Goal: Task Accomplishment & Management: Complete application form

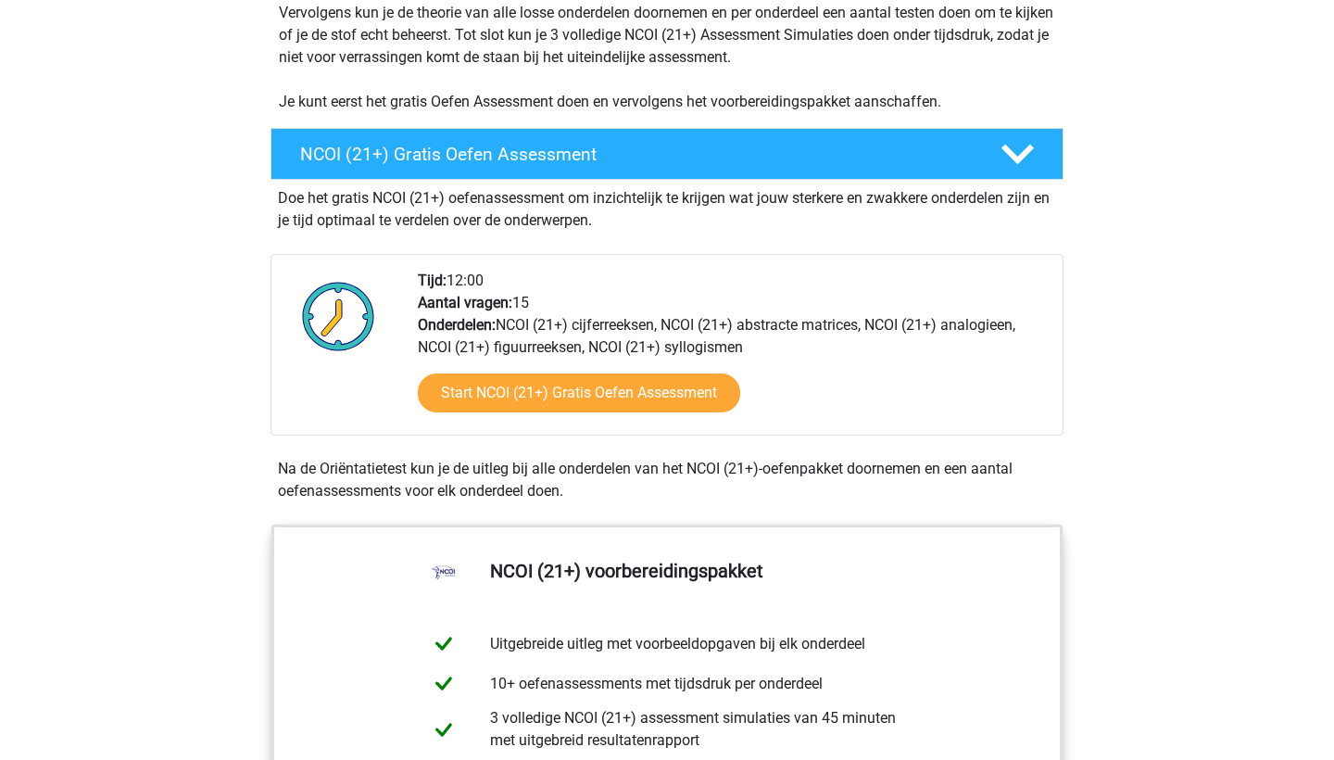
scroll to position [430, 0]
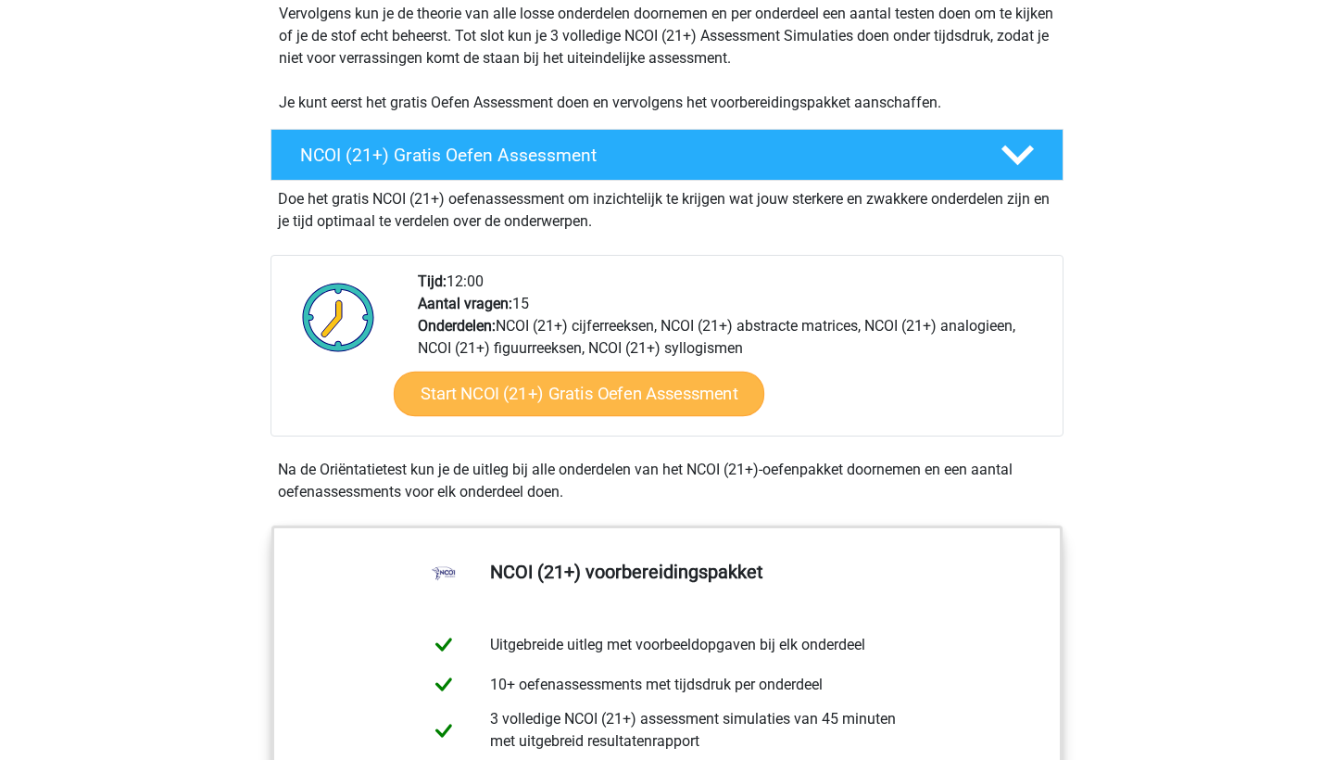
click at [572, 398] on link "Start NCOI (21+) Gratis Oefen Assessment" at bounding box center [579, 393] width 371 height 44
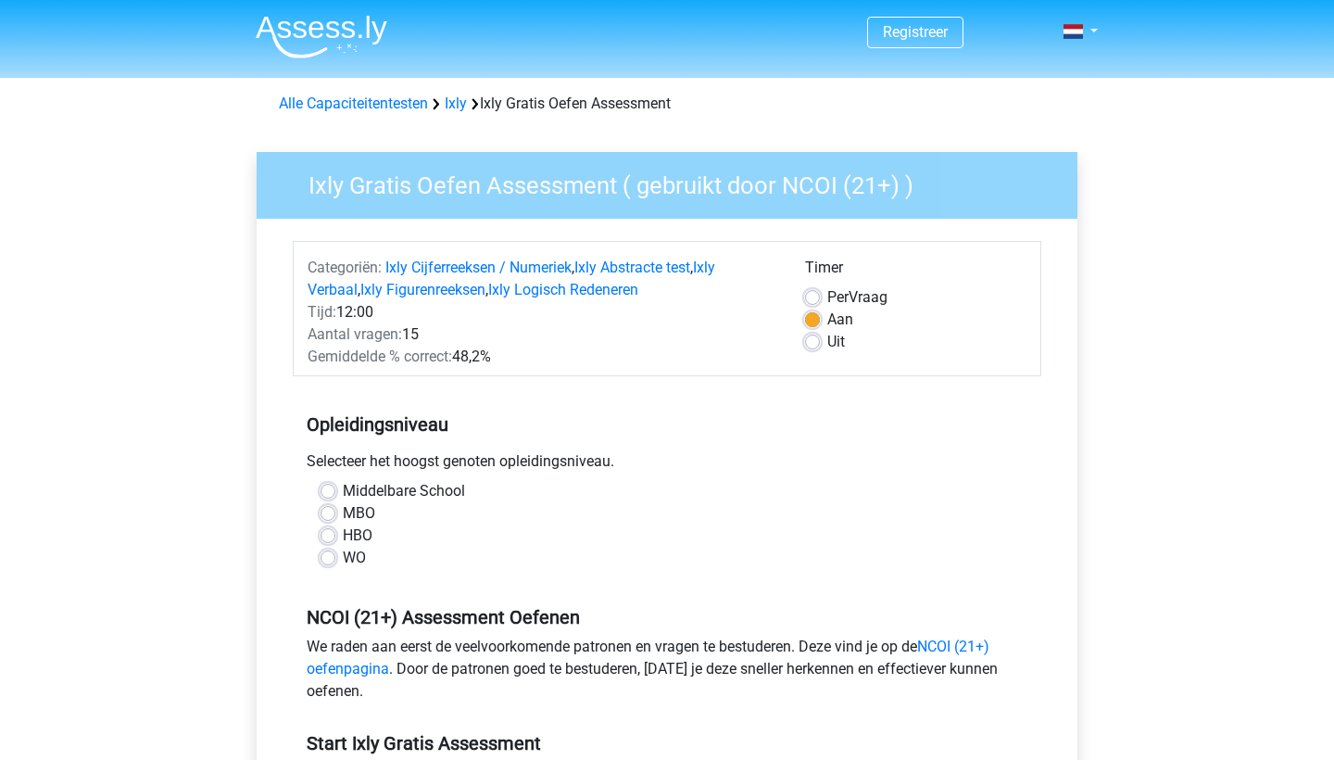
click at [343, 510] on label "MBO" at bounding box center [359, 513] width 32 height 22
click at [333, 510] on input "MBO" at bounding box center [328, 511] width 15 height 19
radio input "true"
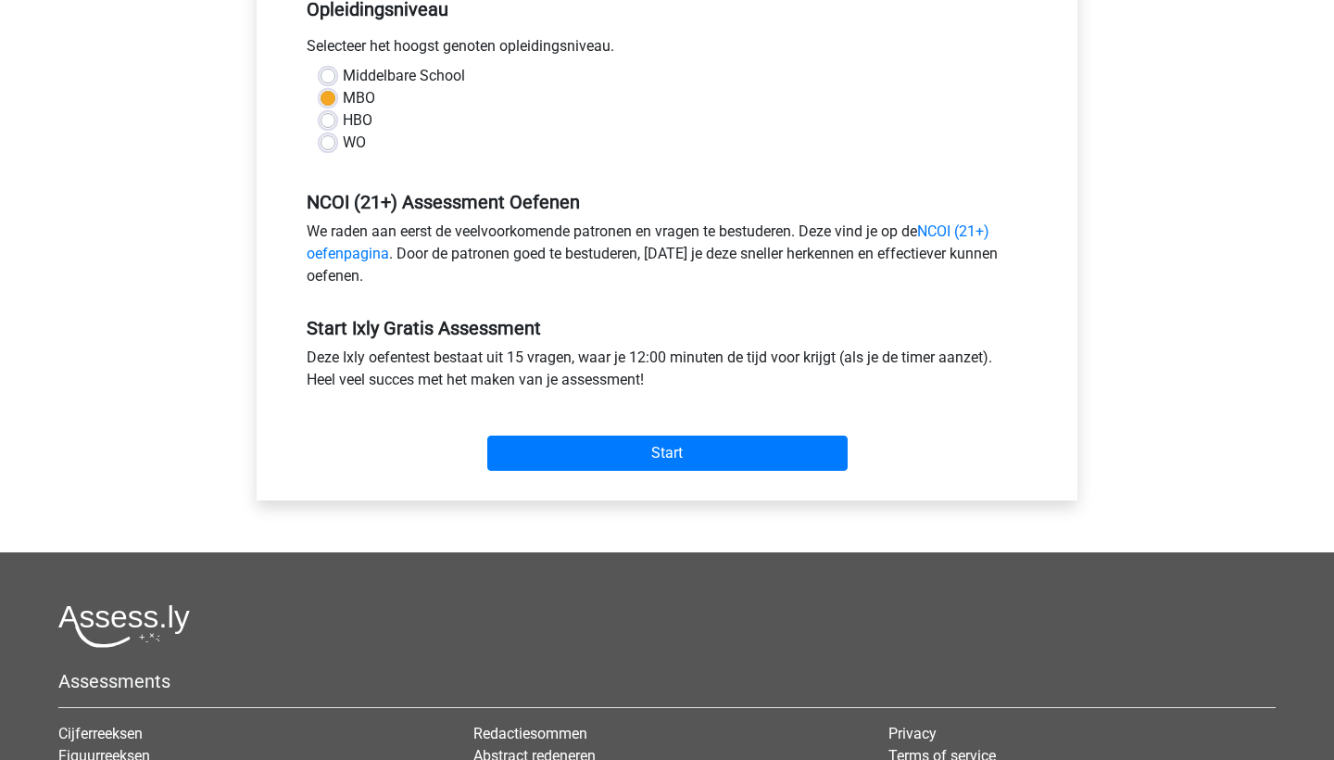
scroll to position [431, 0]
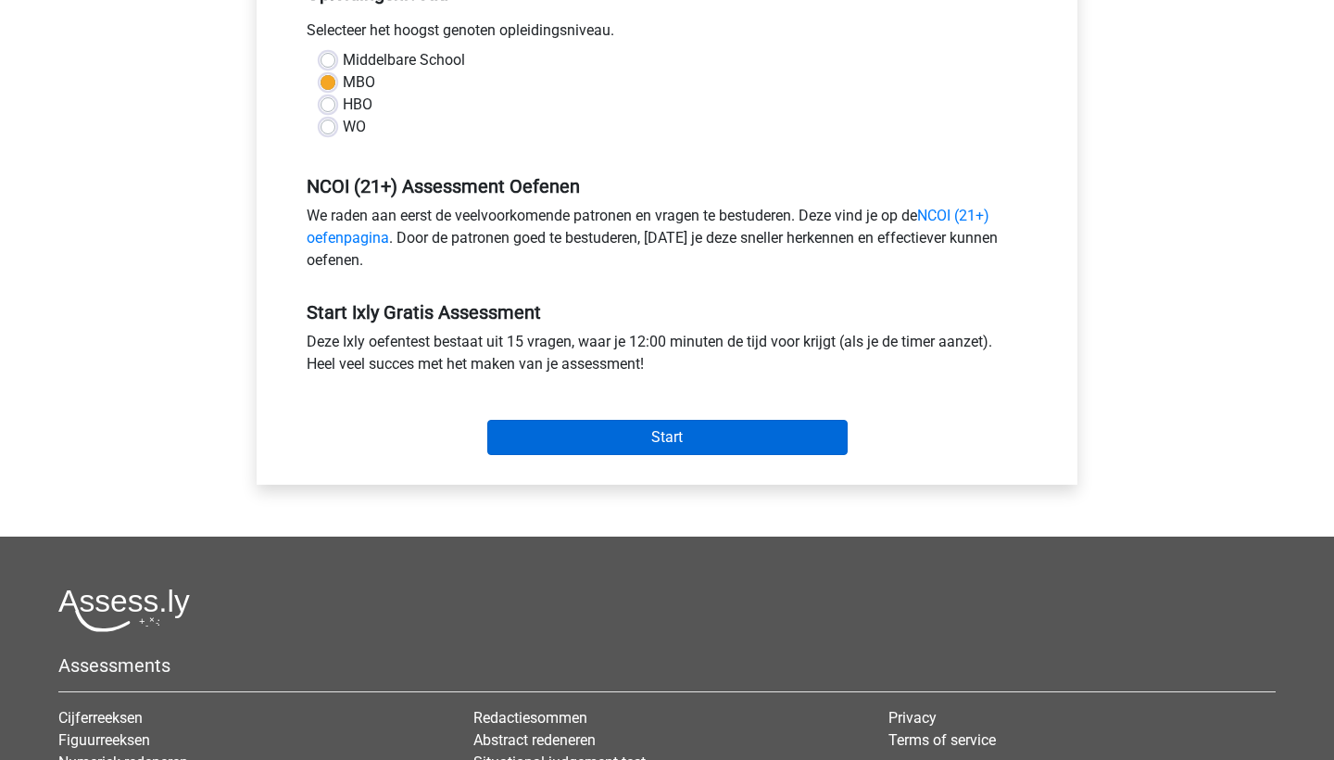
click at [700, 443] on input "Start" at bounding box center [667, 437] width 360 height 35
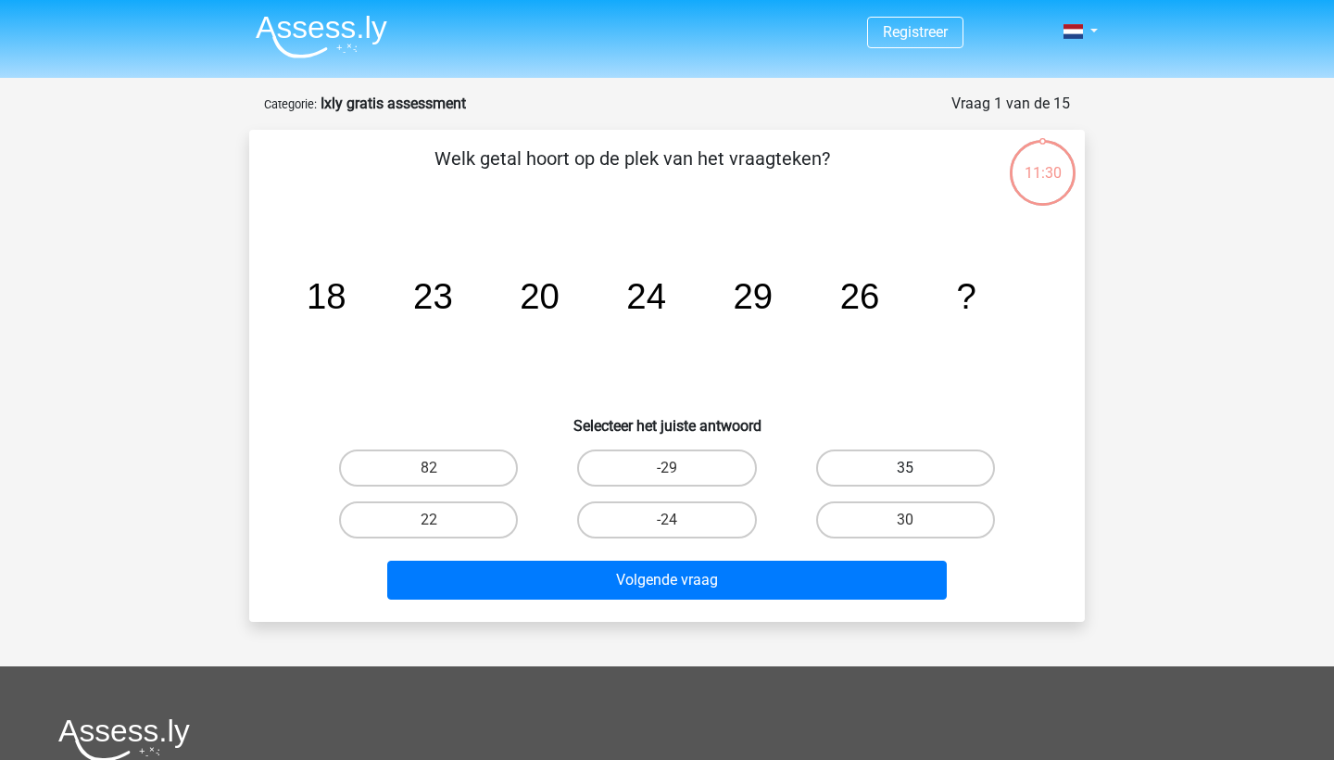
click at [883, 472] on label "35" at bounding box center [905, 467] width 179 height 37
click at [905, 472] on input "35" at bounding box center [911, 474] width 12 height 12
radio input "true"
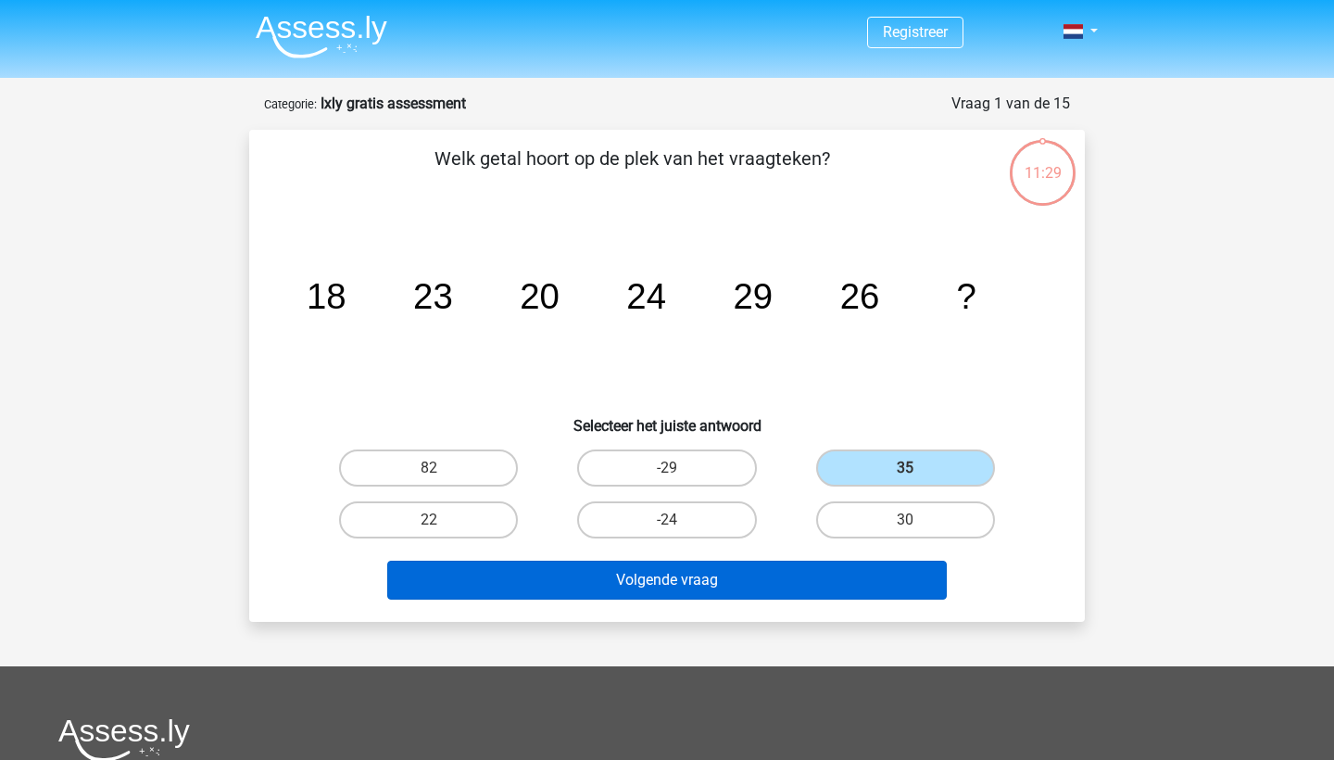
click at [712, 579] on button "Volgende vraag" at bounding box center [667, 579] width 560 height 39
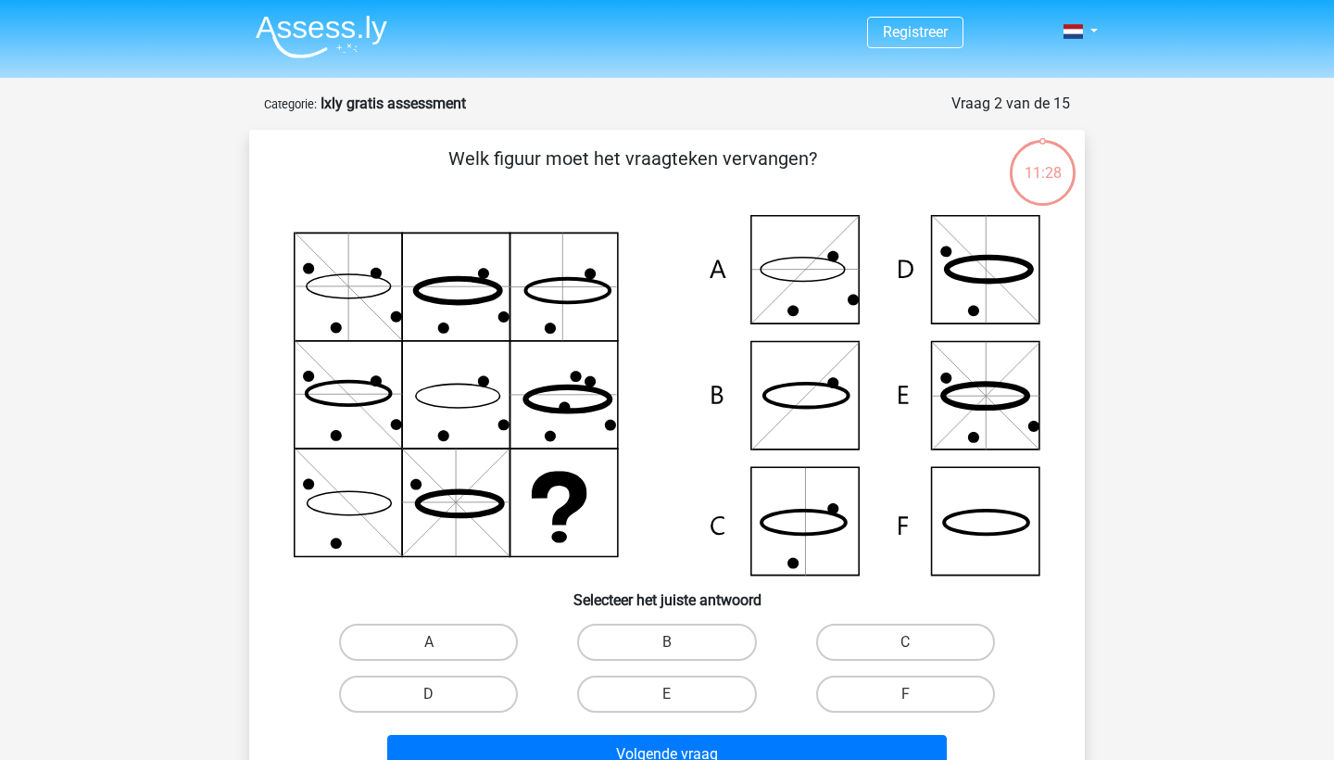
scroll to position [93, 0]
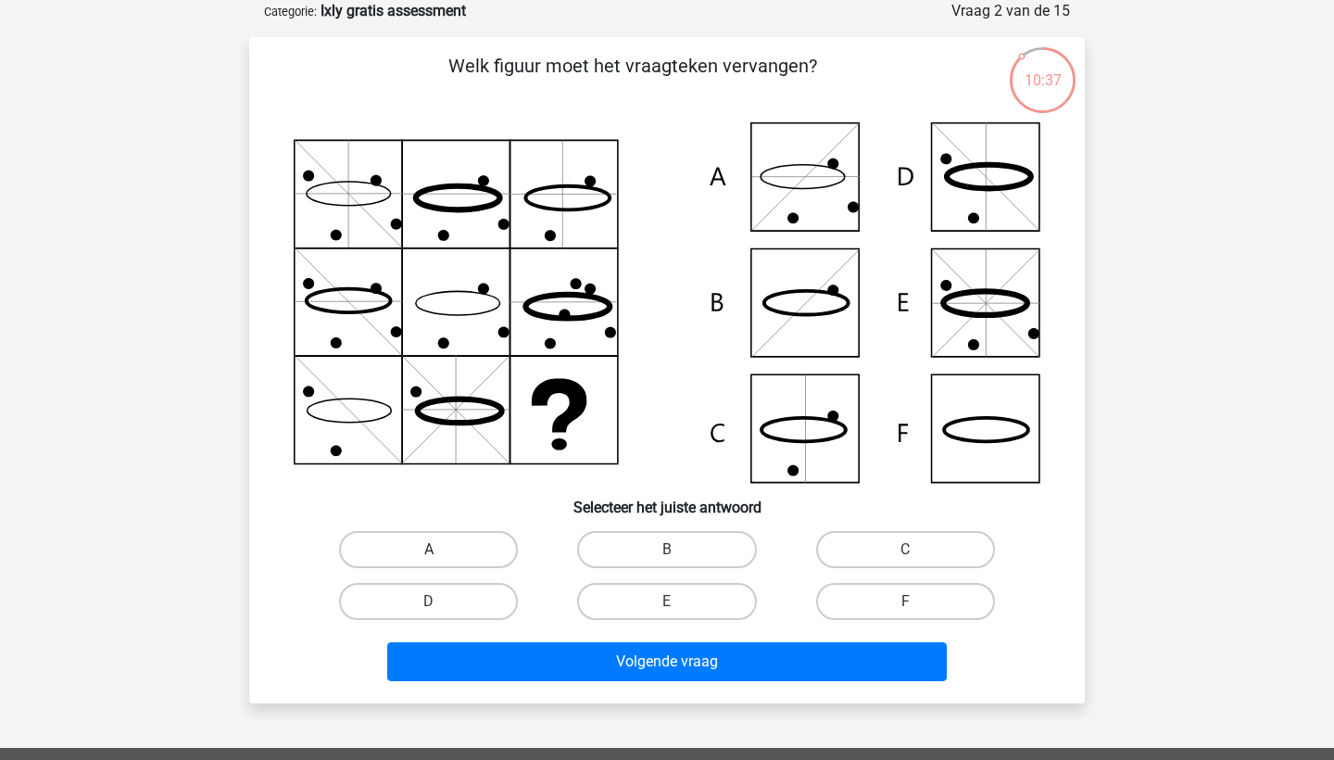
click at [472, 553] on label "A" at bounding box center [428, 549] width 179 height 37
click at [441, 553] on input "A" at bounding box center [435, 555] width 12 height 12
radio input "true"
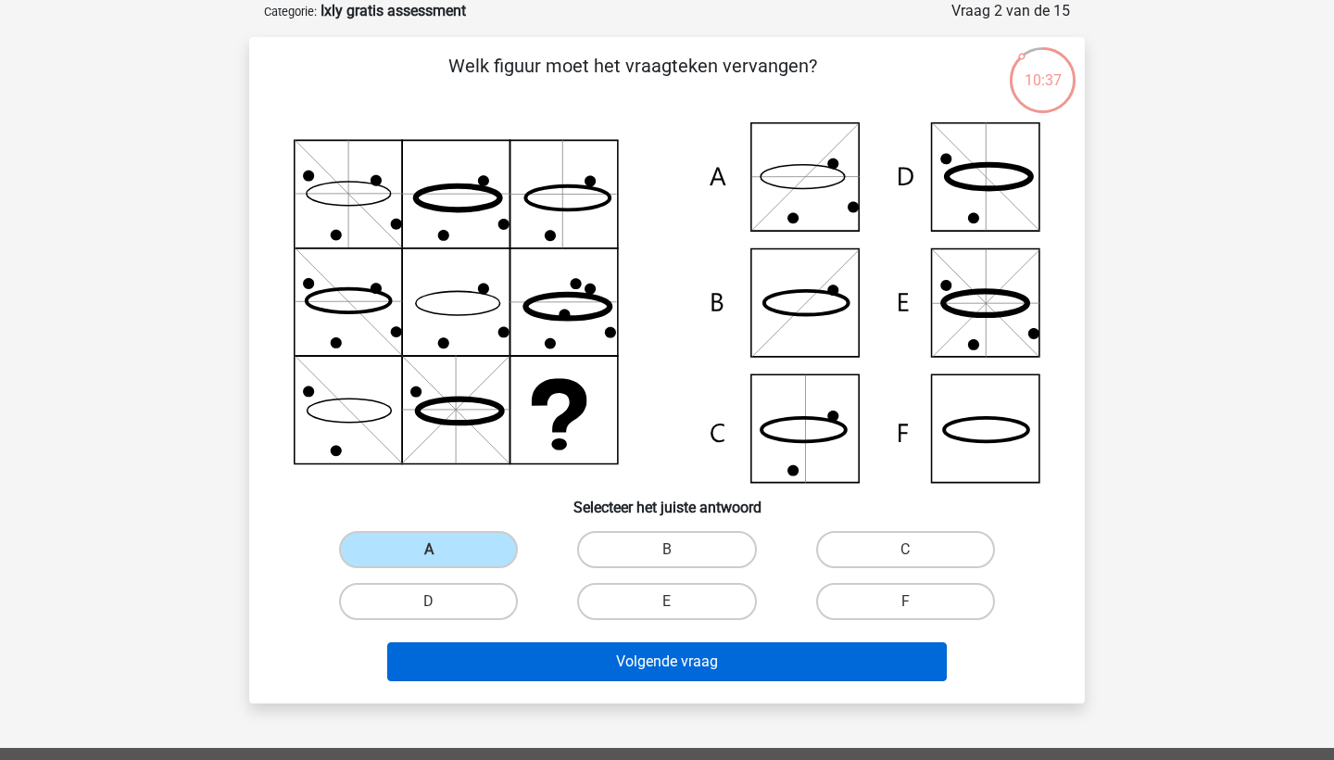
click at [697, 670] on button "Volgende vraag" at bounding box center [667, 661] width 560 height 39
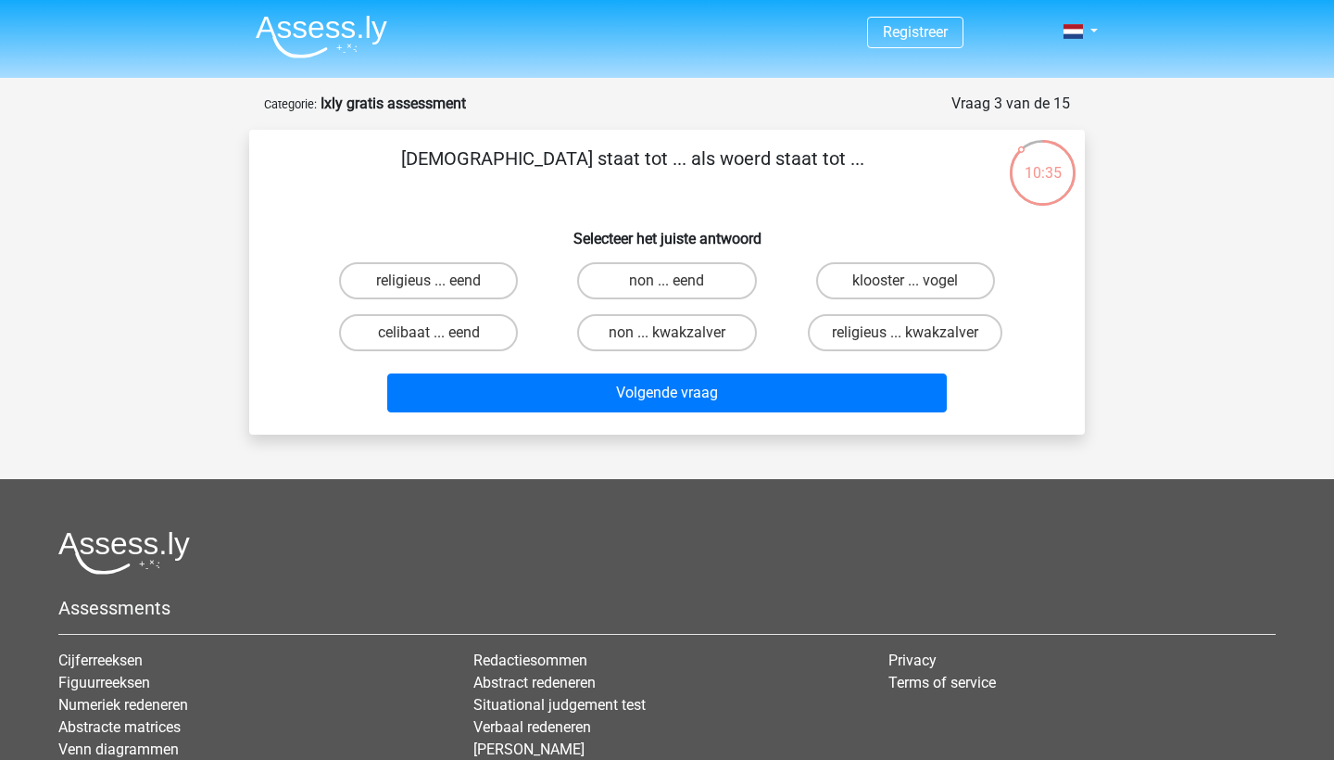
scroll to position [0, 0]
click at [422, 326] on label "celibaat ... eend" at bounding box center [428, 332] width 179 height 37
click at [429, 333] on input "celibaat ... eend" at bounding box center [435, 339] width 12 height 12
radio input "true"
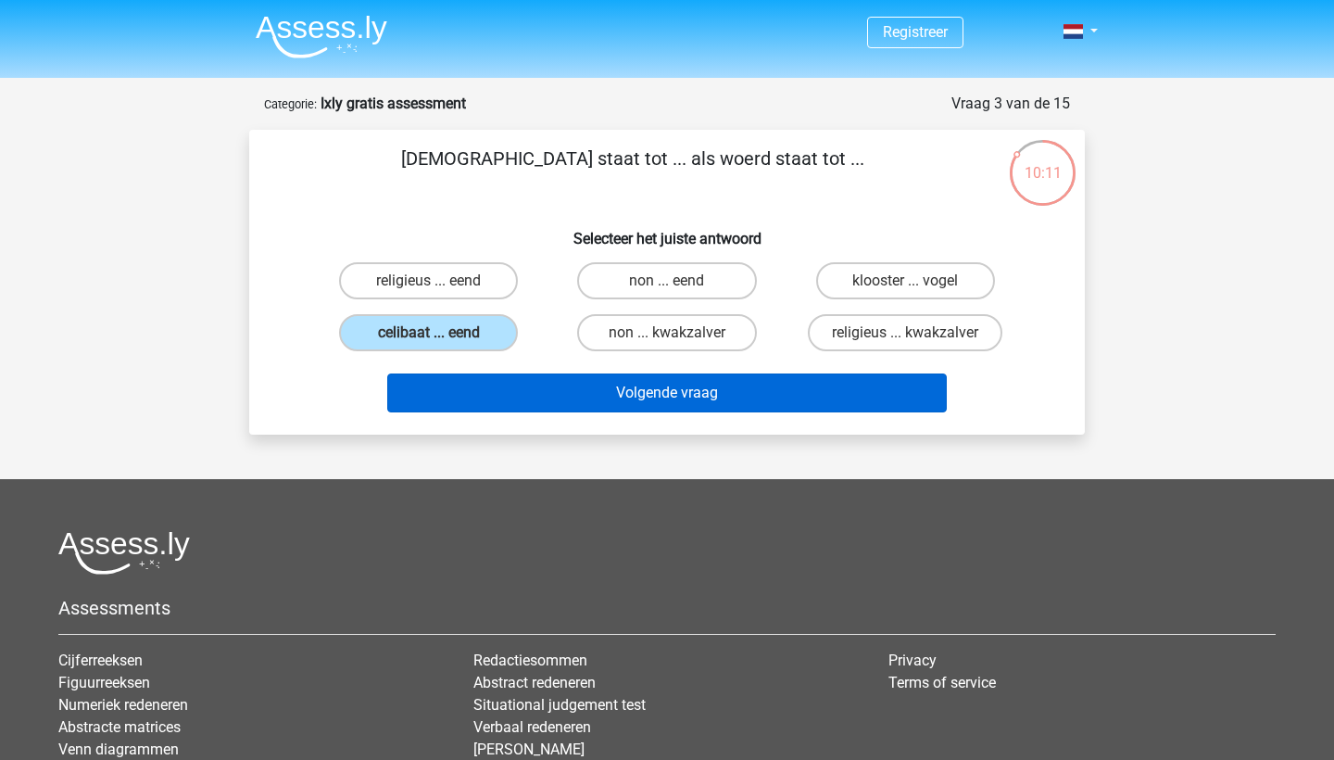
click at [666, 388] on button "Volgende vraag" at bounding box center [667, 392] width 560 height 39
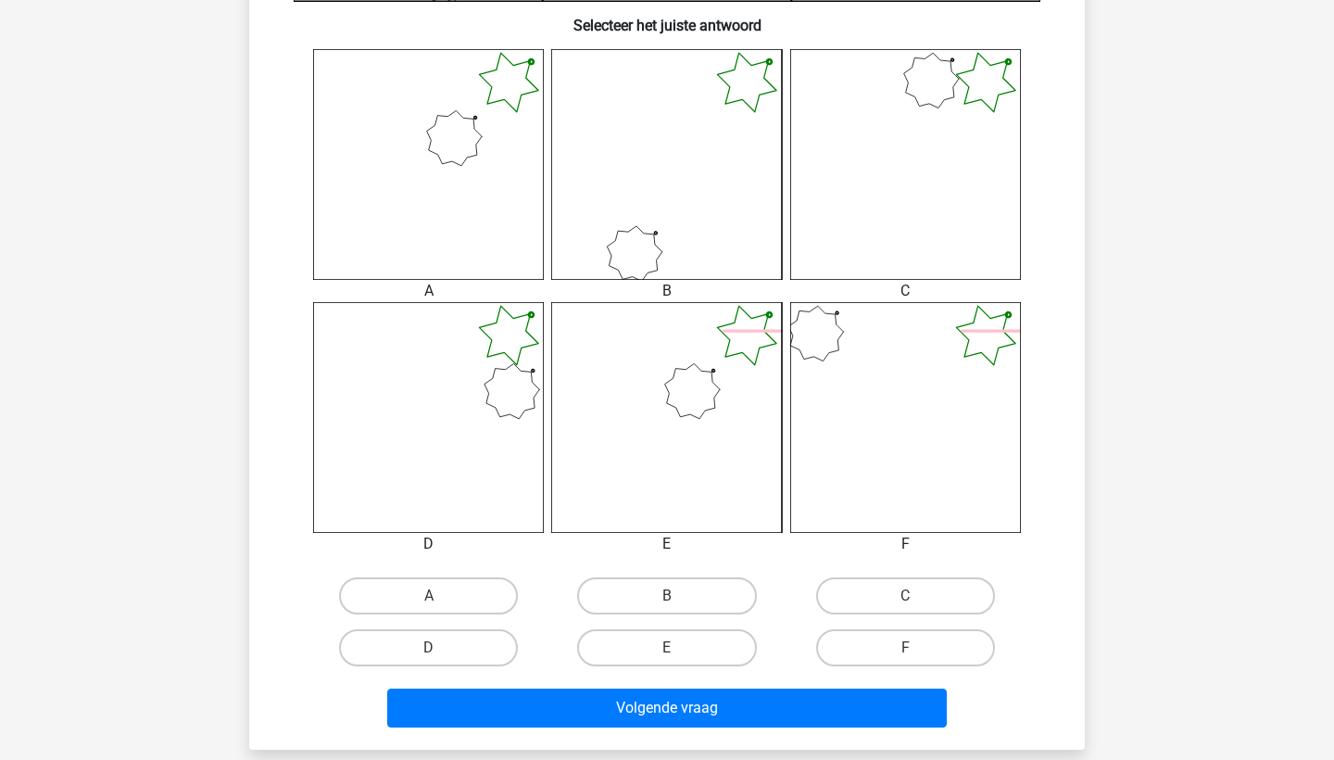
scroll to position [710, 0]
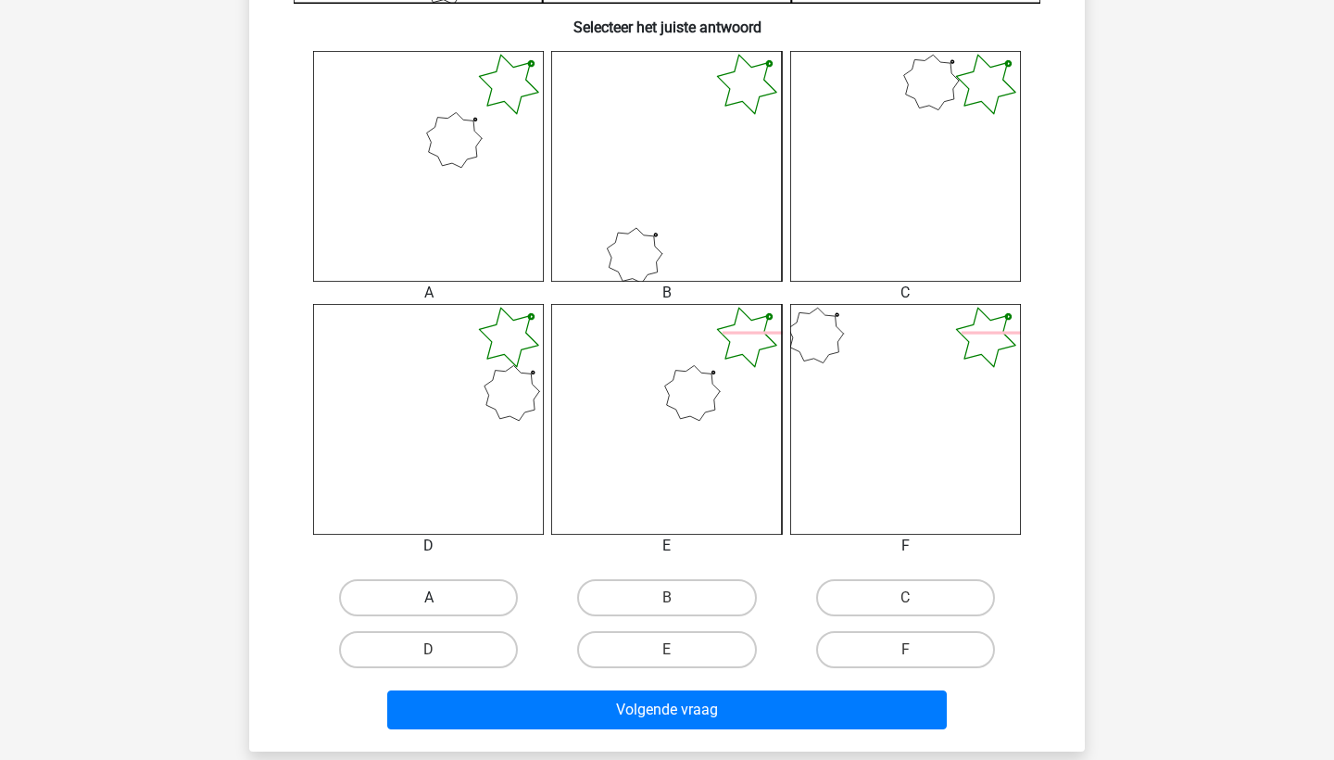
click at [459, 598] on label "A" at bounding box center [428, 597] width 179 height 37
click at [441, 598] on input "A" at bounding box center [435, 604] width 12 height 12
radio input "true"
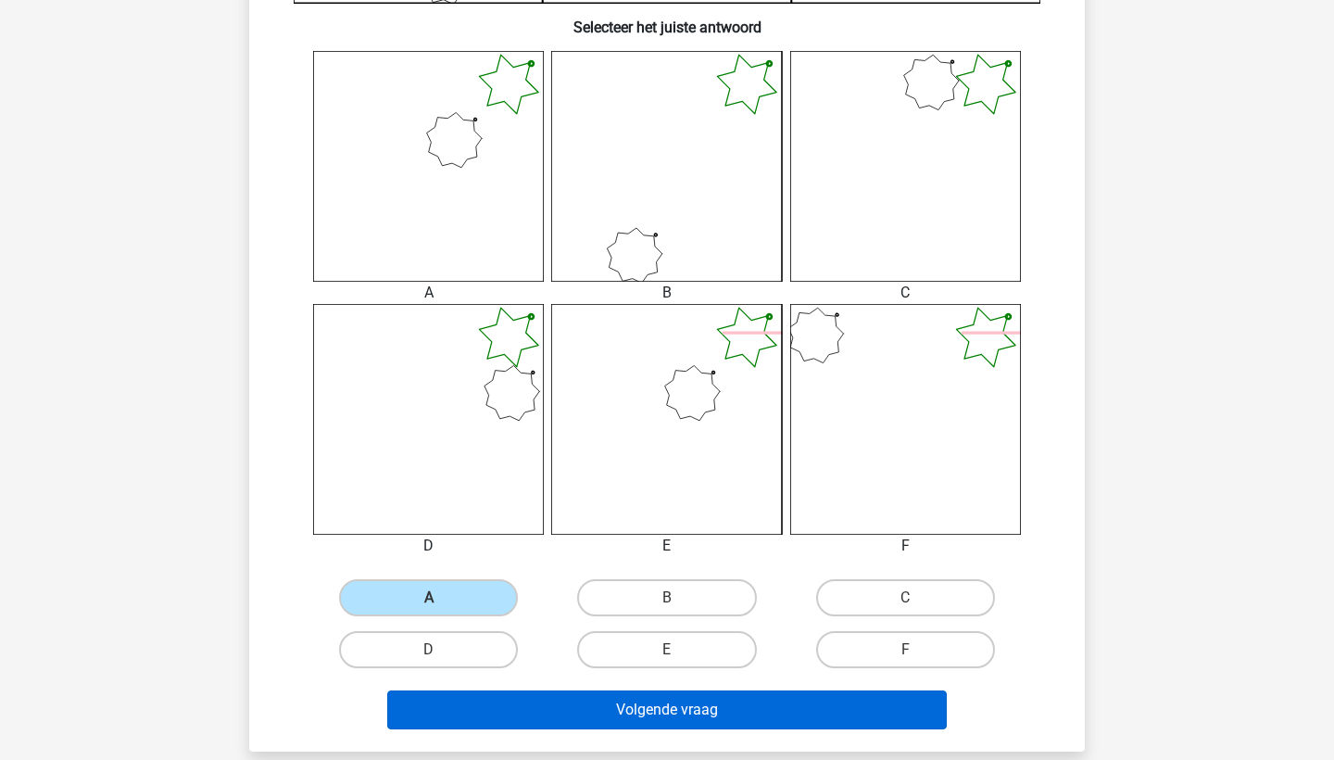
click at [673, 716] on button "Volgende vraag" at bounding box center [667, 709] width 560 height 39
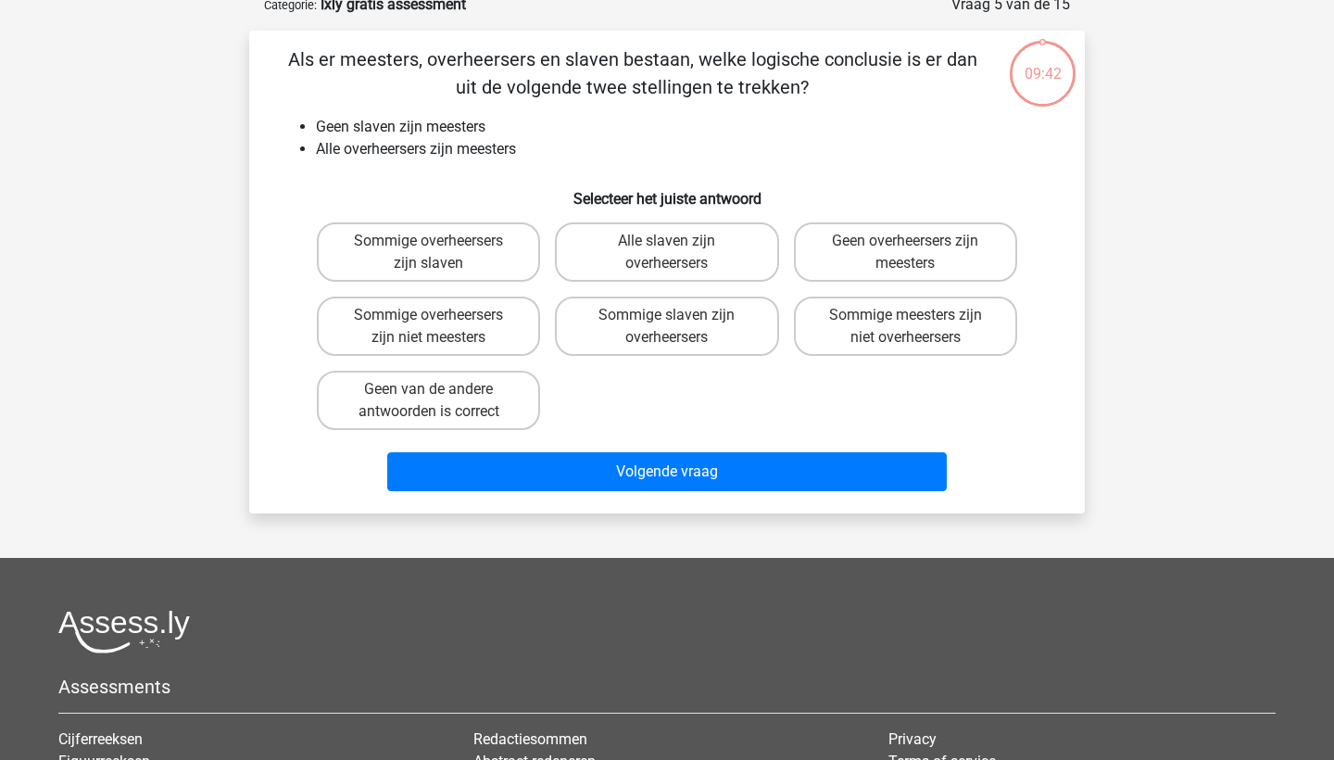
scroll to position [93, 0]
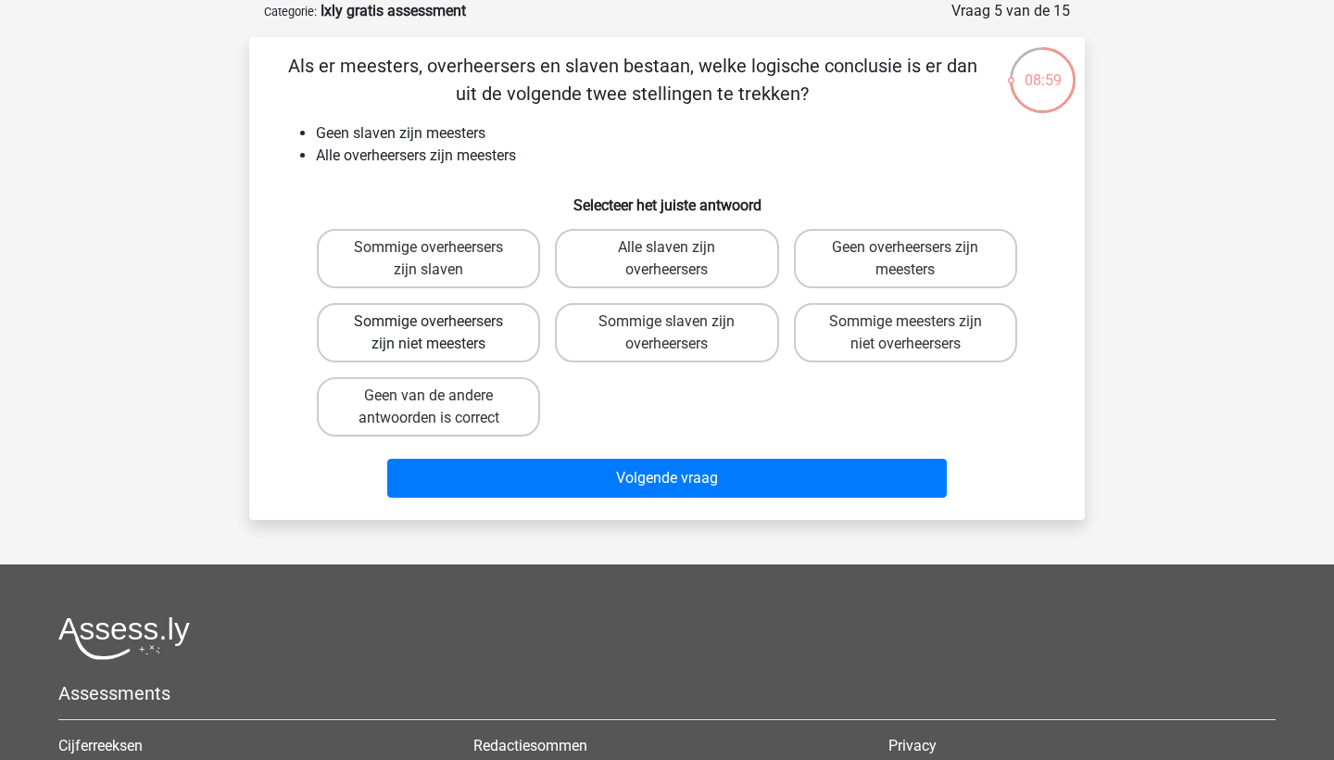
click at [471, 332] on label "Sommige overheersers zijn niet meesters" at bounding box center [428, 332] width 223 height 59
click at [441, 332] on input "Sommige overheersers zijn niet meesters" at bounding box center [435, 327] width 12 height 12
radio input "true"
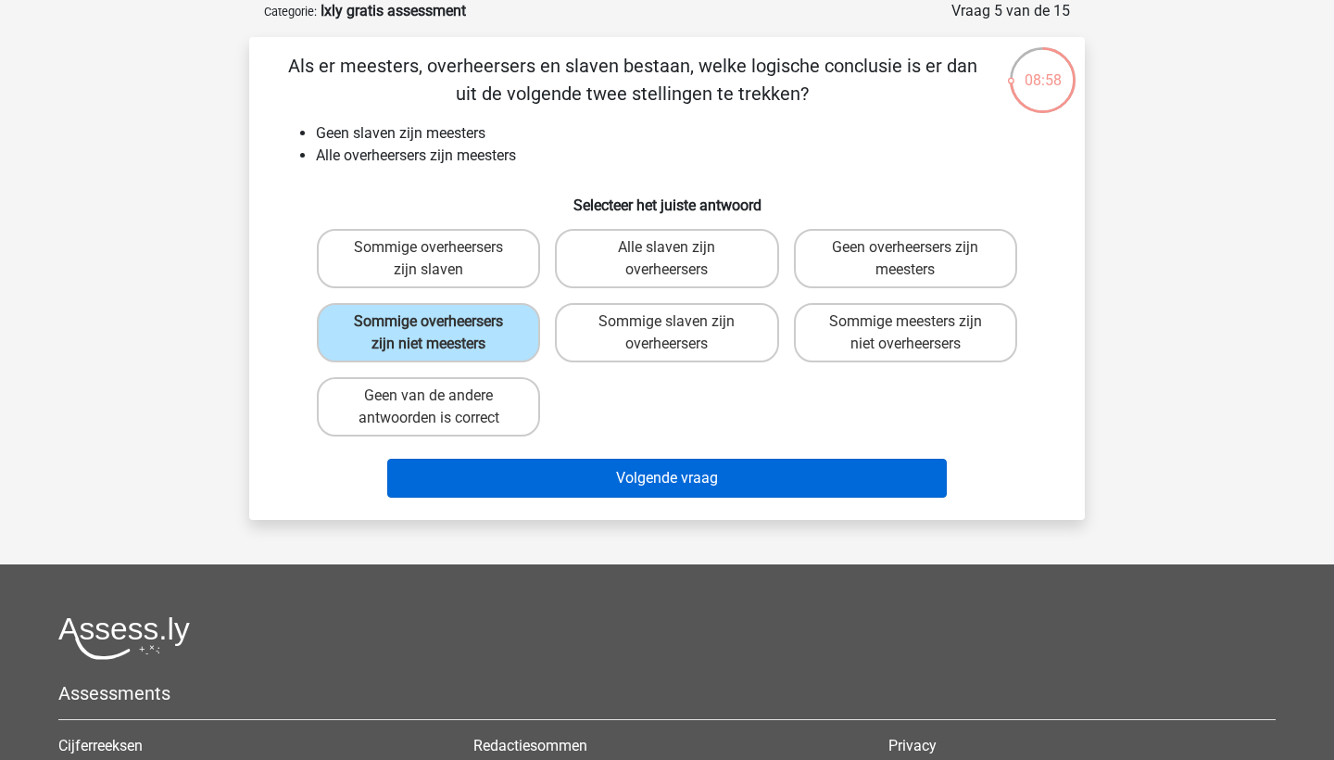
click at [647, 473] on button "Volgende vraag" at bounding box center [667, 478] width 560 height 39
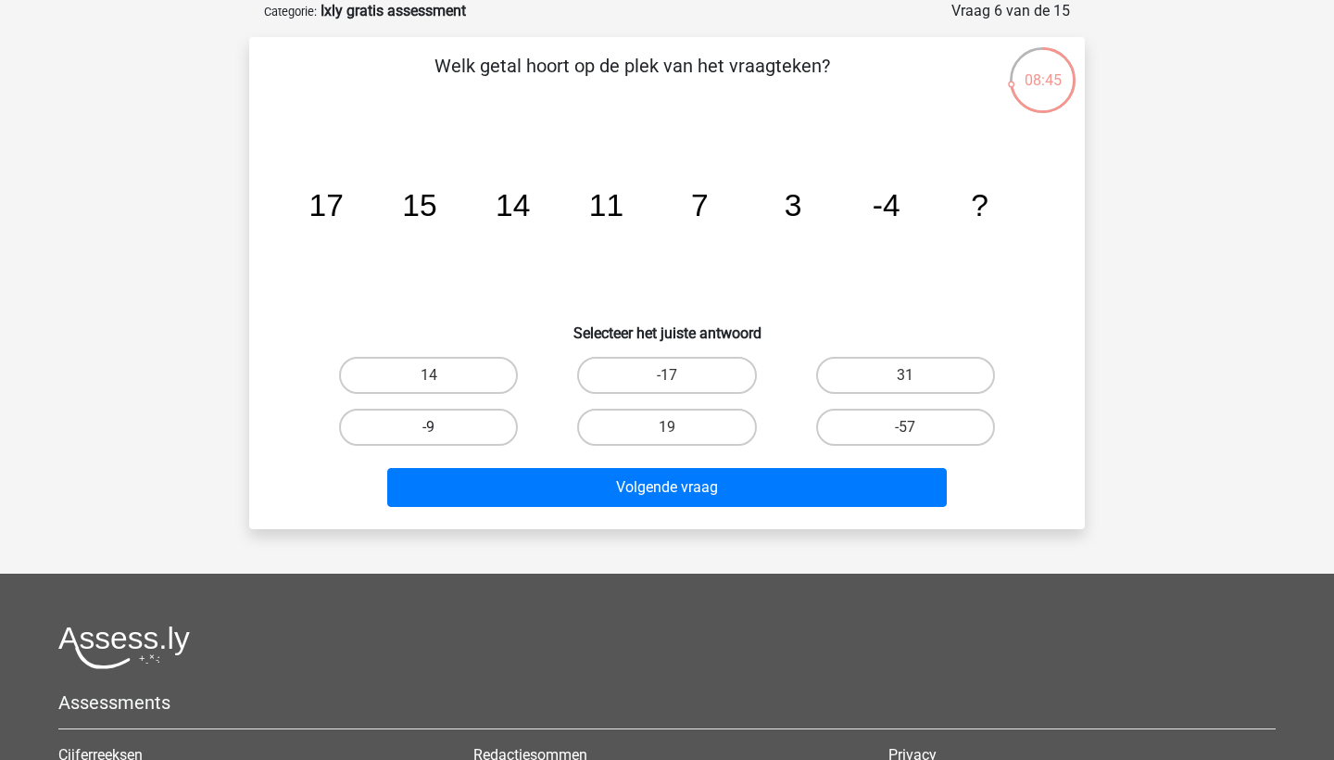
click at [487, 420] on label "-9" at bounding box center [428, 427] width 179 height 37
click at [441, 427] on input "-9" at bounding box center [435, 433] width 12 height 12
radio input "true"
click at [589, 464] on div "Volgende vraag" at bounding box center [667, 483] width 776 height 61
click at [589, 465] on div "Volgende vraag" at bounding box center [667, 483] width 776 height 61
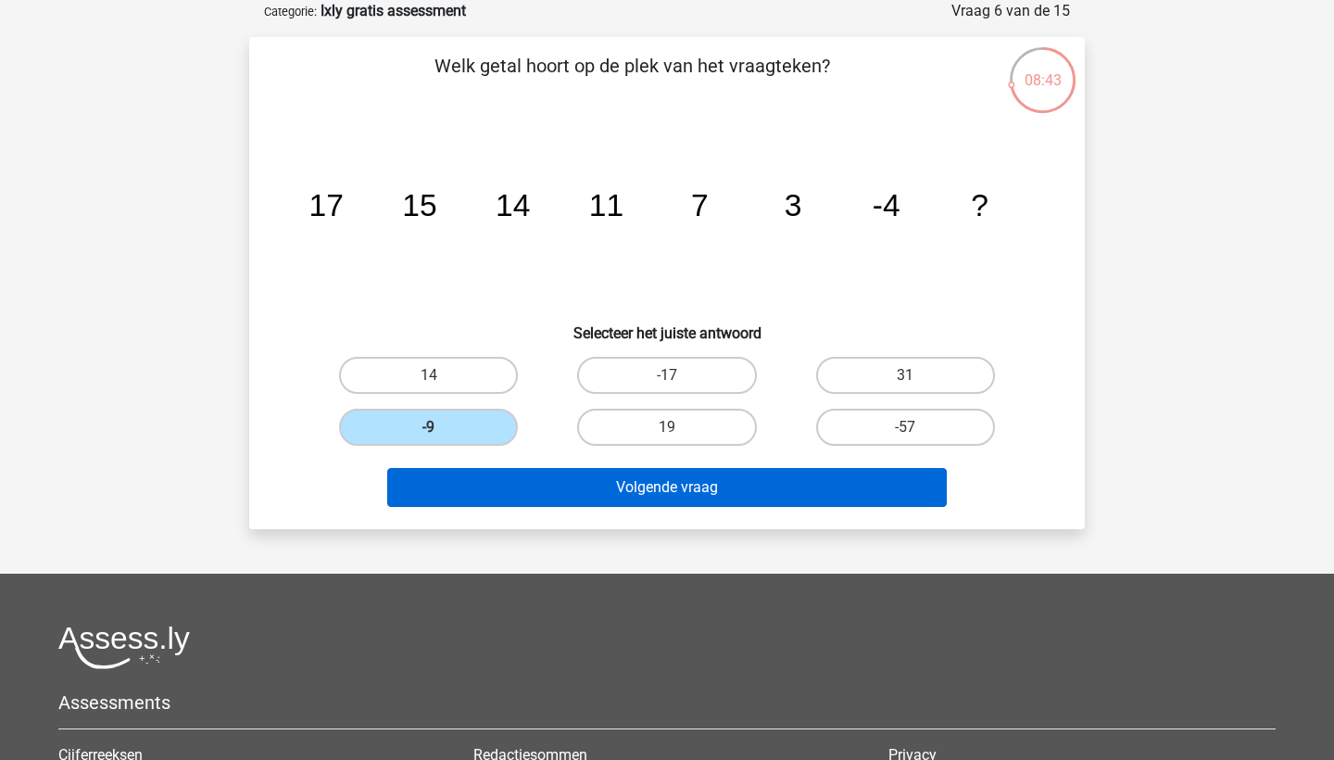
click at [592, 495] on button "Volgende vraag" at bounding box center [667, 487] width 560 height 39
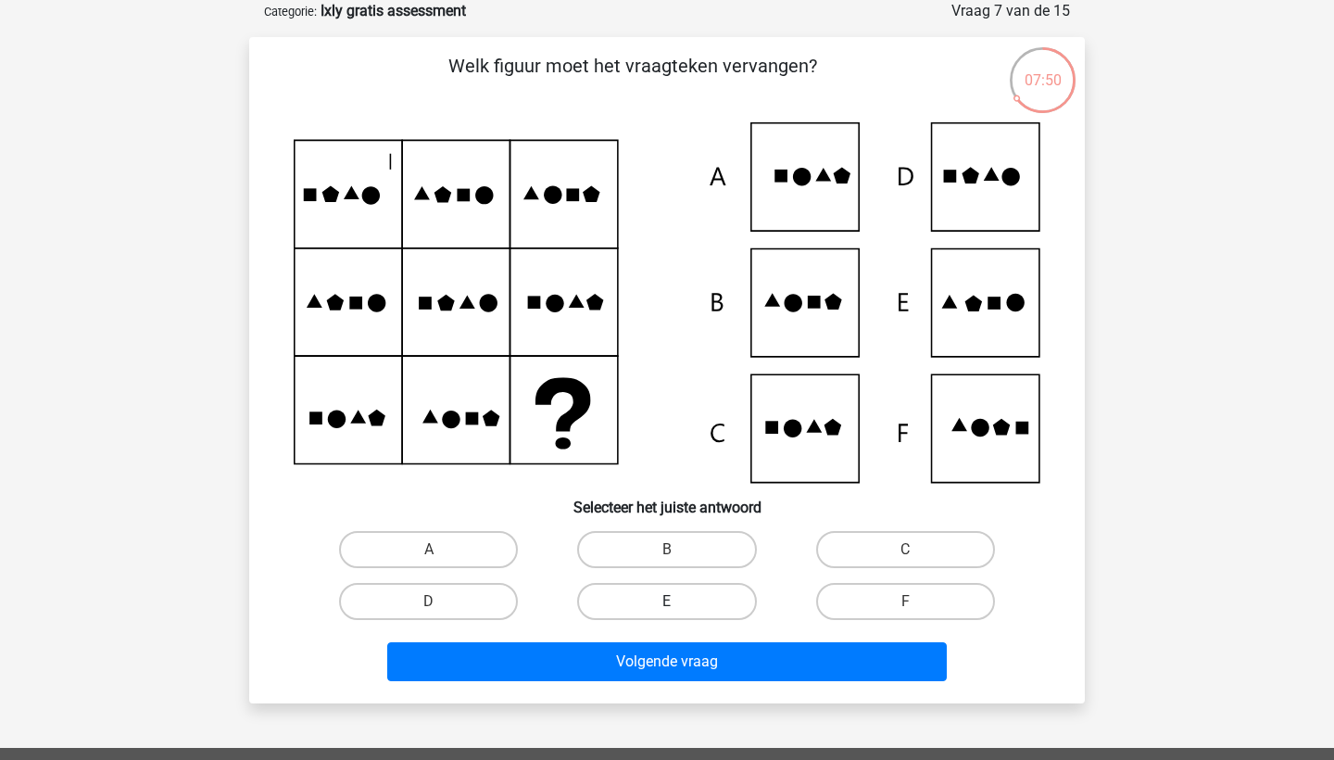
click at [688, 596] on label "E" at bounding box center [666, 601] width 179 height 37
click at [679, 601] on input "E" at bounding box center [673, 607] width 12 height 12
radio input "true"
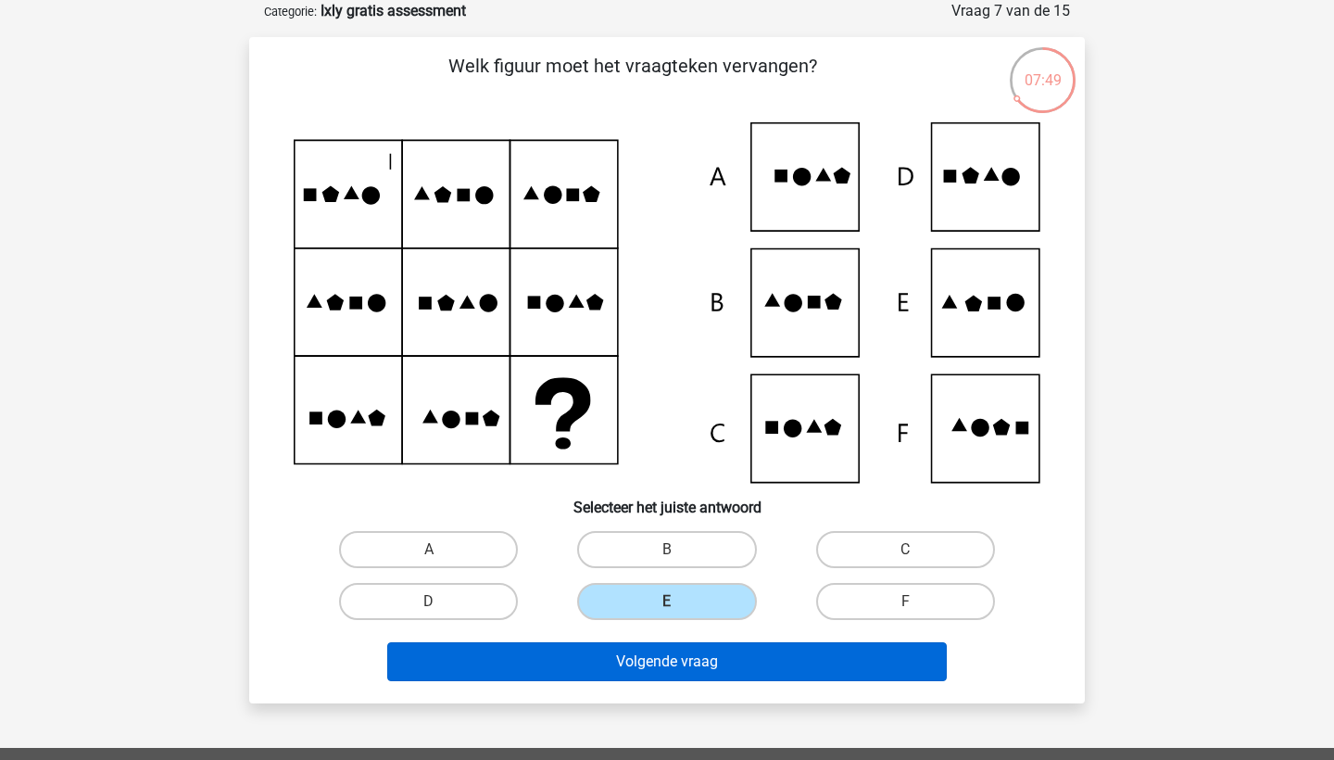
click at [673, 659] on button "Volgende vraag" at bounding box center [667, 661] width 560 height 39
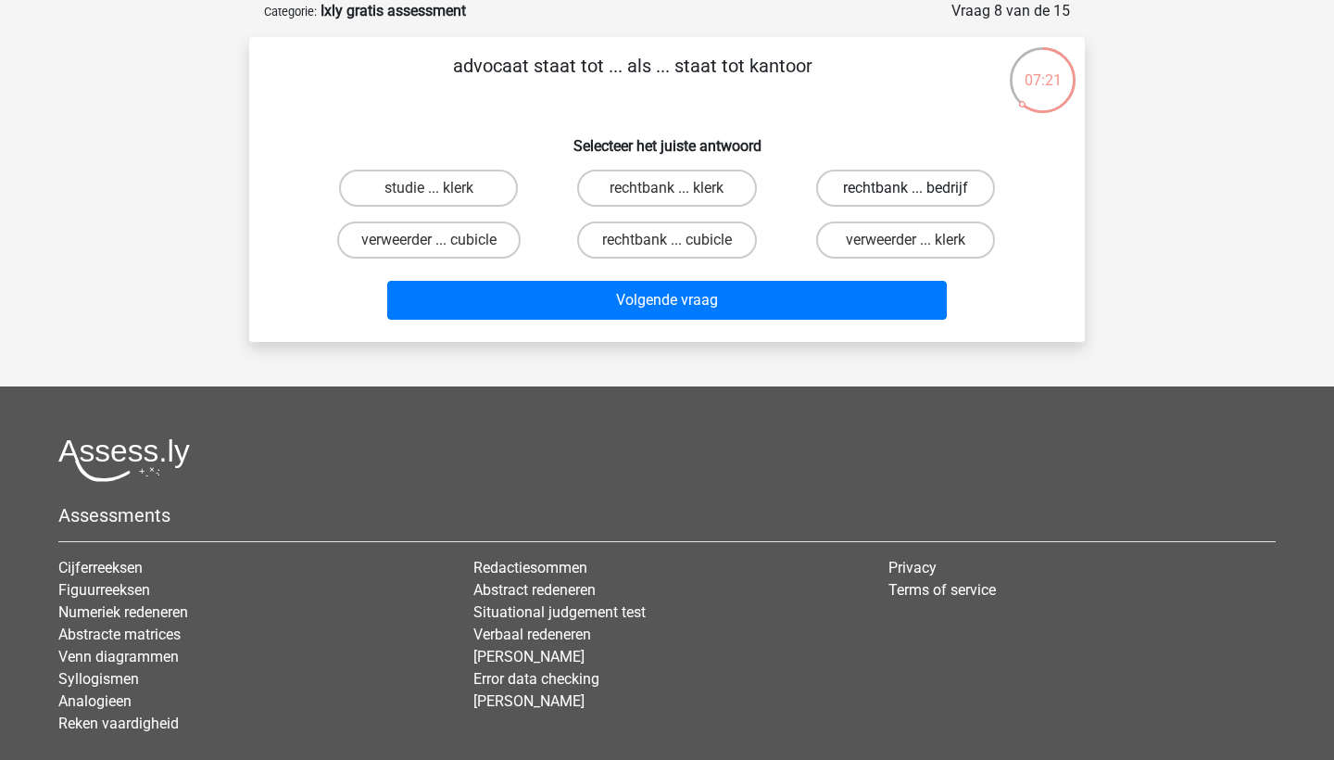
click at [876, 187] on label "rechtbank ... bedrijf" at bounding box center [905, 188] width 179 height 37
click at [905, 188] on input "rechtbank ... bedrijf" at bounding box center [911, 194] width 12 height 12
radio input "true"
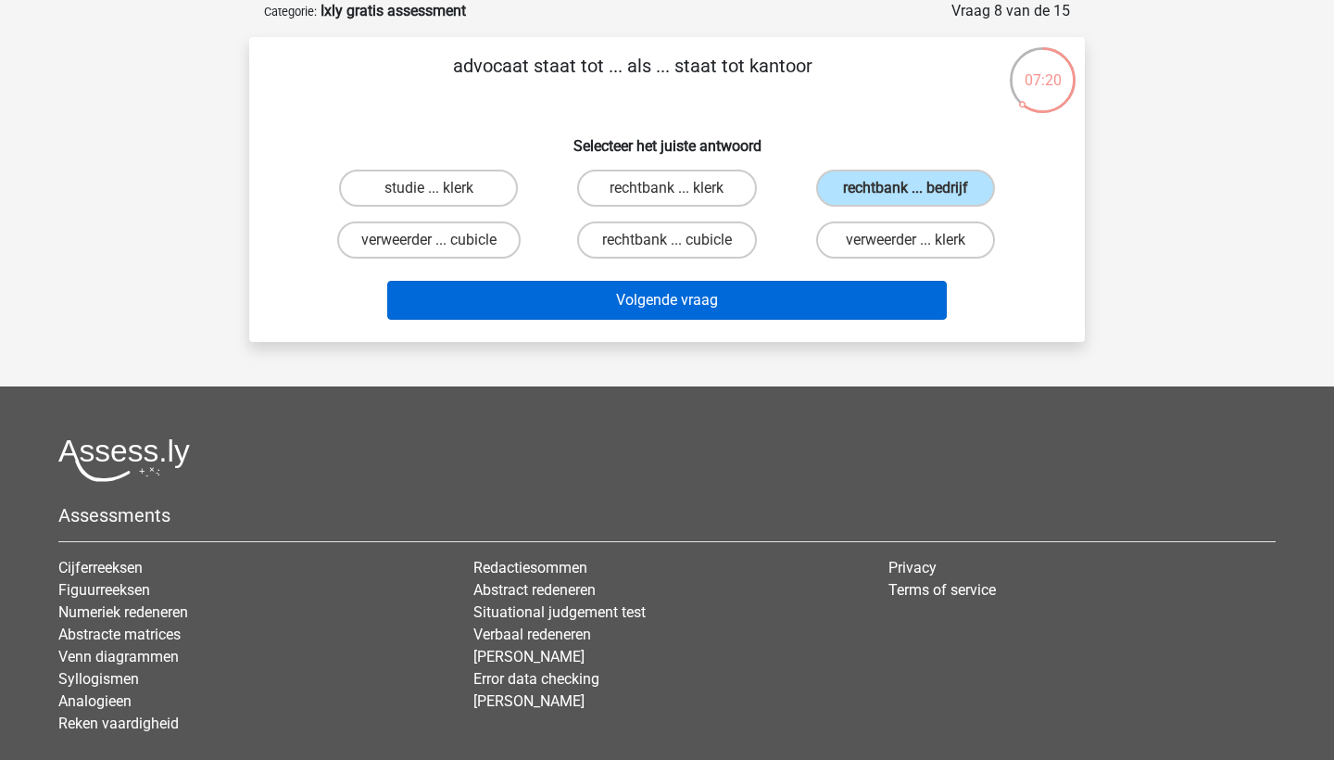
click at [685, 299] on button "Volgende vraag" at bounding box center [667, 300] width 560 height 39
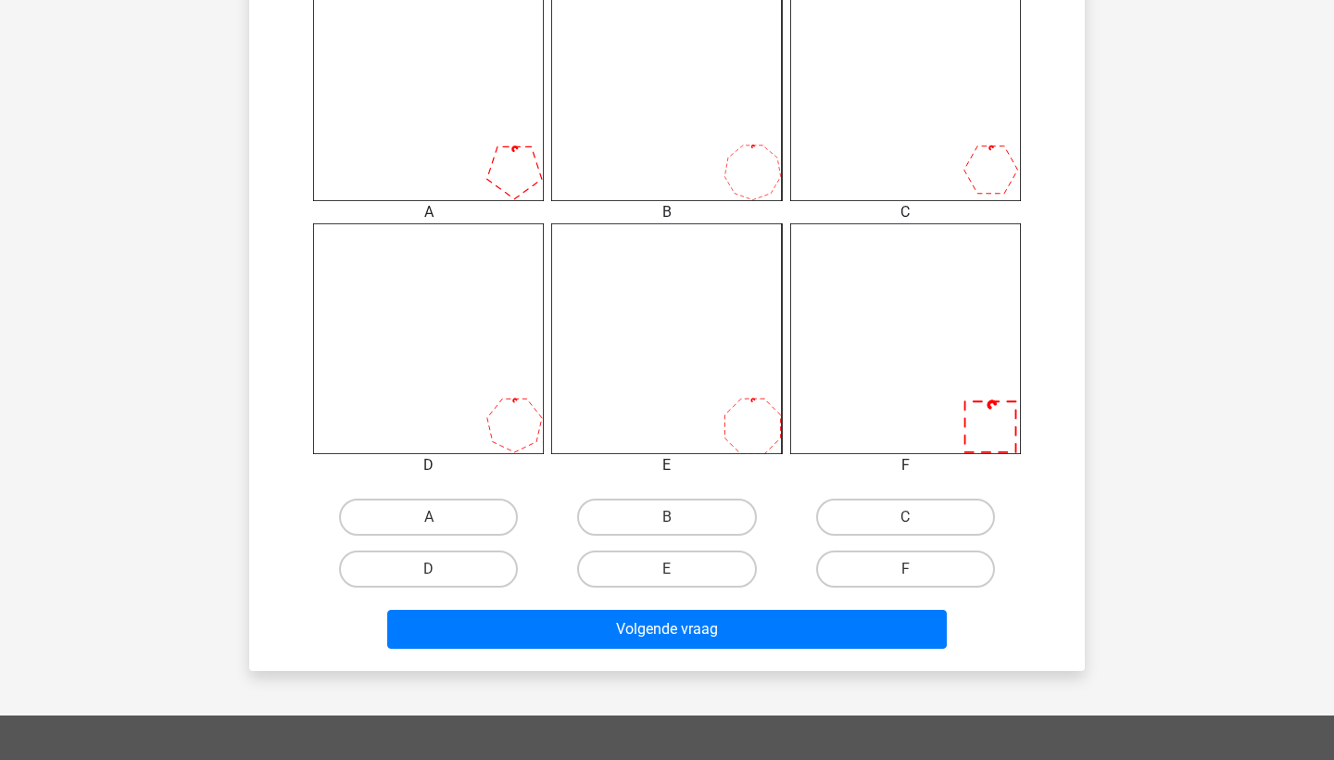
scroll to position [791, 0]
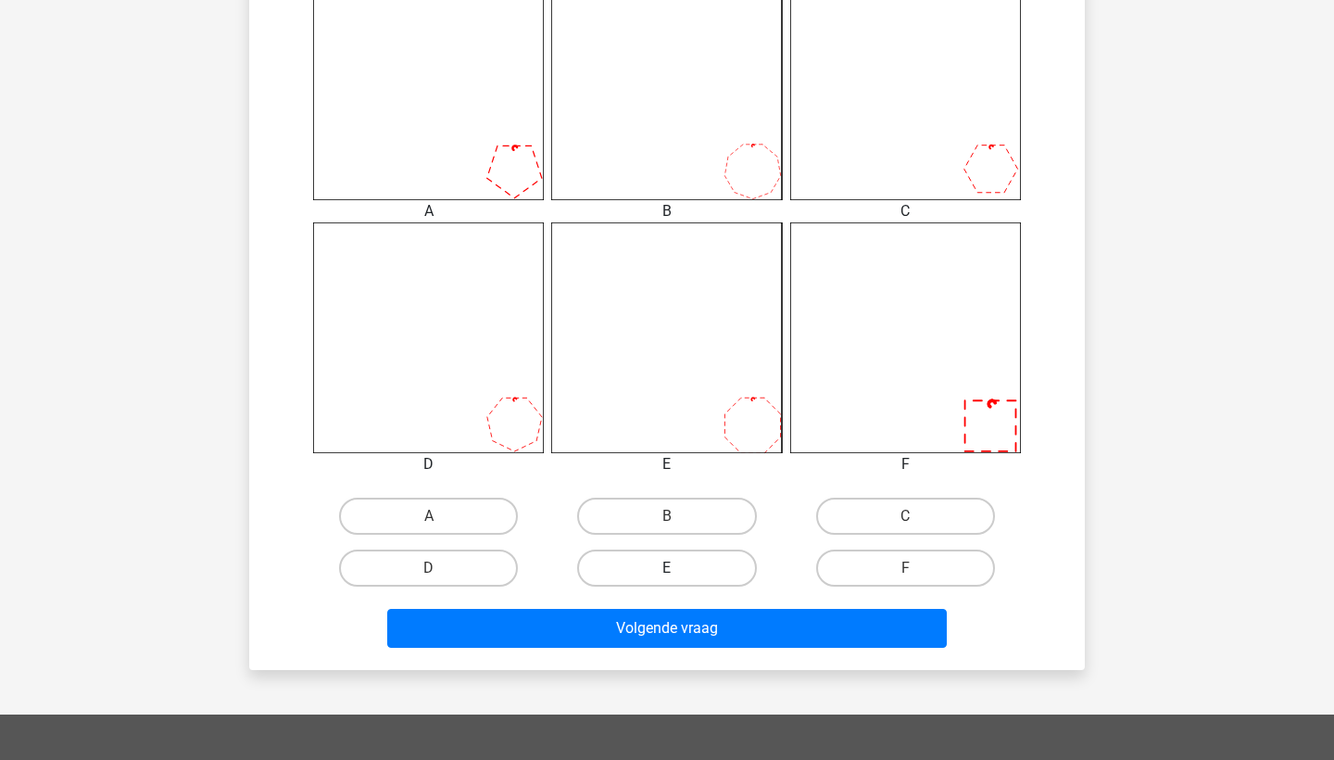
click at [683, 570] on label "E" at bounding box center [666, 567] width 179 height 37
click at [679, 570] on input "E" at bounding box center [673, 574] width 12 height 12
radio input "true"
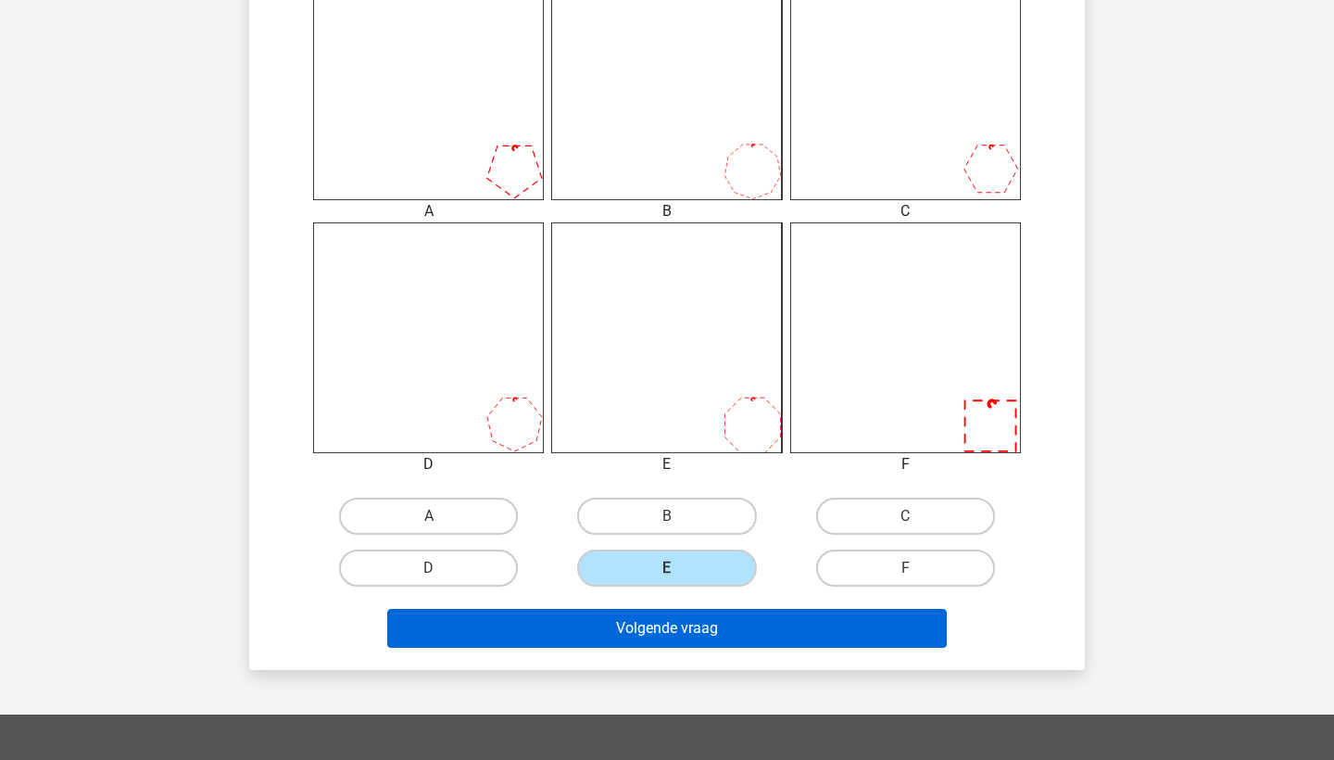
click at [679, 617] on button "Volgende vraag" at bounding box center [667, 628] width 560 height 39
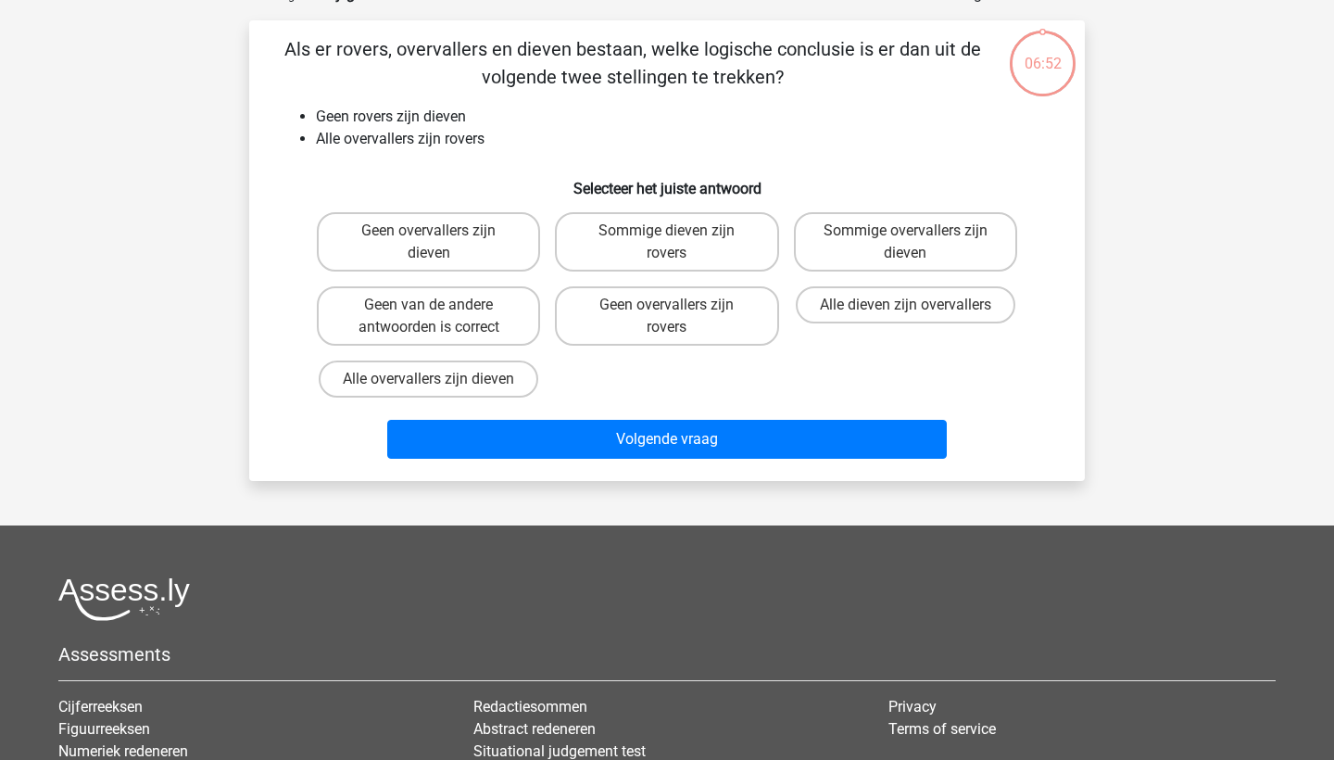
scroll to position [93, 0]
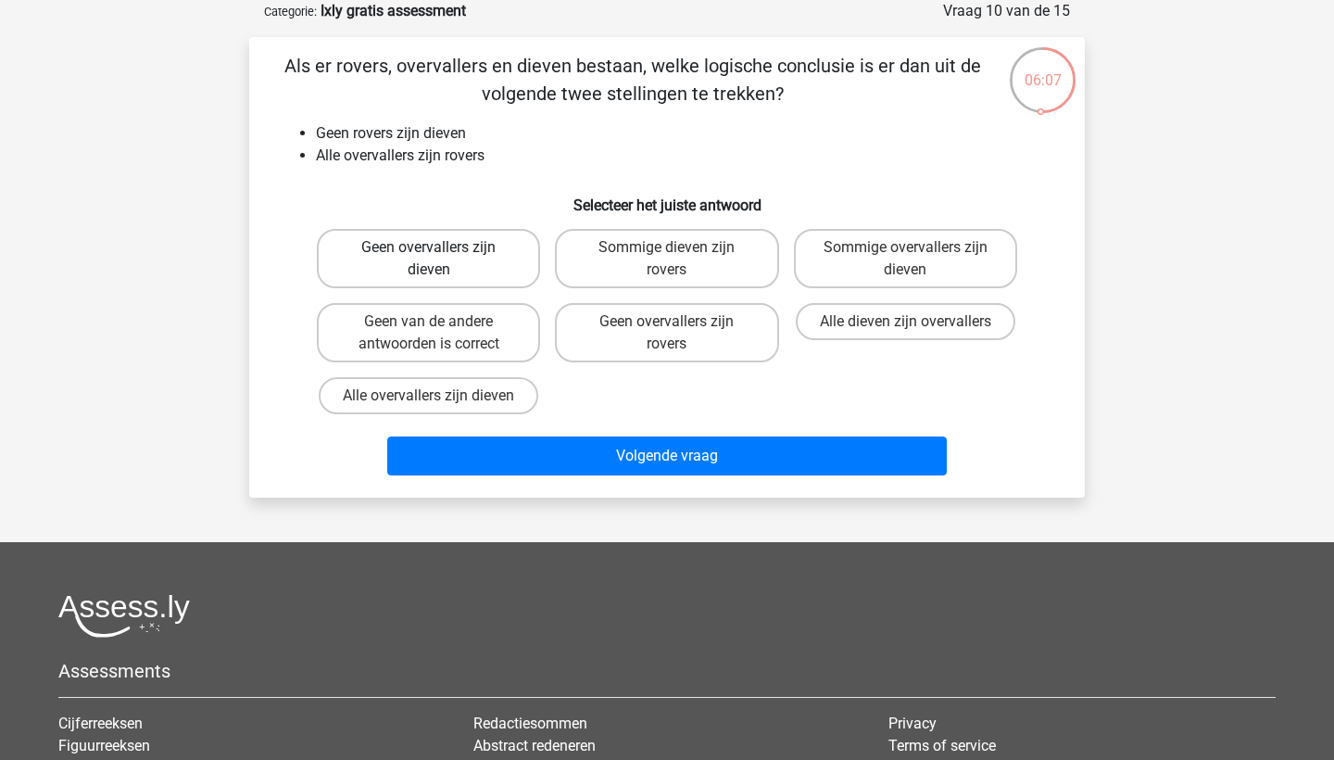
click at [469, 260] on label "Geen overvallers zijn dieven" at bounding box center [428, 258] width 223 height 59
click at [441, 259] on input "Geen overvallers zijn dieven" at bounding box center [435, 253] width 12 height 12
radio input "true"
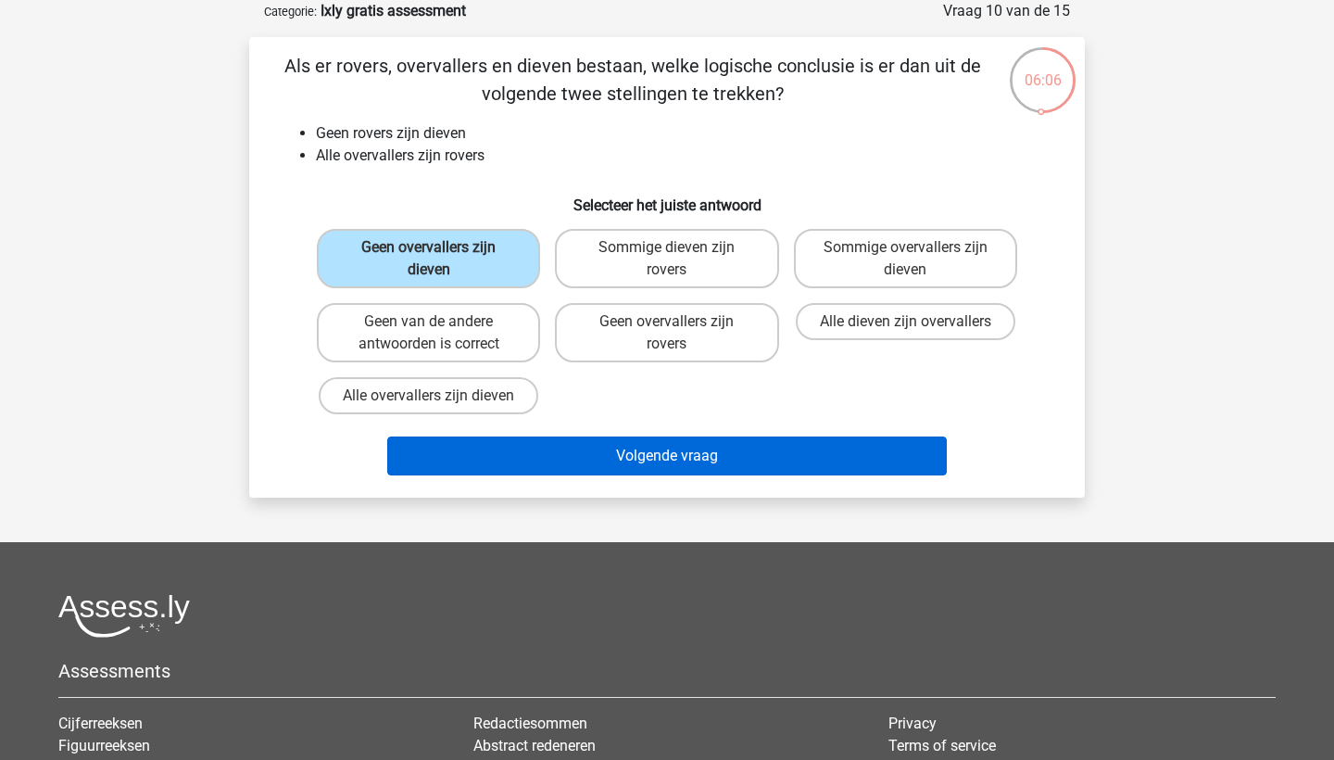
click at [666, 465] on button "Volgende vraag" at bounding box center [667, 455] width 560 height 39
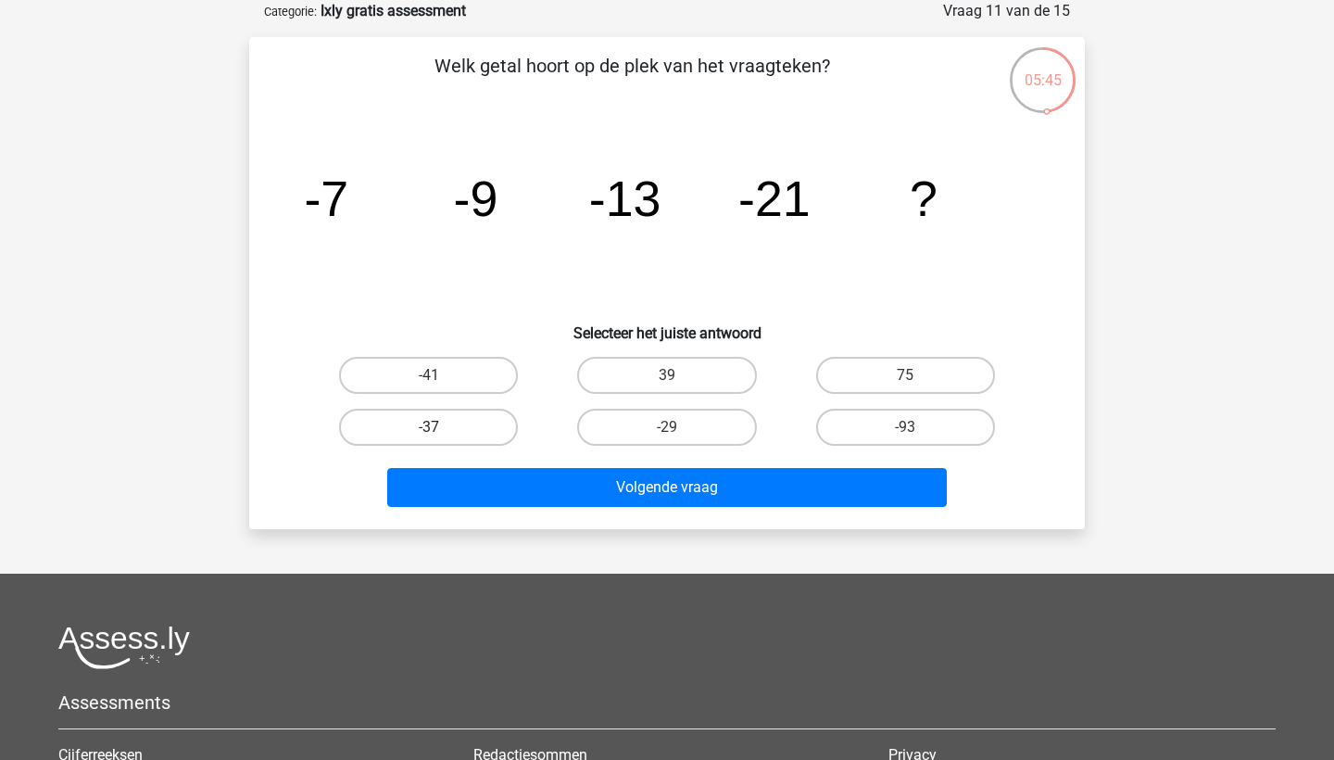
click at [427, 417] on label "-37" at bounding box center [428, 427] width 179 height 37
click at [429, 427] on input "-37" at bounding box center [435, 433] width 12 height 12
radio input "true"
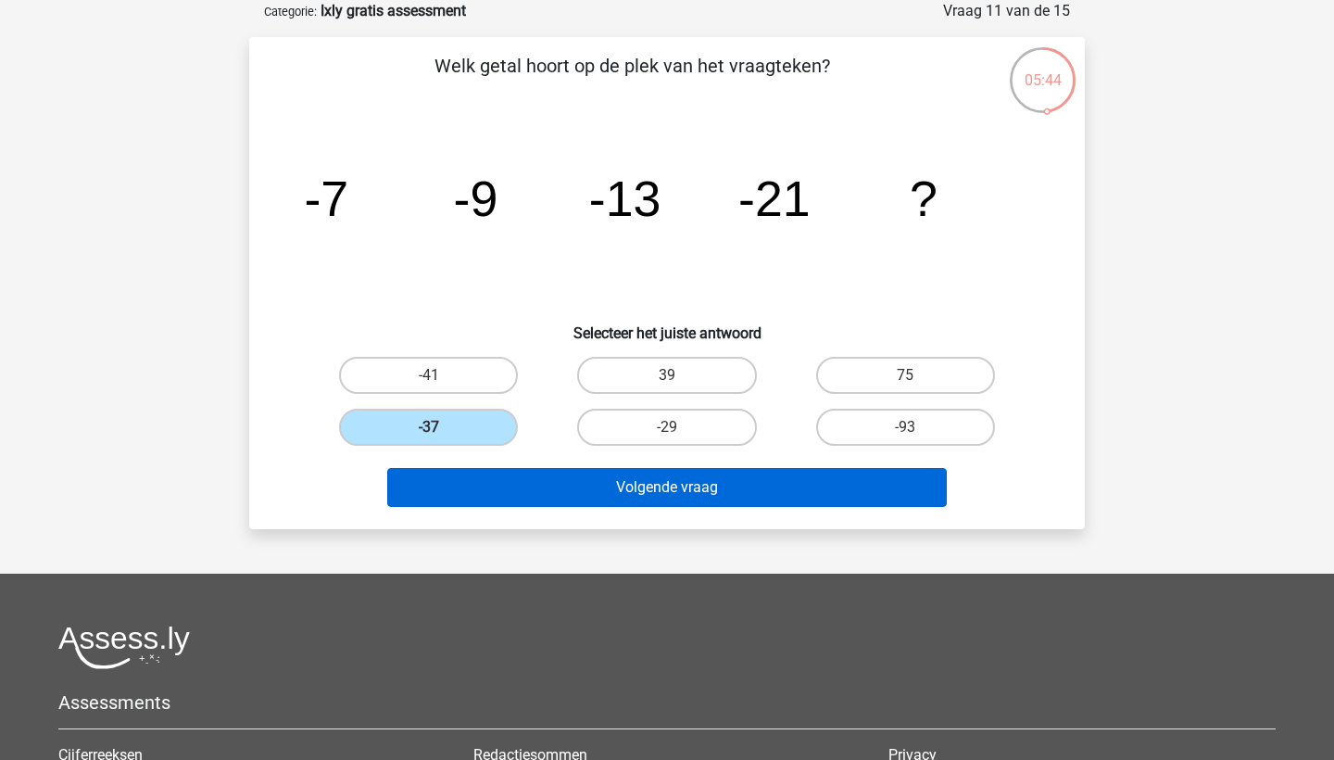
click at [623, 480] on button "Volgende vraag" at bounding box center [667, 487] width 560 height 39
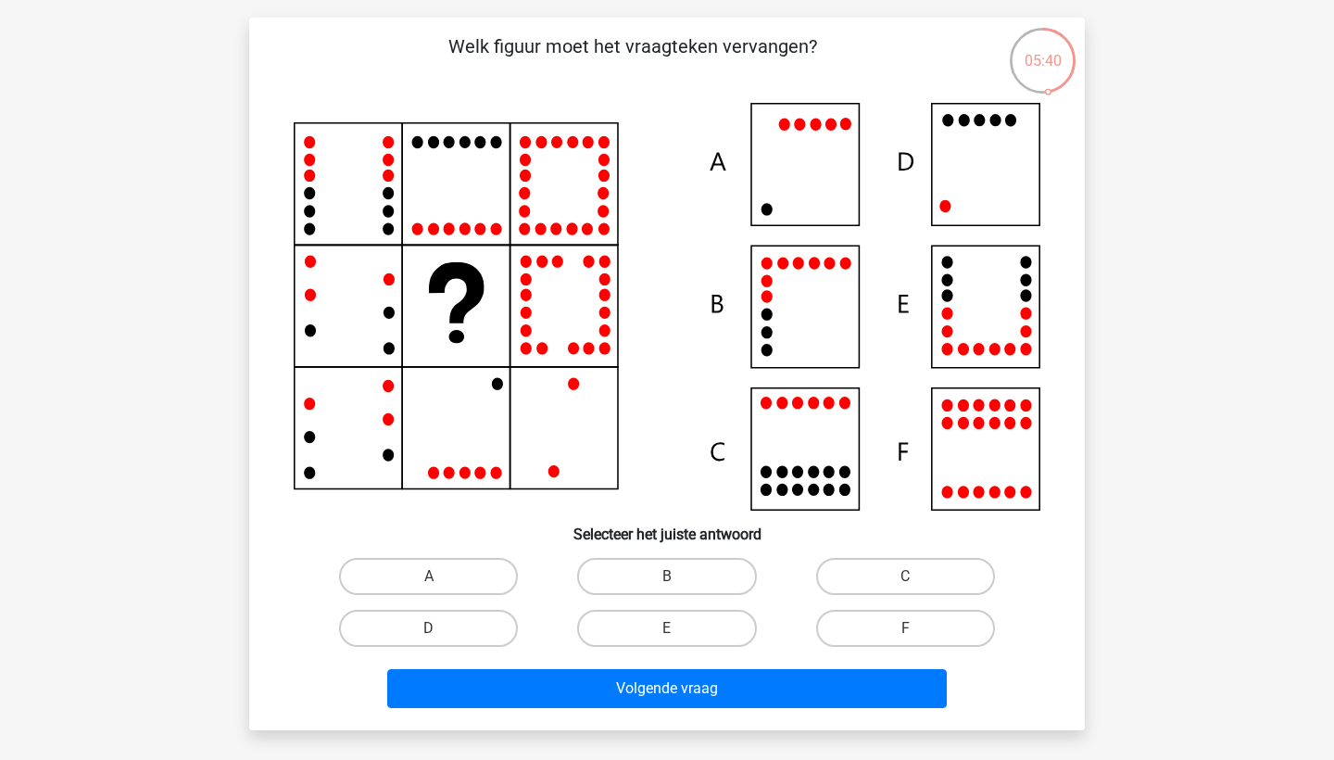
scroll to position [112, 0]
click at [435, 621] on label "D" at bounding box center [428, 628] width 179 height 37
click at [435, 628] on input "D" at bounding box center [435, 634] width 12 height 12
radio input "true"
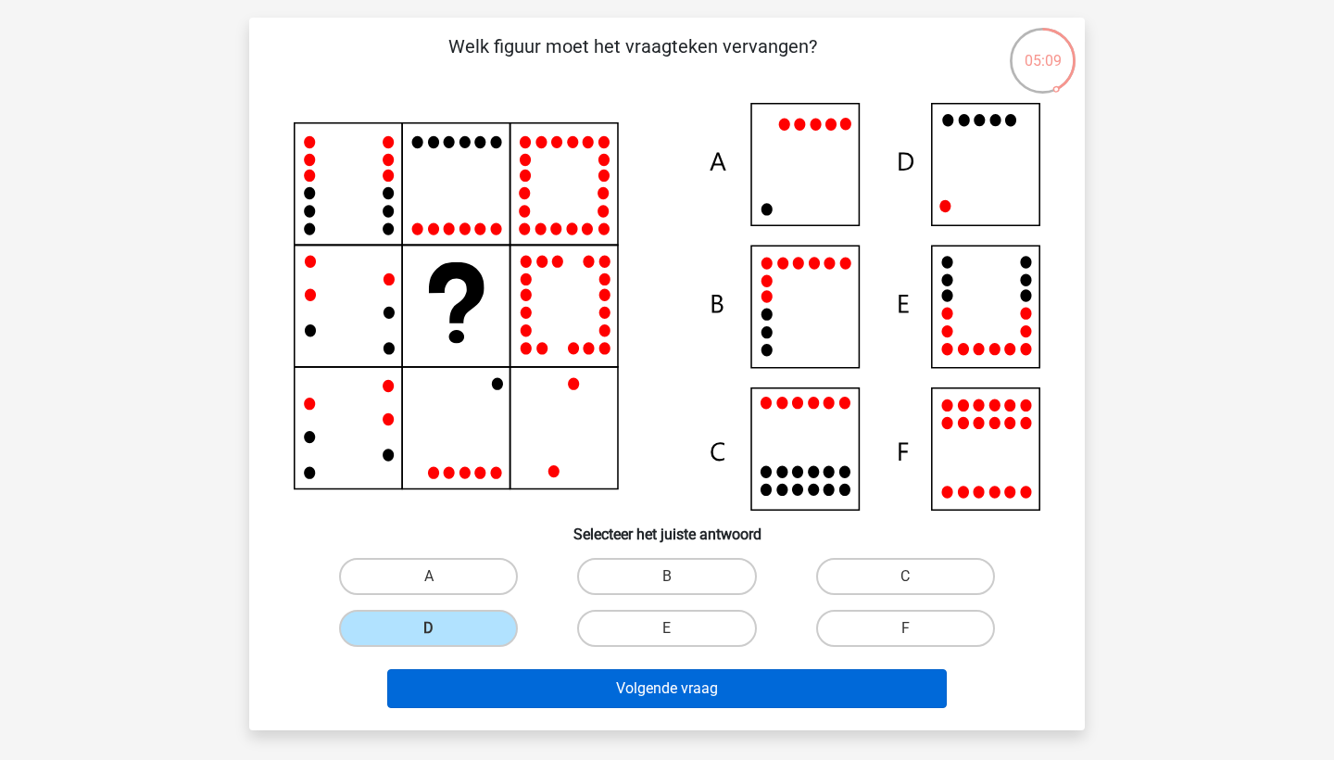
click at [560, 685] on button "Volgende vraag" at bounding box center [667, 688] width 560 height 39
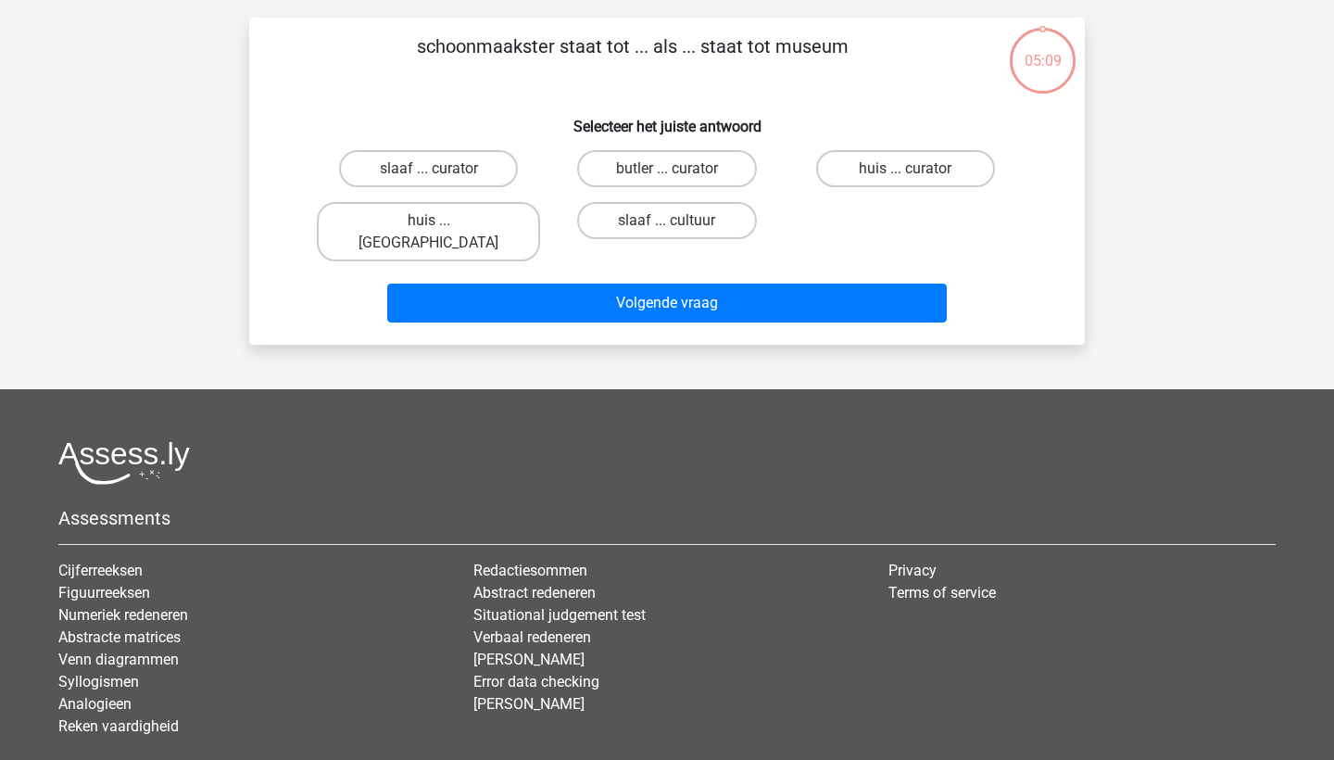
scroll to position [93, 0]
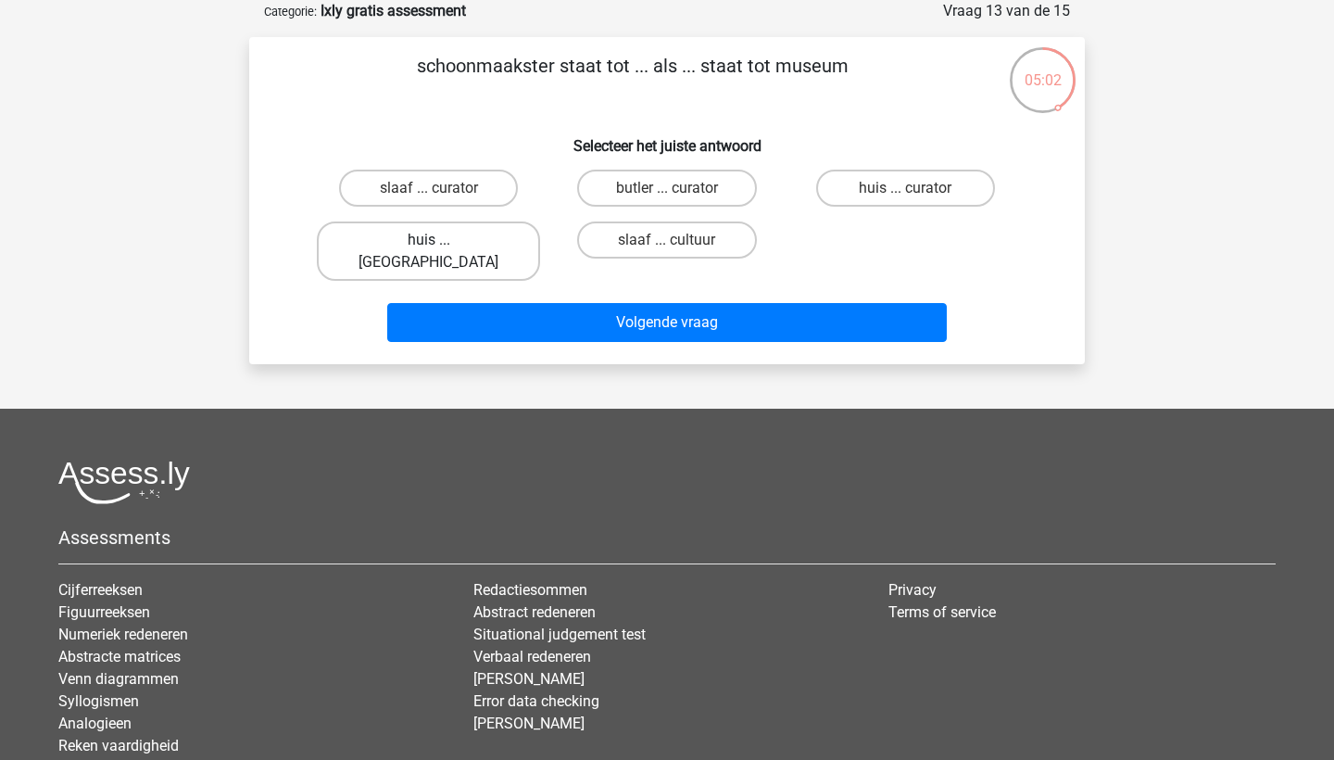
click at [479, 243] on label "huis ... louvre" at bounding box center [428, 250] width 223 height 59
click at [441, 243] on input "huis ... louvre" at bounding box center [435, 246] width 12 height 12
radio input "true"
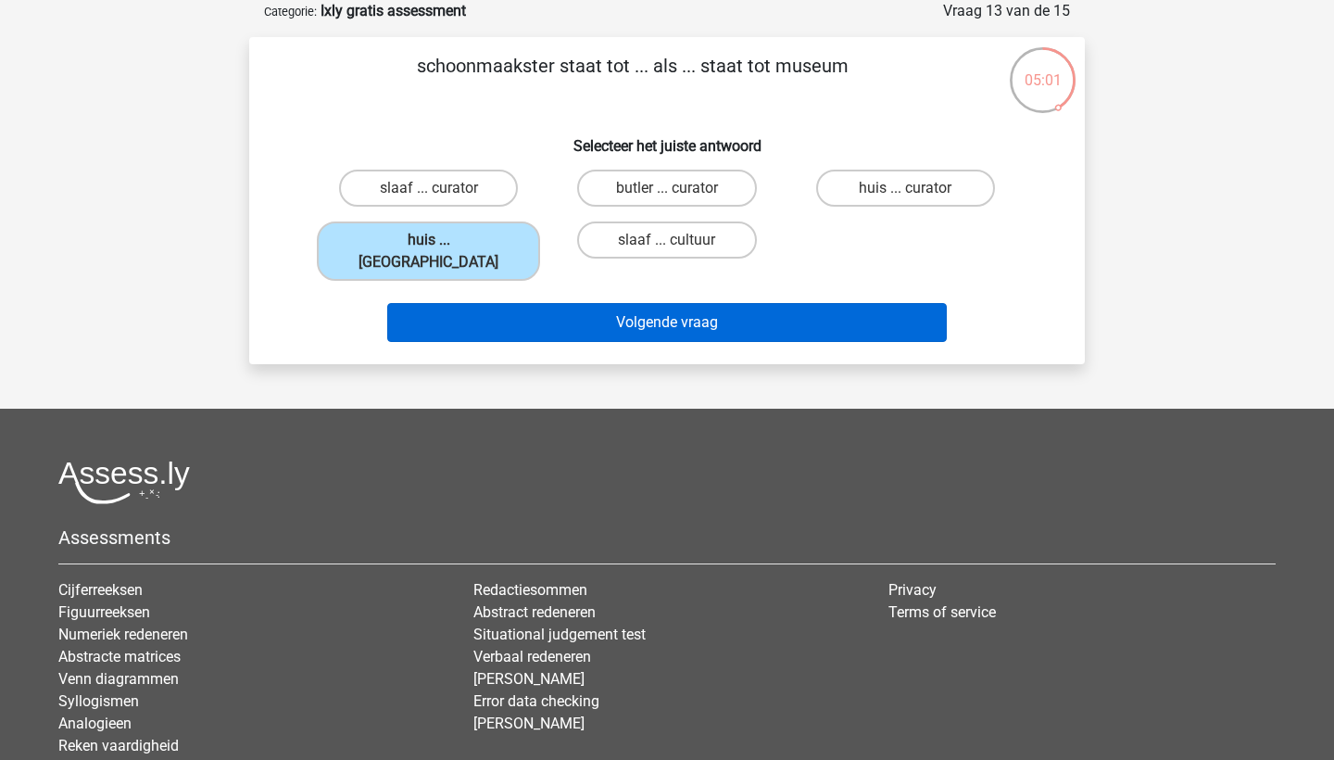
click at [599, 305] on button "Volgende vraag" at bounding box center [667, 322] width 560 height 39
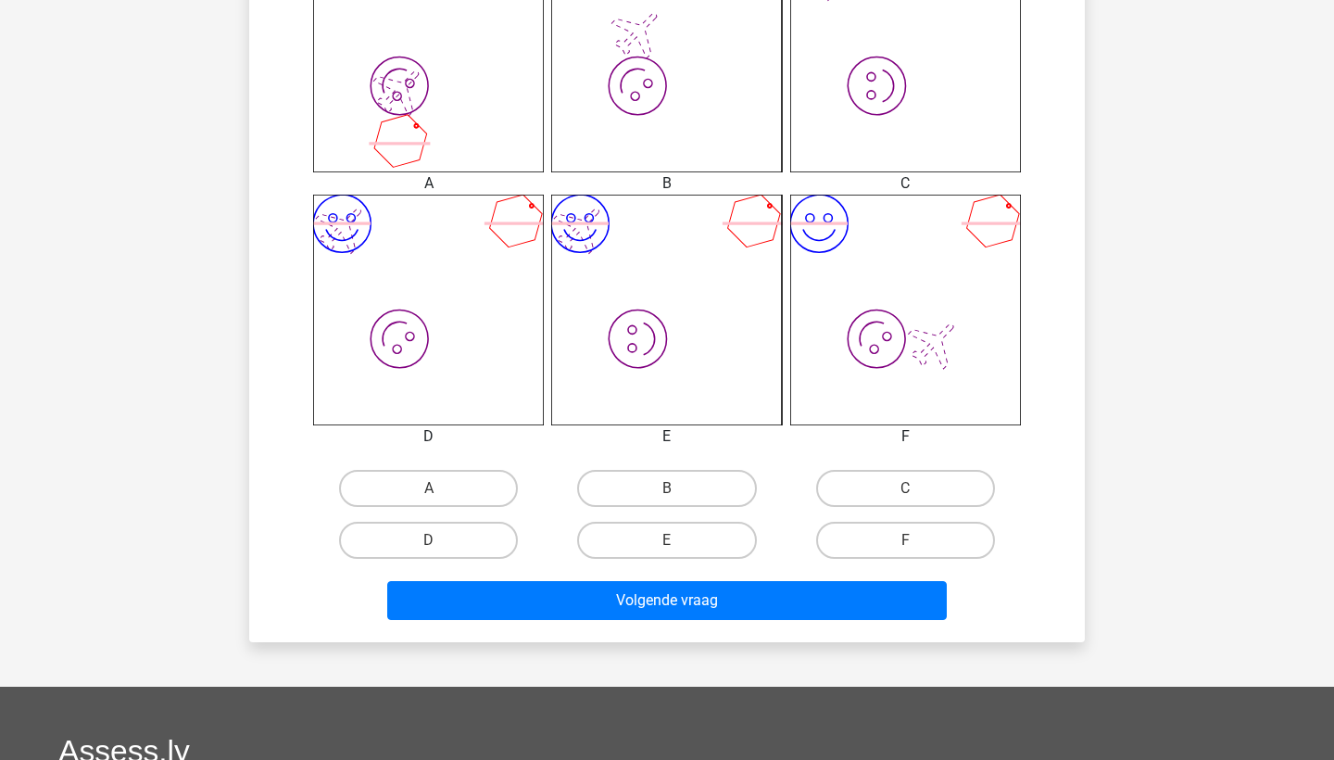
scroll to position [823, 0]
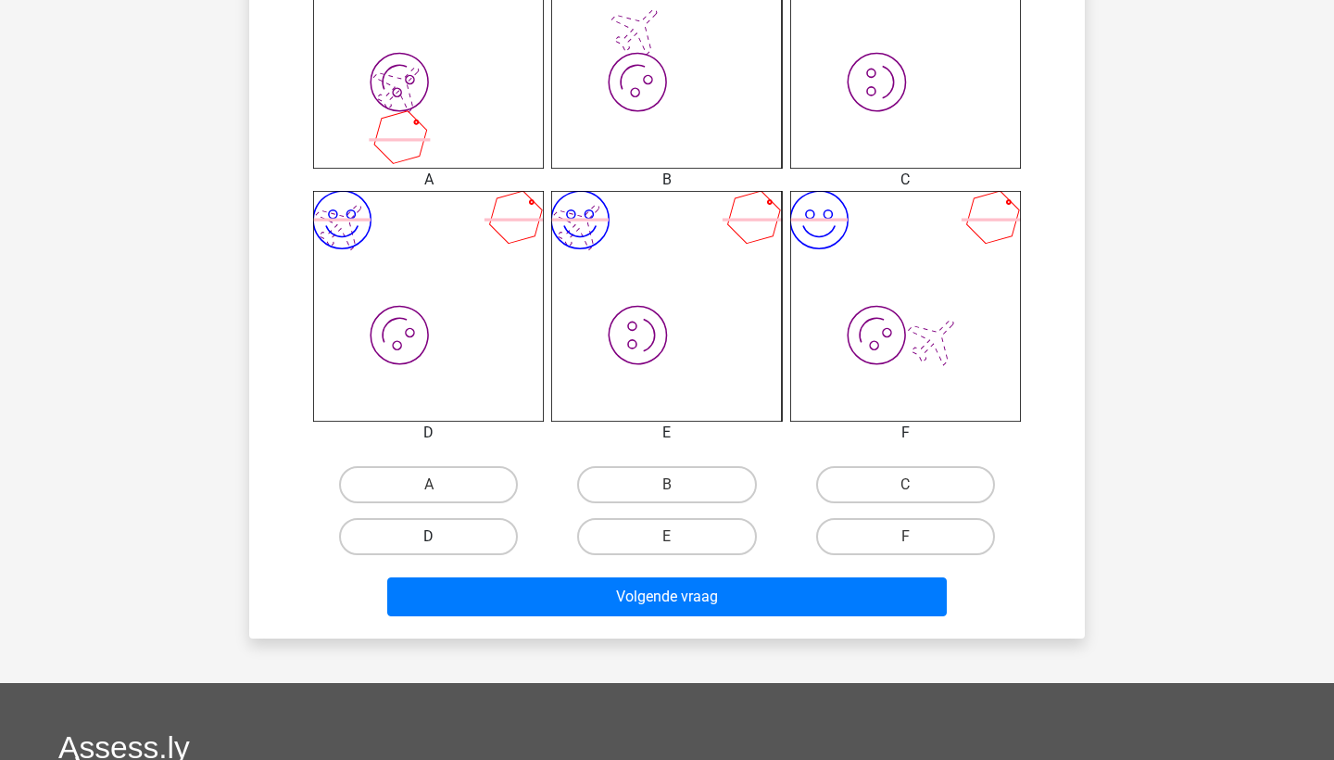
click at [483, 542] on label "D" at bounding box center [428, 536] width 179 height 37
click at [441, 542] on input "D" at bounding box center [435, 542] width 12 height 12
radio input "true"
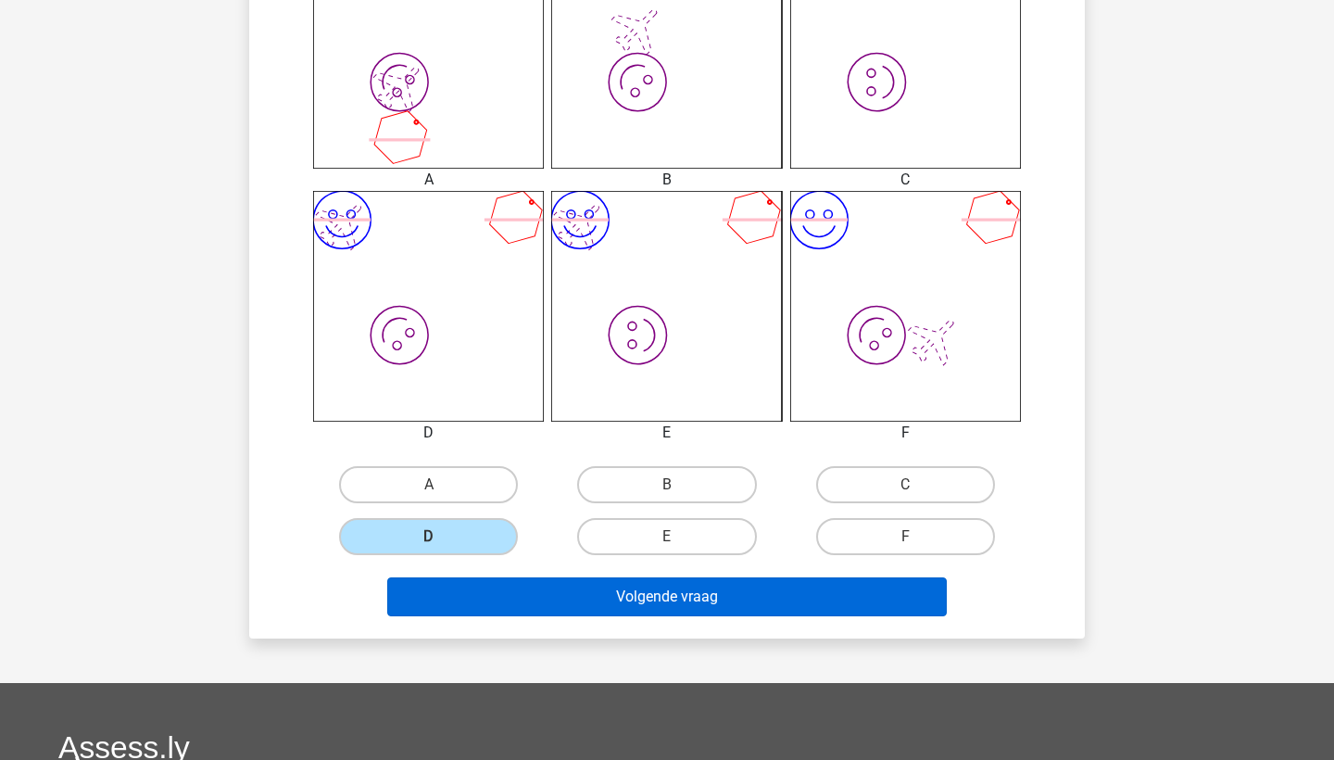
click at [624, 598] on button "Volgende vraag" at bounding box center [667, 596] width 560 height 39
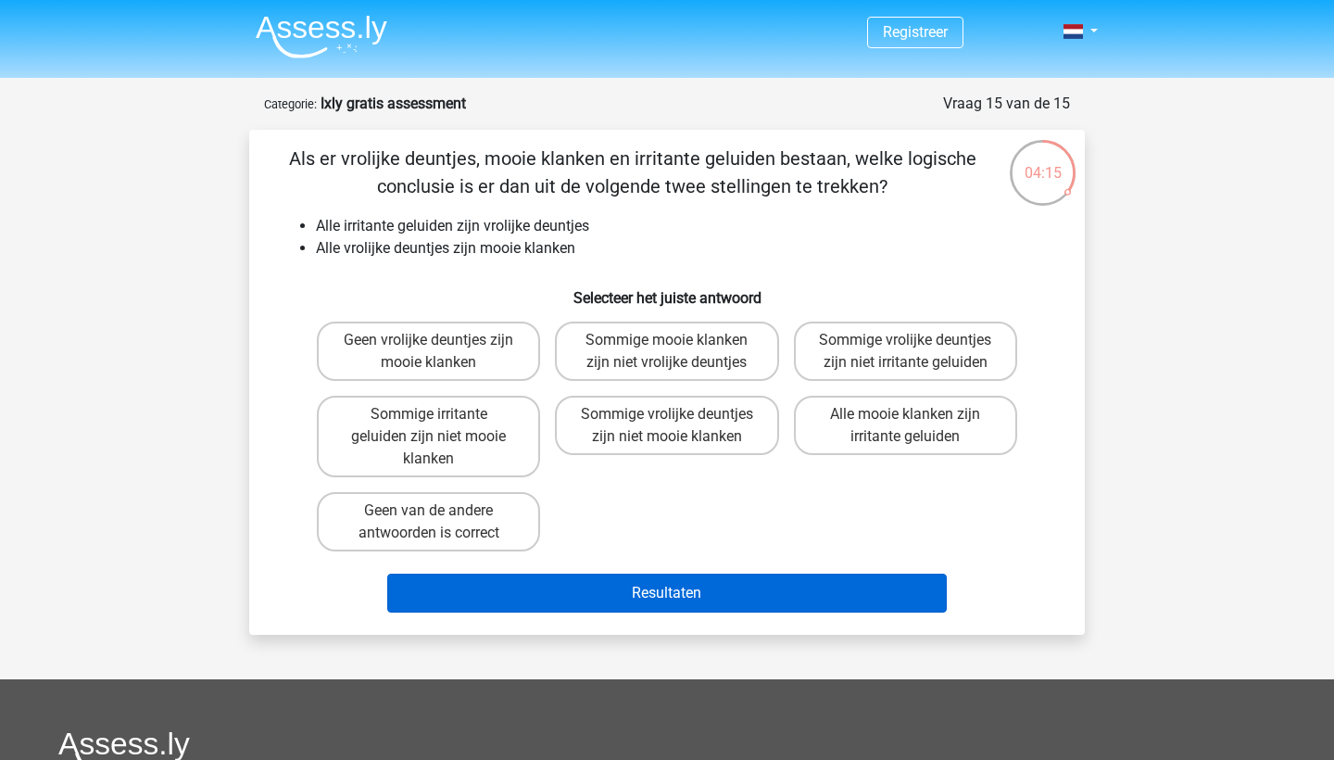
scroll to position [0, 0]
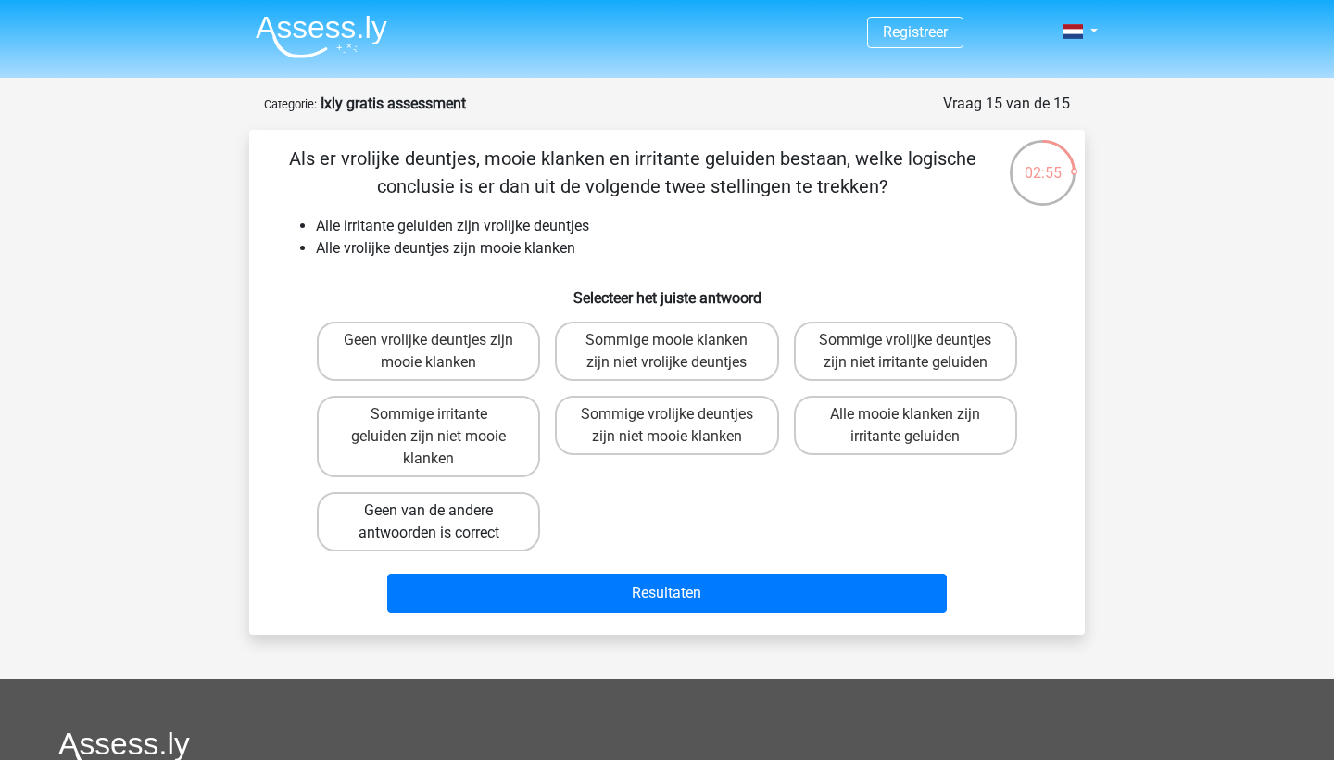
click at [467, 514] on label "Geen van de andere antwoorden is correct" at bounding box center [428, 521] width 223 height 59
click at [441, 514] on input "Geen van de andere antwoorden is correct" at bounding box center [435, 516] width 12 height 12
radio input "true"
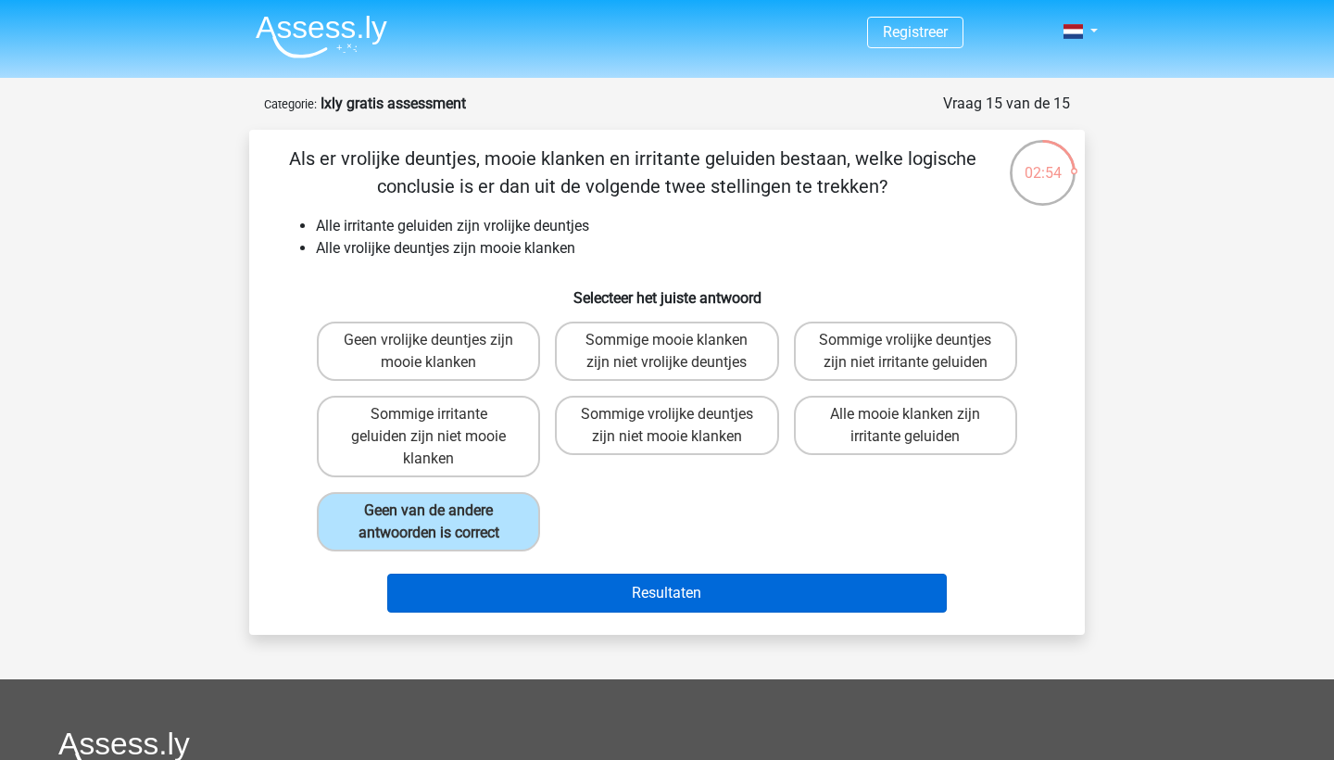
click at [667, 590] on button "Resultaten" at bounding box center [667, 592] width 560 height 39
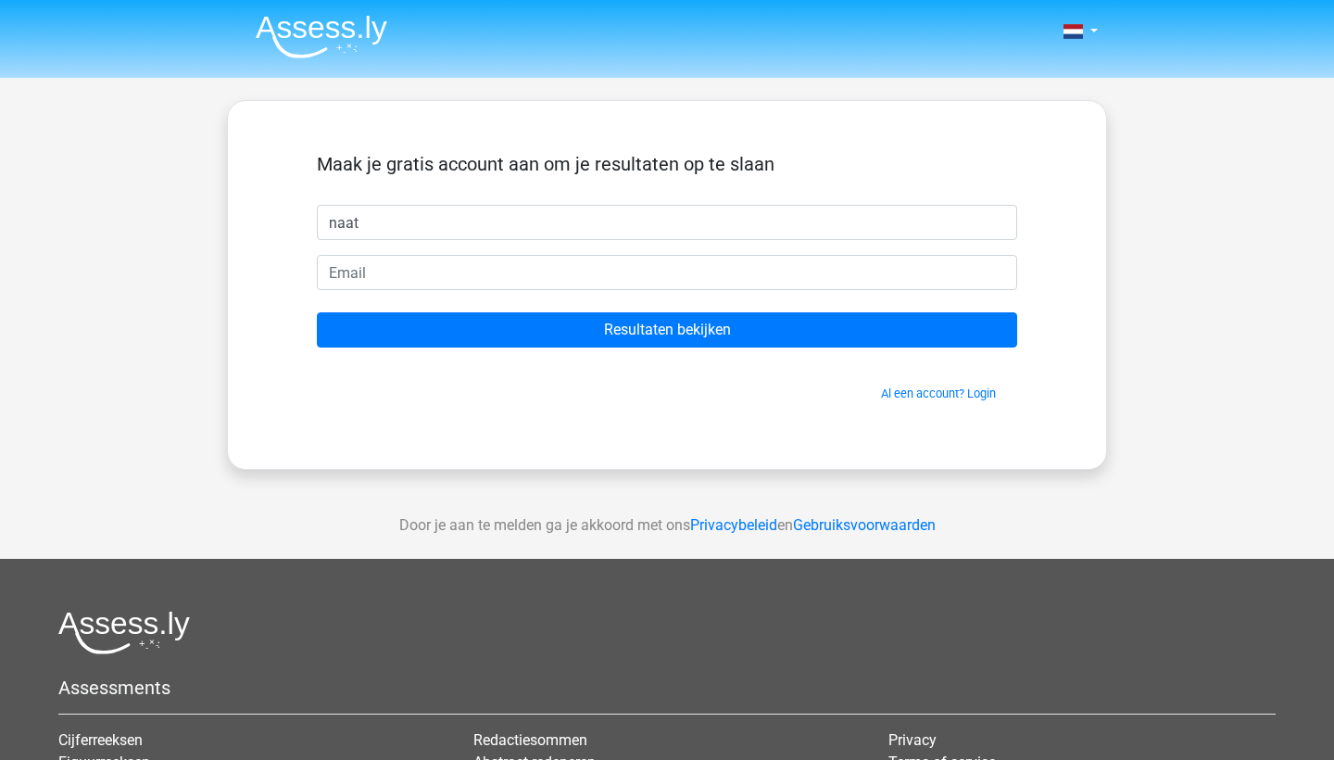
type input "naat"
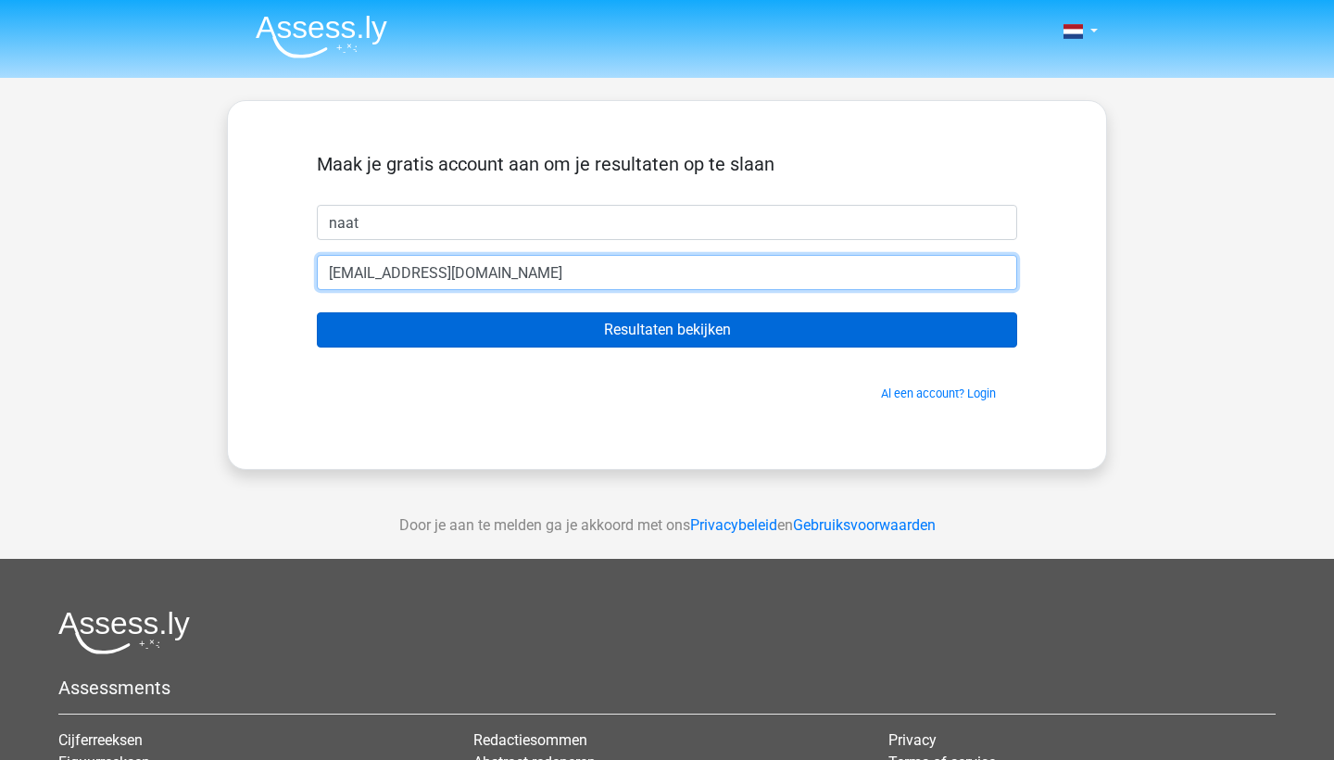
type input "Naat.studie@gmail.com"
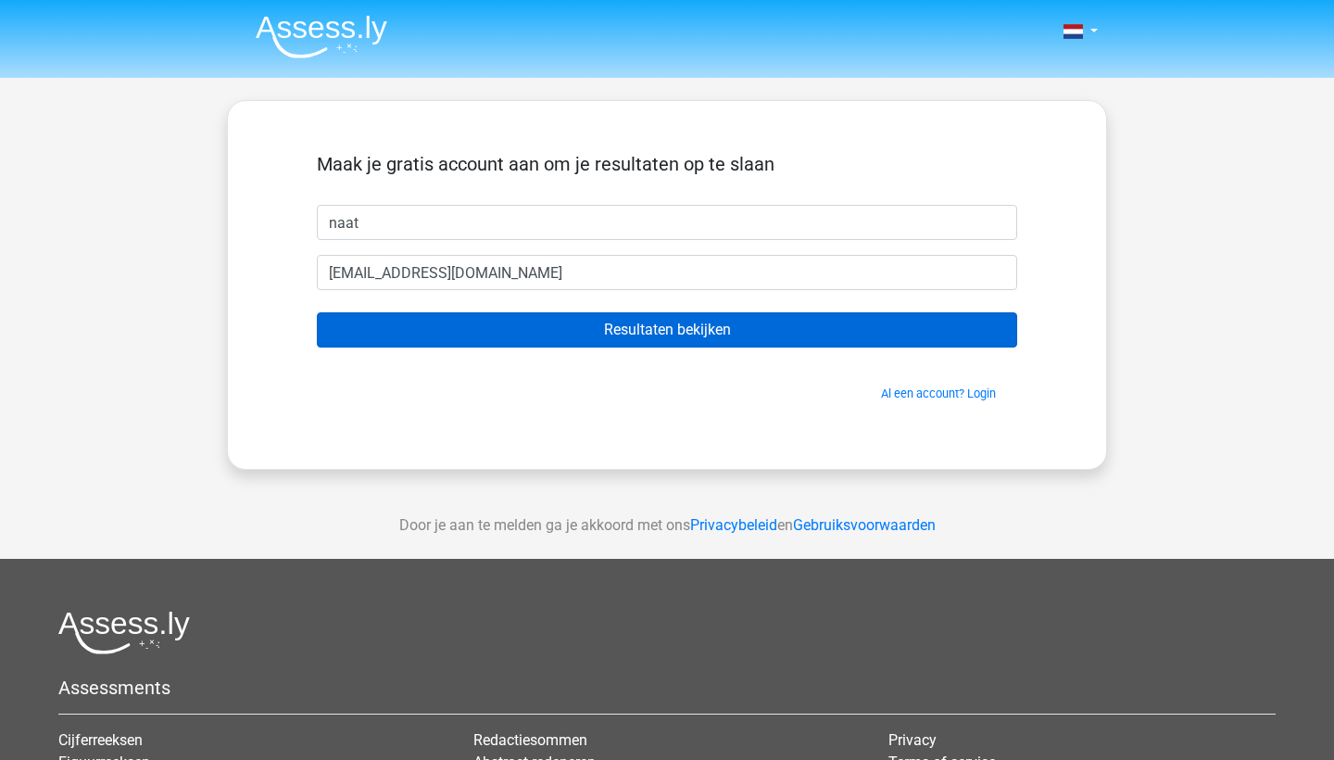
click at [641, 331] on input "Resultaten bekijken" at bounding box center [667, 329] width 700 height 35
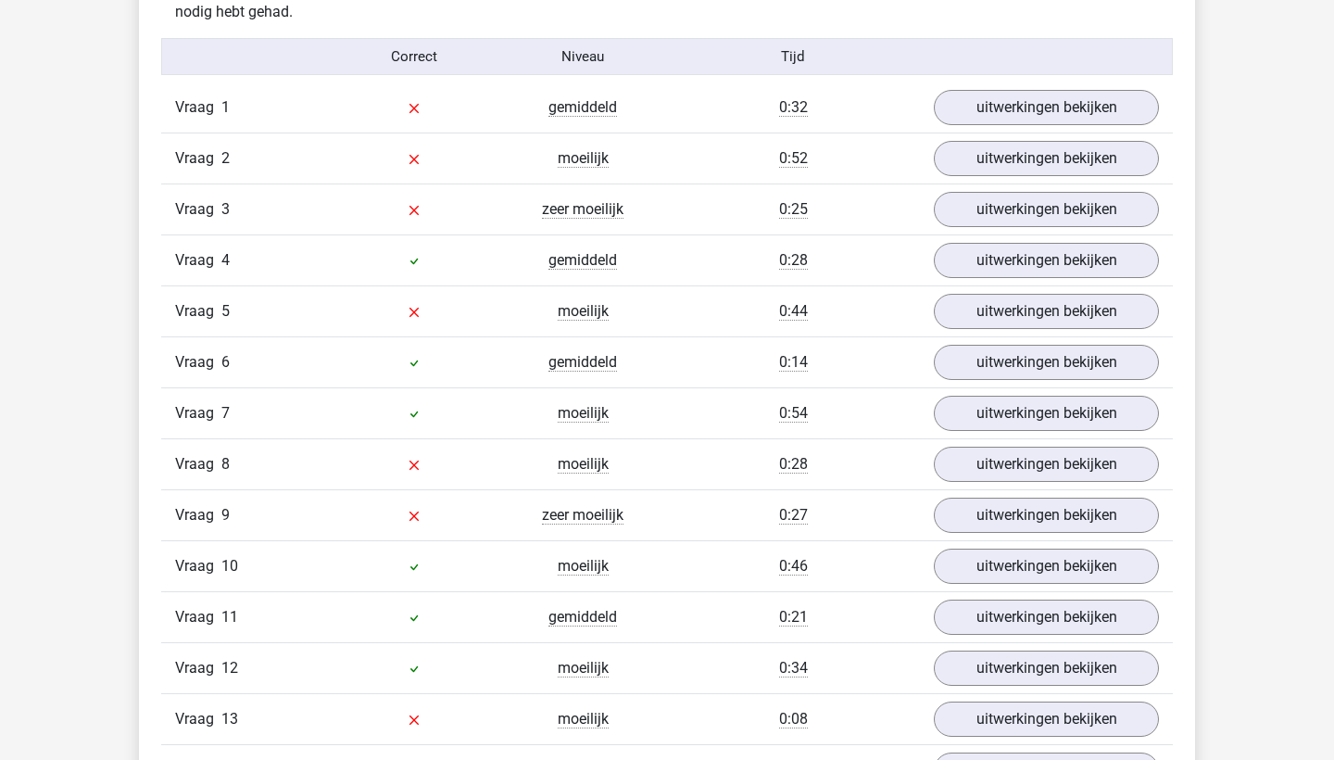
scroll to position [1996, 0]
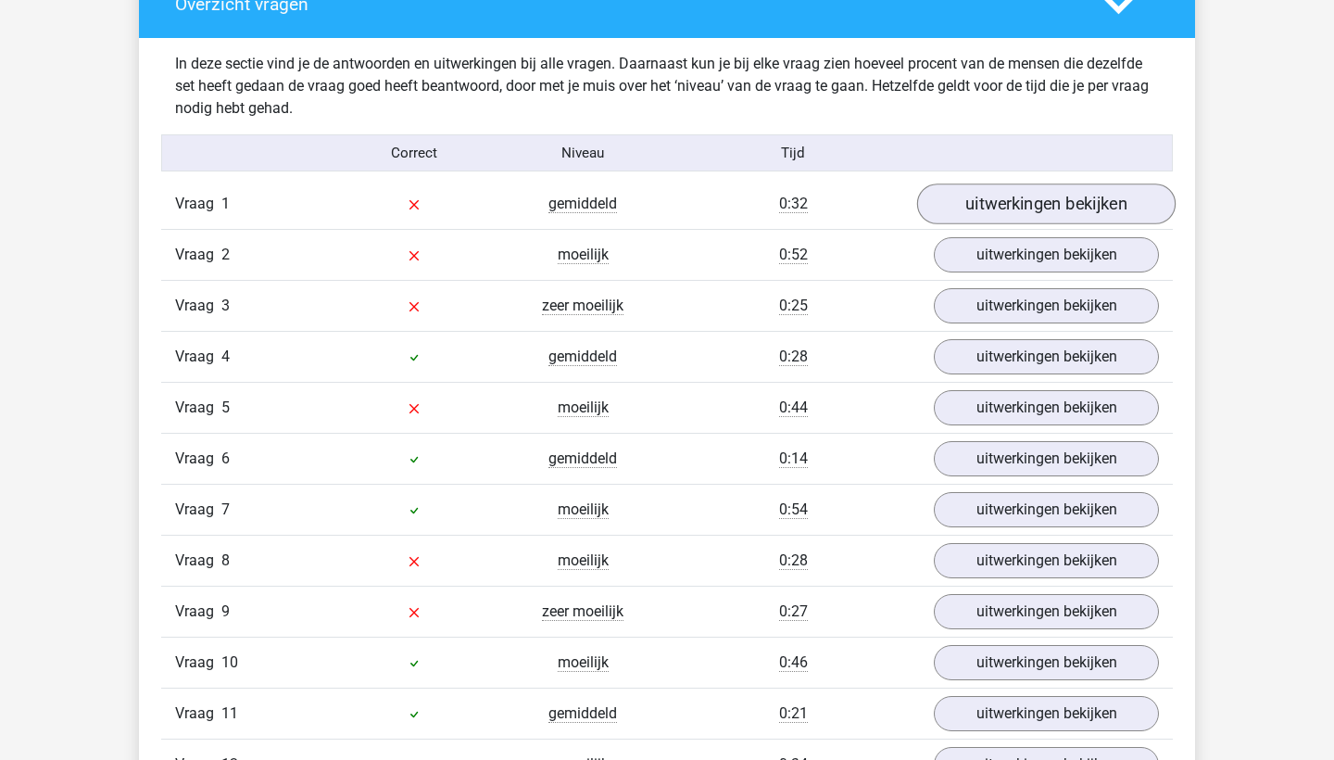
click at [993, 197] on link "uitwerkingen bekijken" at bounding box center [1046, 204] width 258 height 41
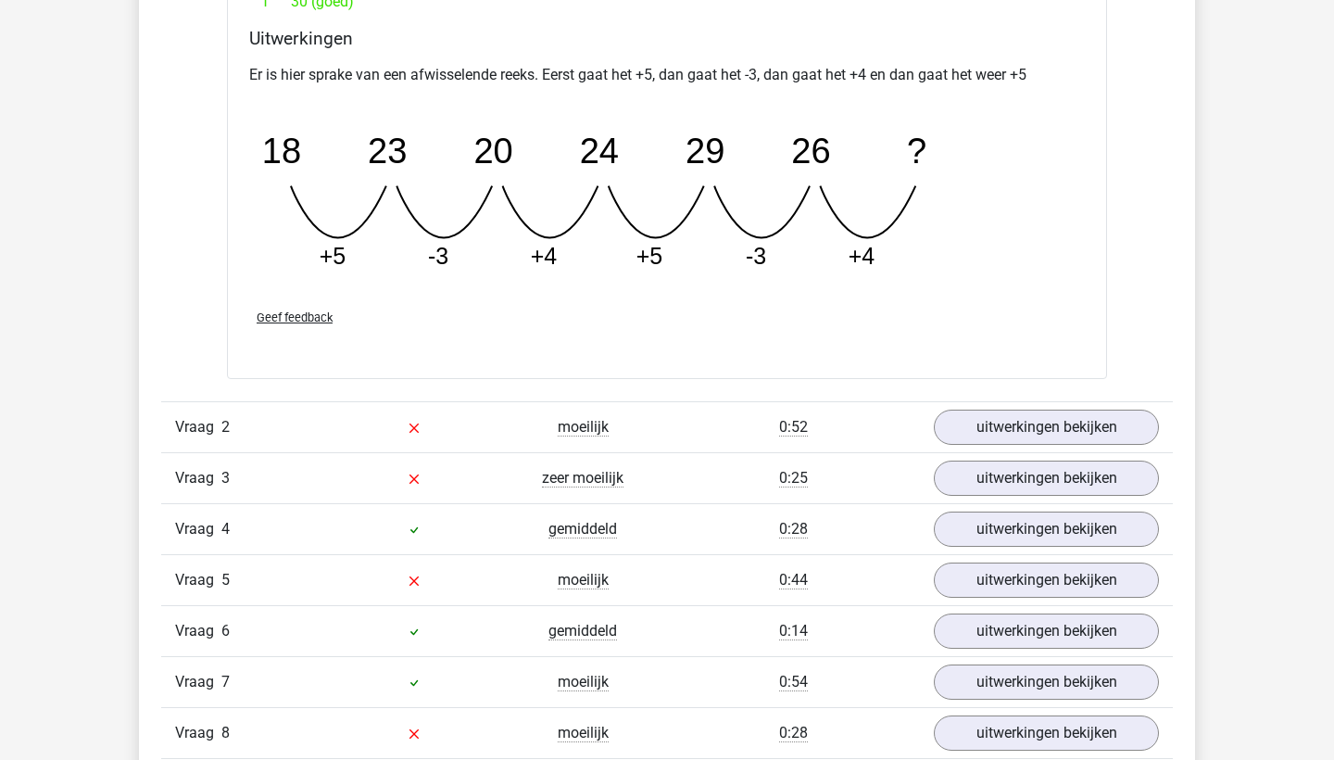
scroll to position [2682, 0]
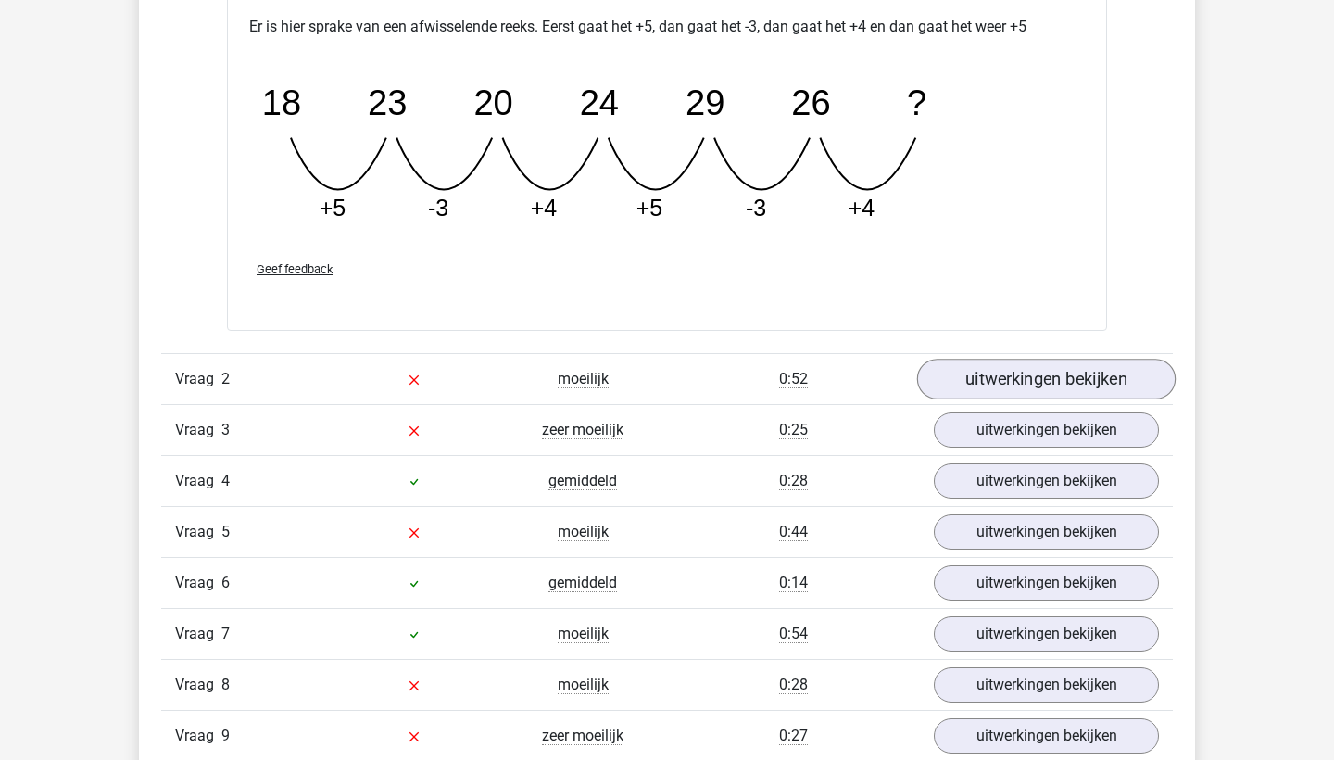
click at [1067, 366] on link "uitwerkingen bekijken" at bounding box center [1046, 379] width 258 height 41
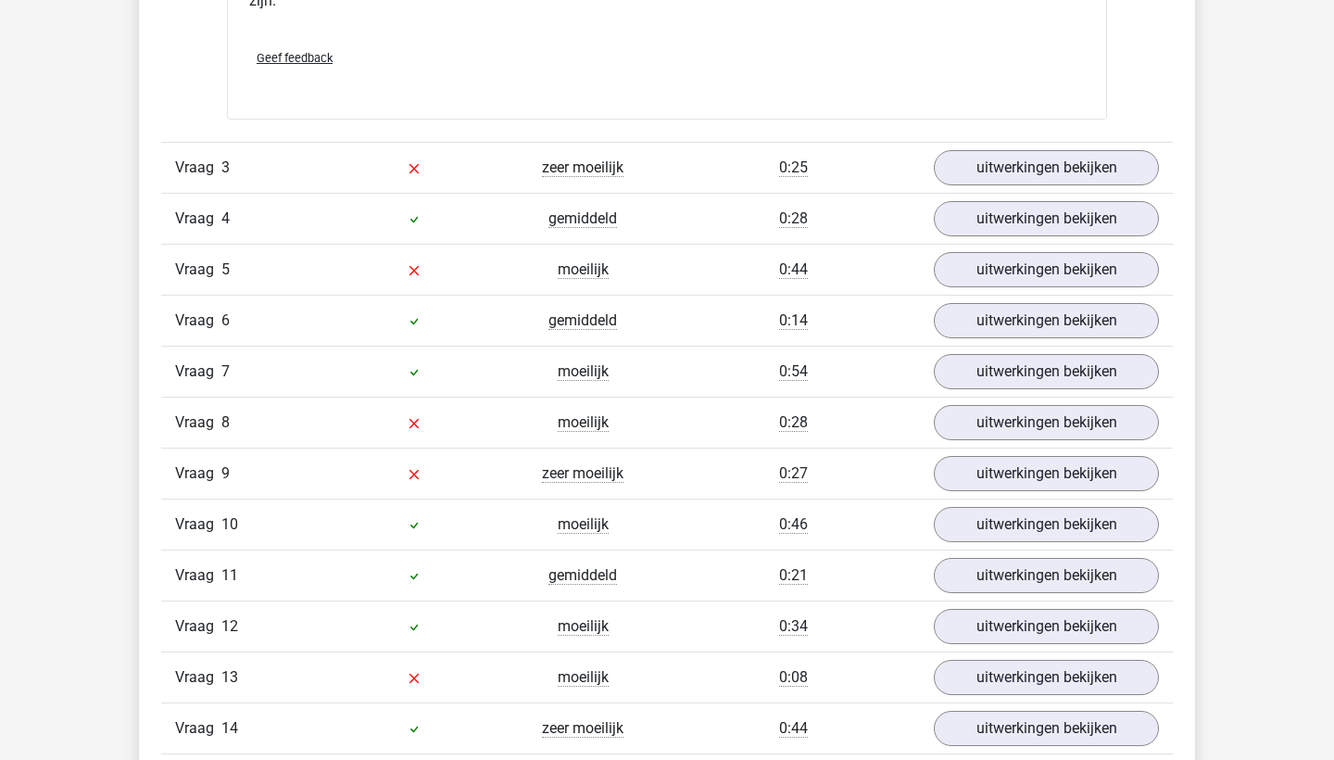
scroll to position [3839, 0]
click at [1054, 165] on link "uitwerkingen bekijken" at bounding box center [1046, 170] width 258 height 41
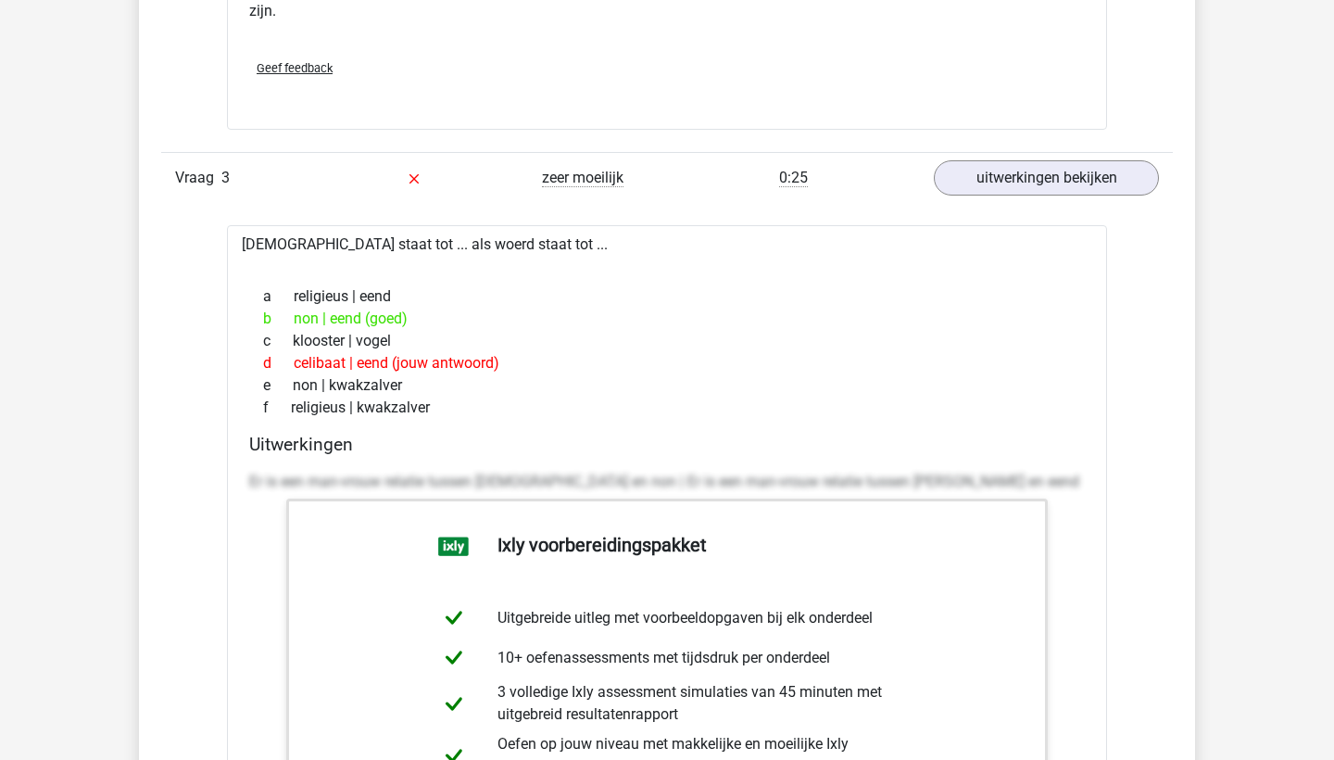
scroll to position [3829, 0]
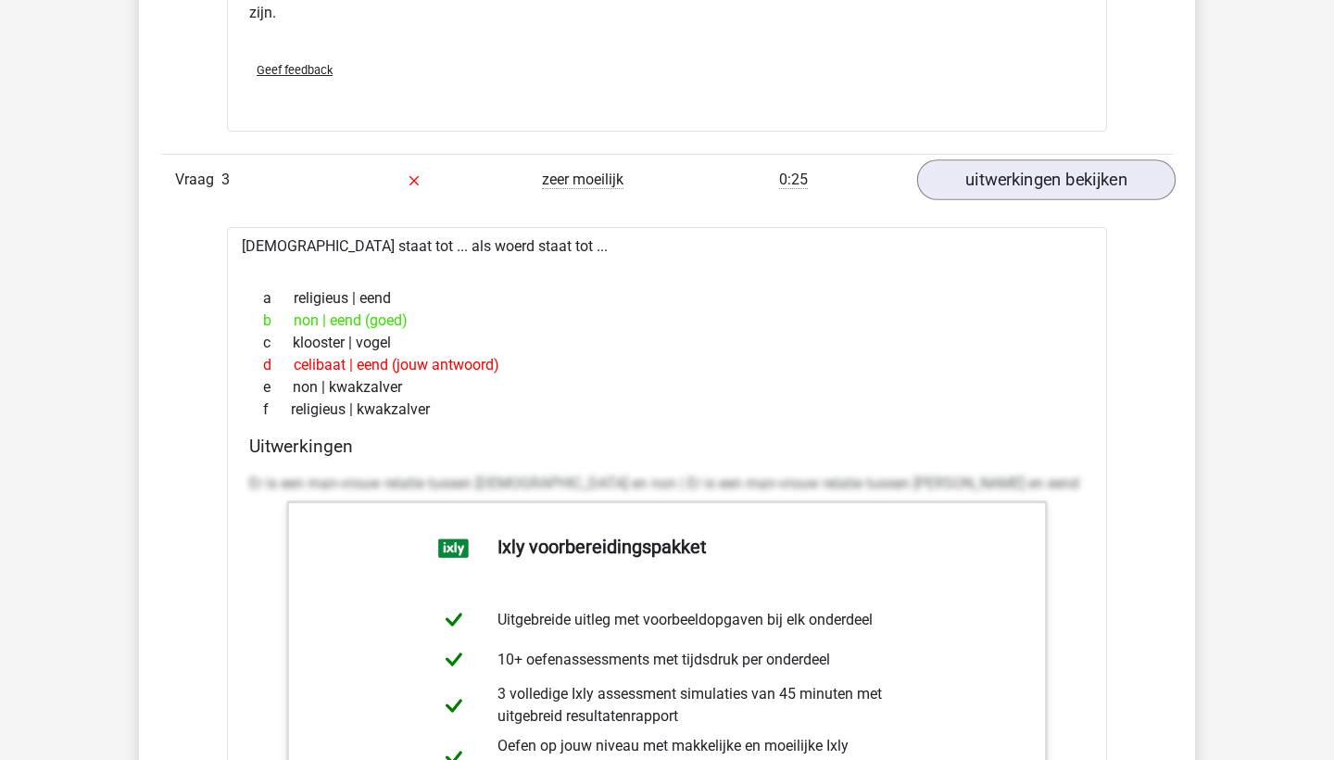
click at [997, 177] on link "uitwerkingen bekijken" at bounding box center [1046, 180] width 258 height 41
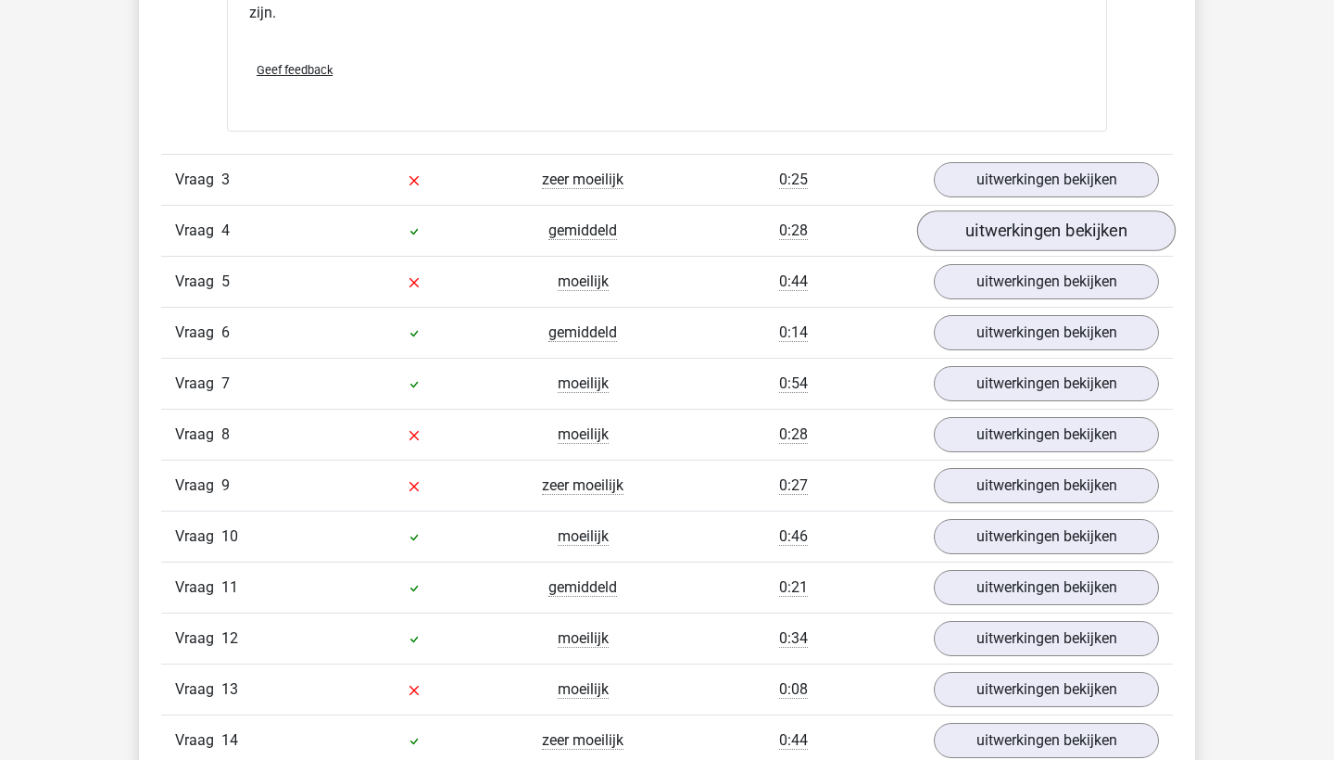
click at [1015, 225] on link "uitwerkingen bekijken" at bounding box center [1046, 231] width 258 height 41
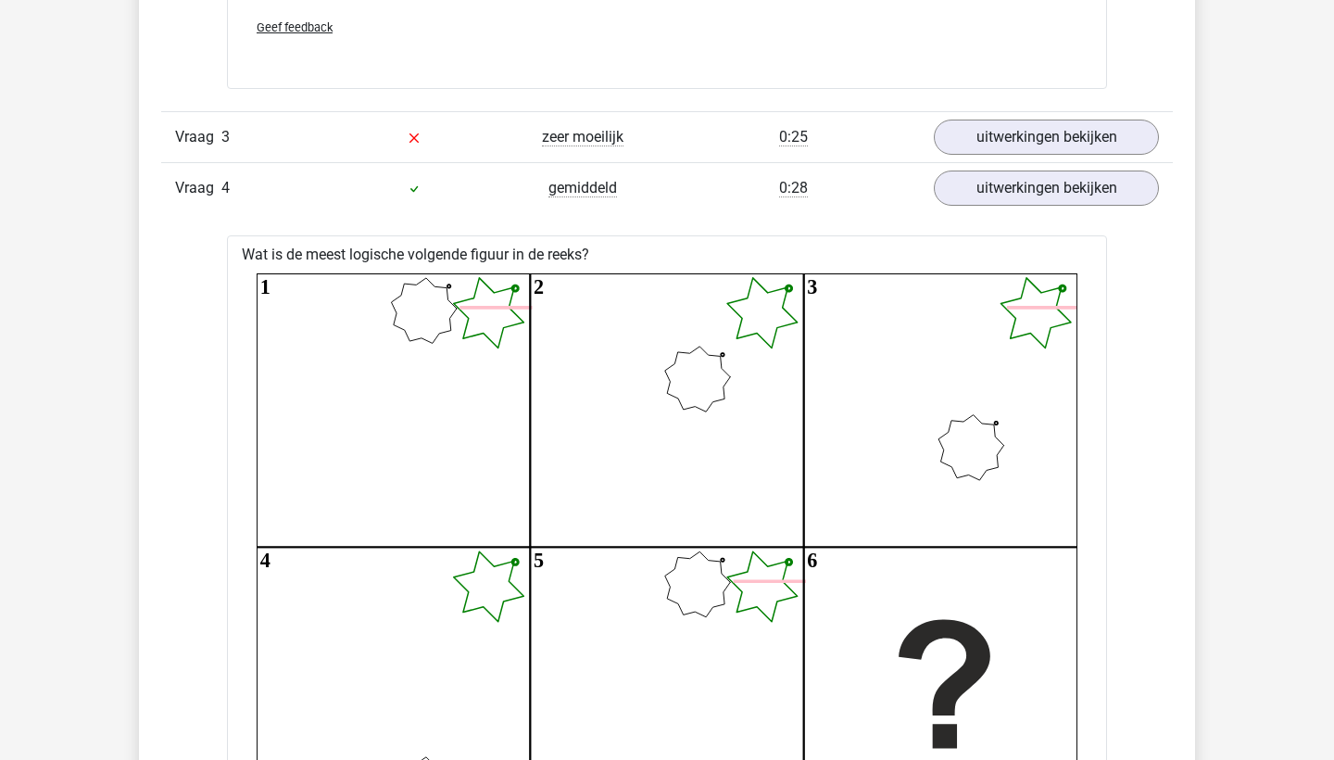
scroll to position [3618, 0]
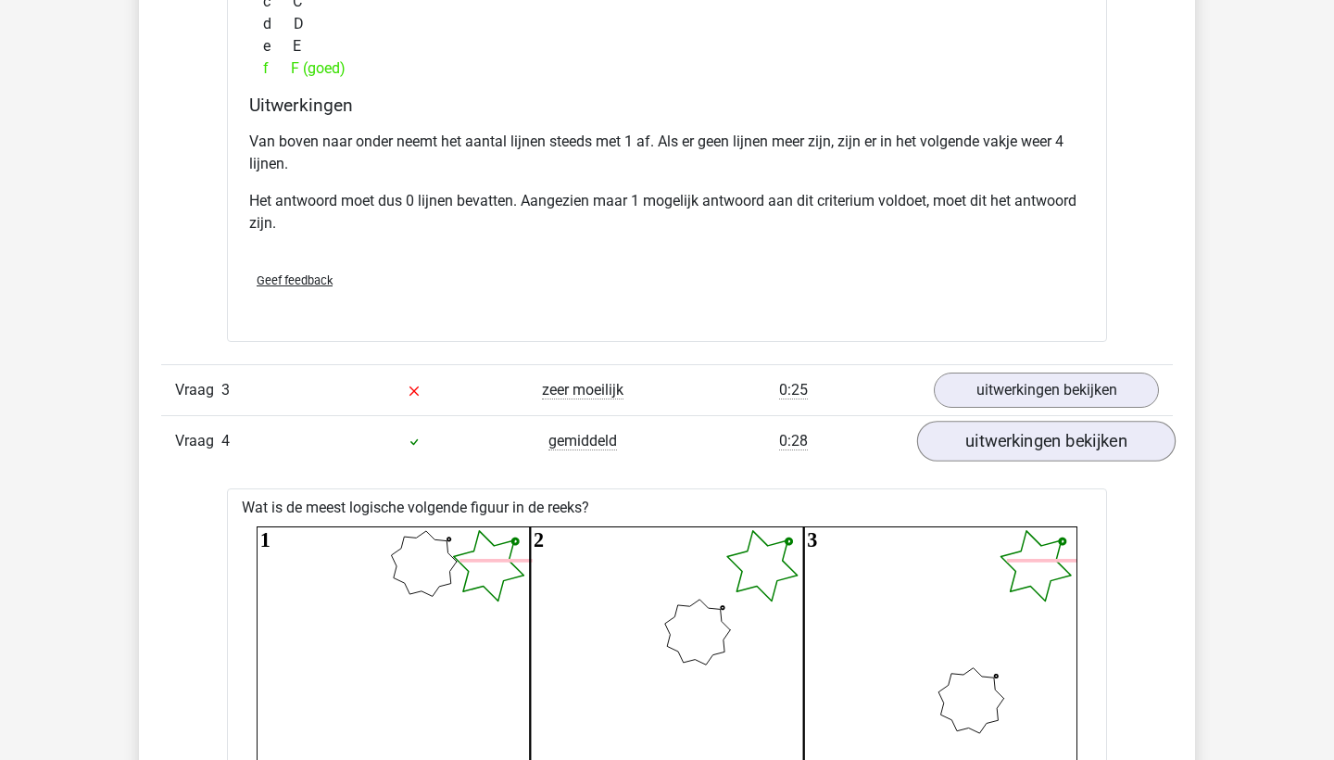
click at [1031, 437] on link "uitwerkingen bekijken" at bounding box center [1046, 441] width 258 height 41
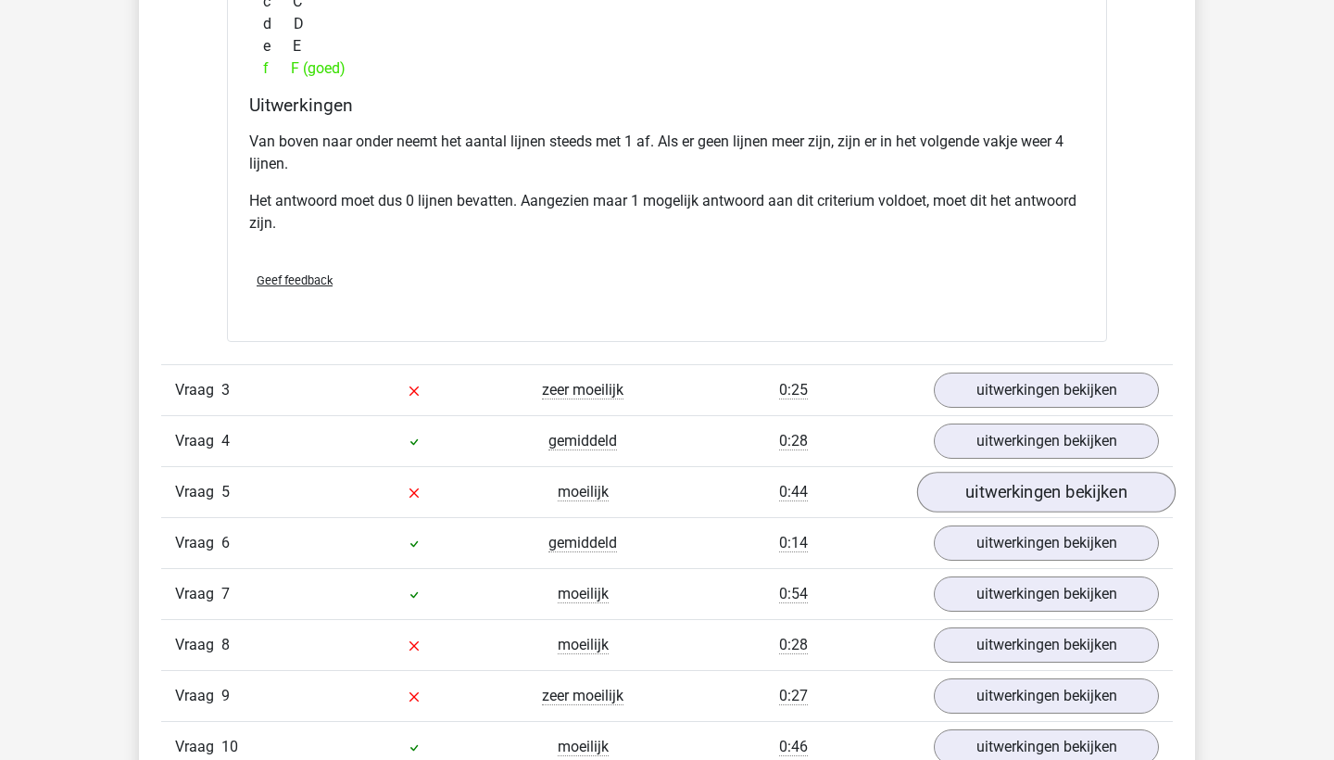
click at [1039, 494] on link "uitwerkingen bekijken" at bounding box center [1046, 492] width 258 height 41
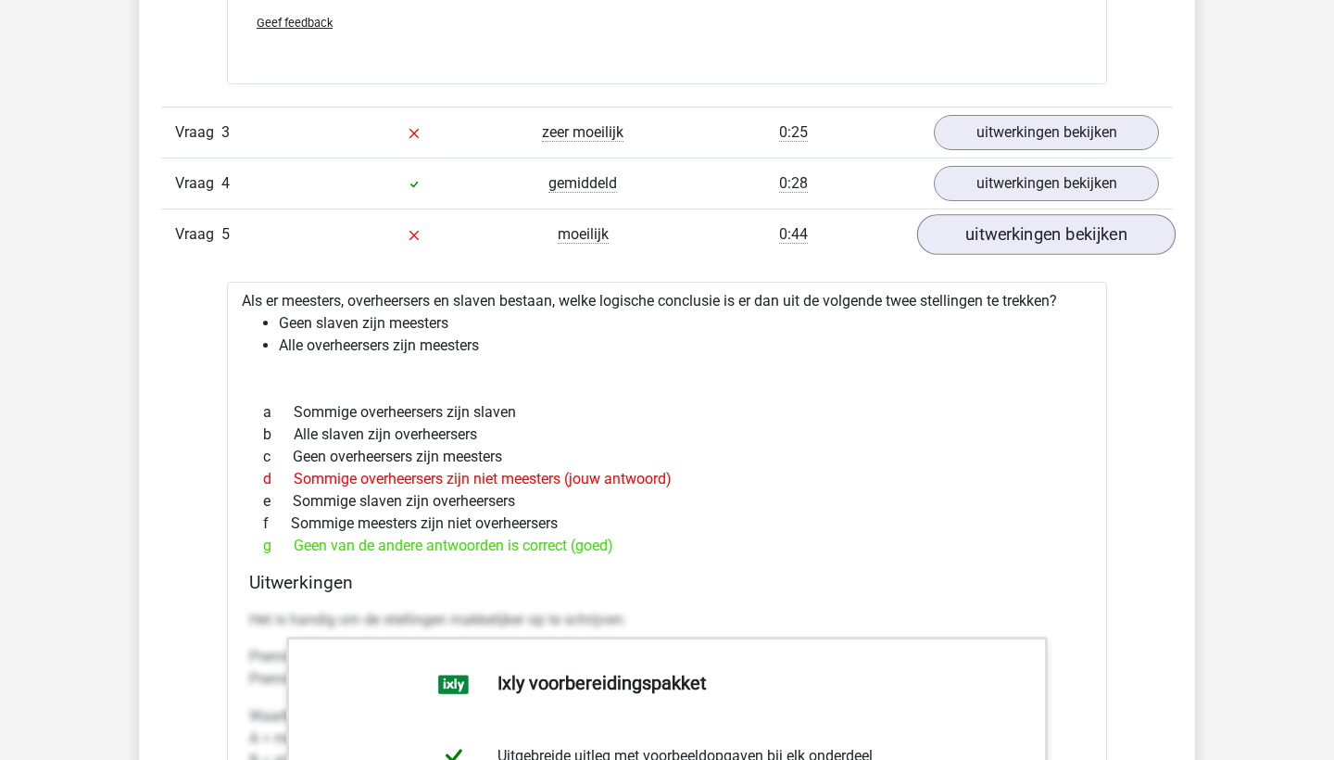
scroll to position [3877, 0]
click at [1060, 235] on link "uitwerkingen bekijken" at bounding box center [1046, 234] width 258 height 41
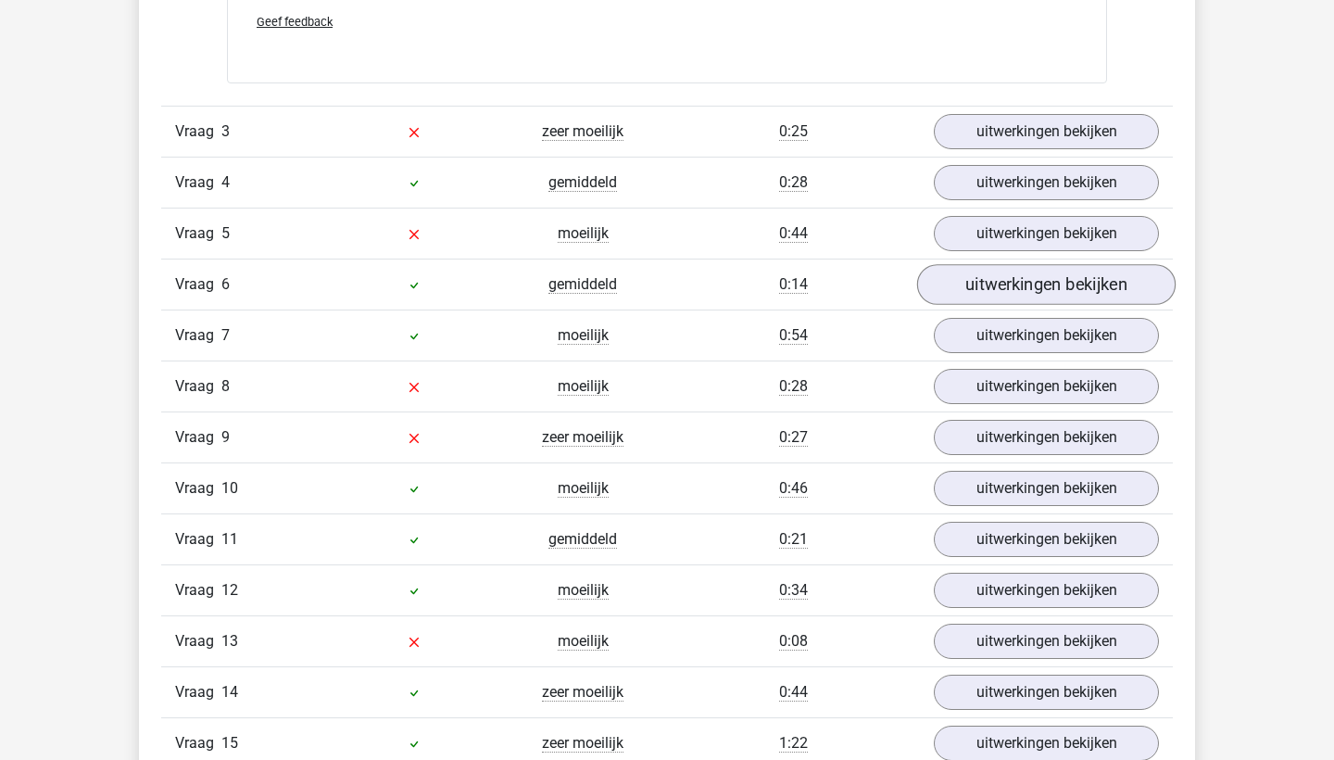
click at [1066, 293] on link "uitwerkingen bekijken" at bounding box center [1046, 285] width 258 height 41
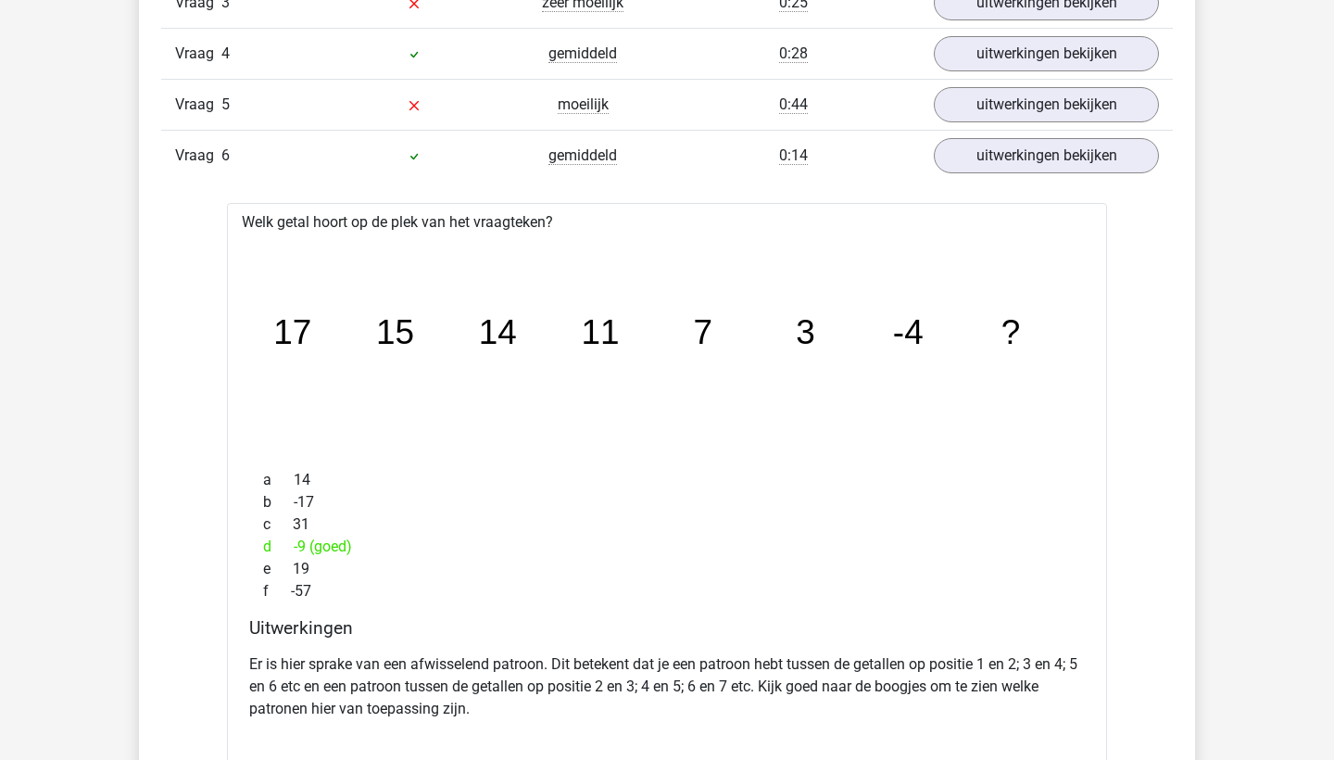
scroll to position [4002, 0]
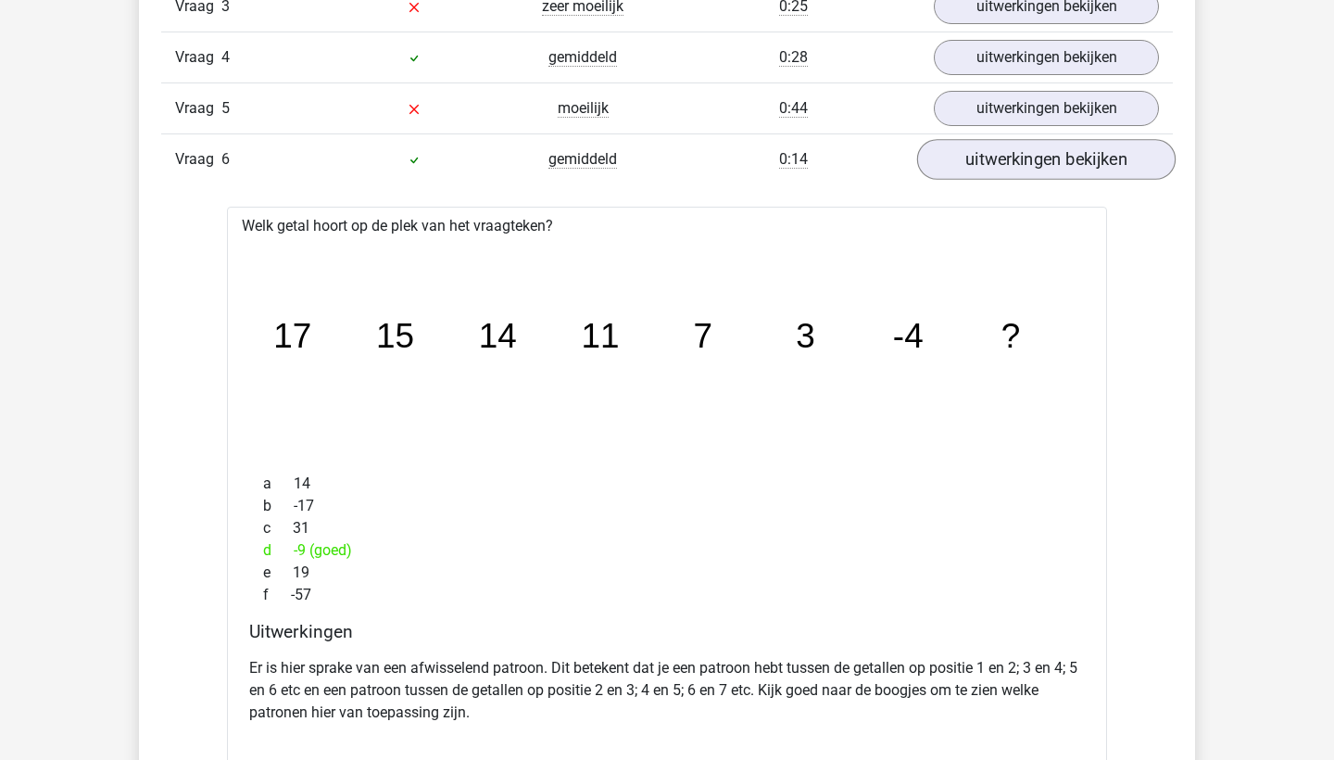
click at [1088, 156] on link "uitwerkingen bekijken" at bounding box center [1046, 160] width 258 height 41
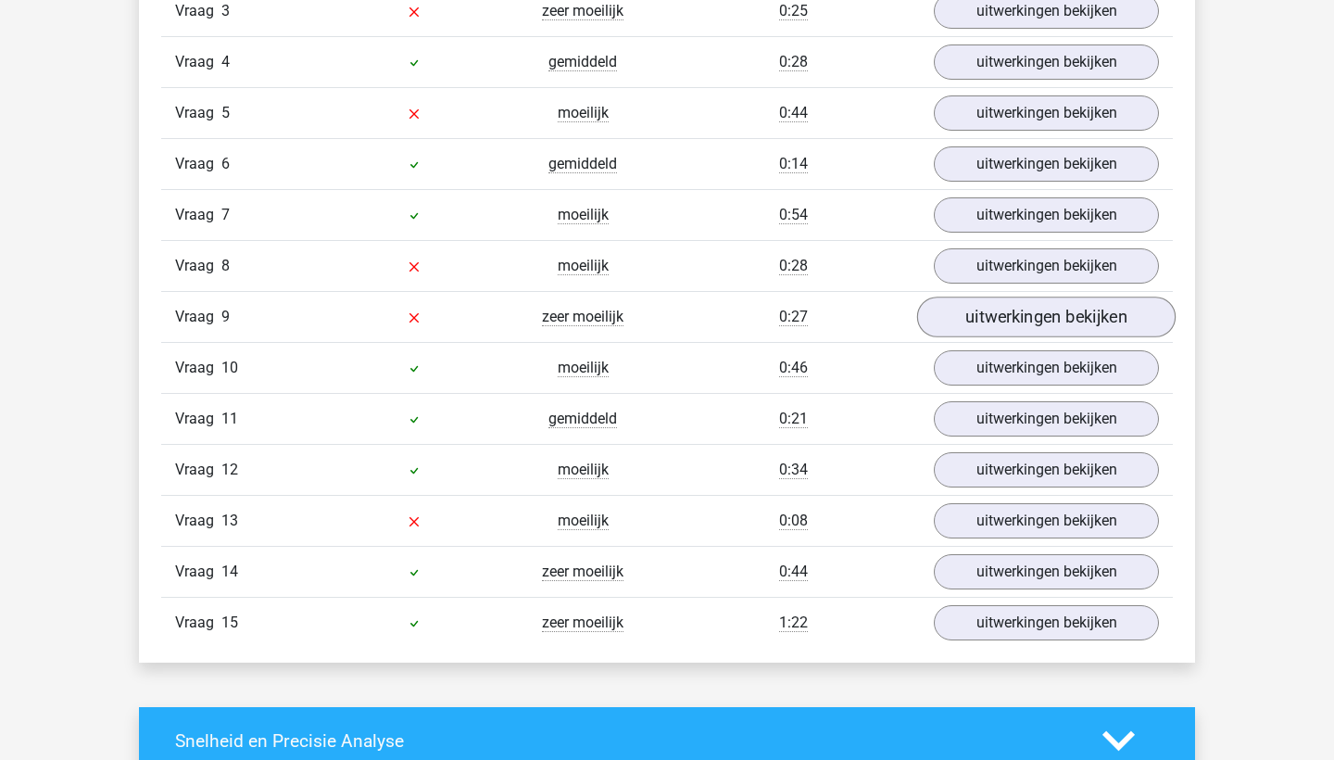
scroll to position [3999, 0]
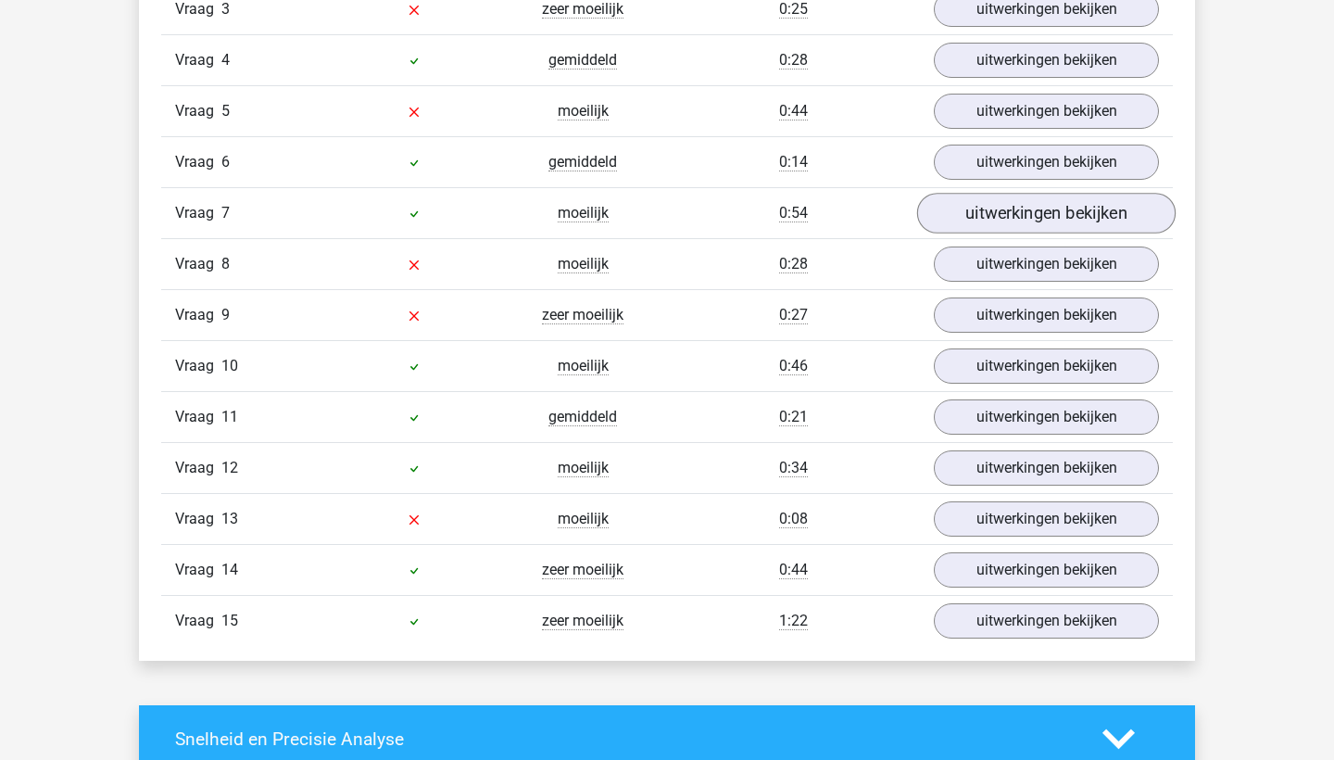
click at [1024, 209] on link "uitwerkingen bekijken" at bounding box center [1046, 214] width 258 height 41
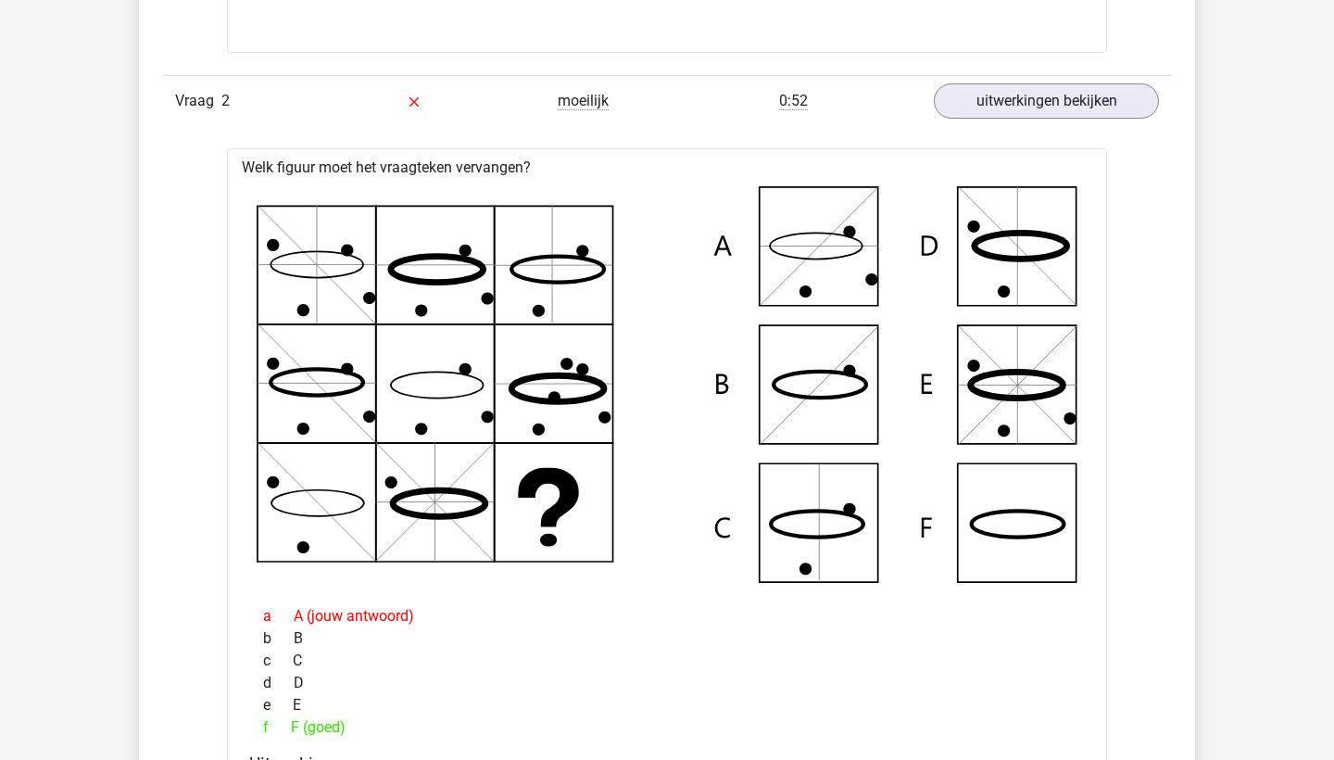
scroll to position [2960, 0]
click at [1089, 94] on link "uitwerkingen bekijken" at bounding box center [1046, 101] width 258 height 41
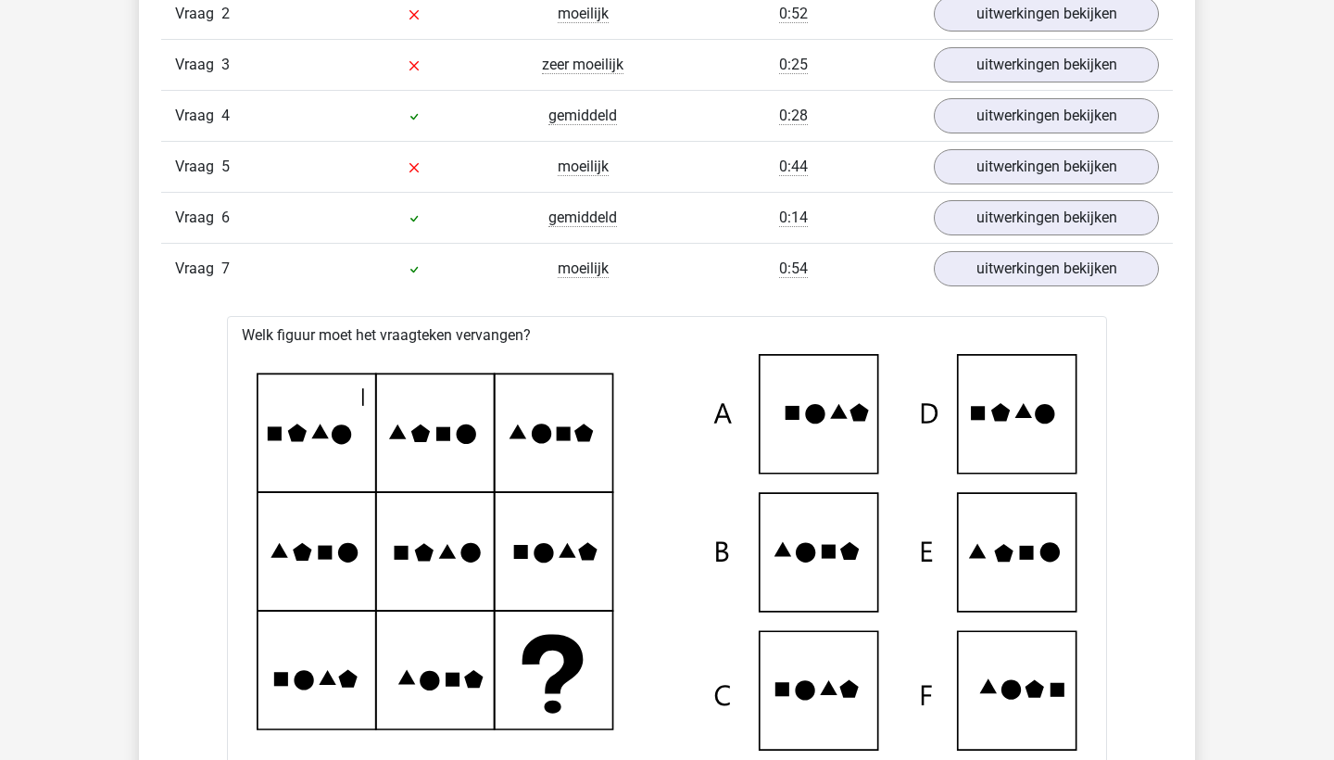
scroll to position [3050, 0]
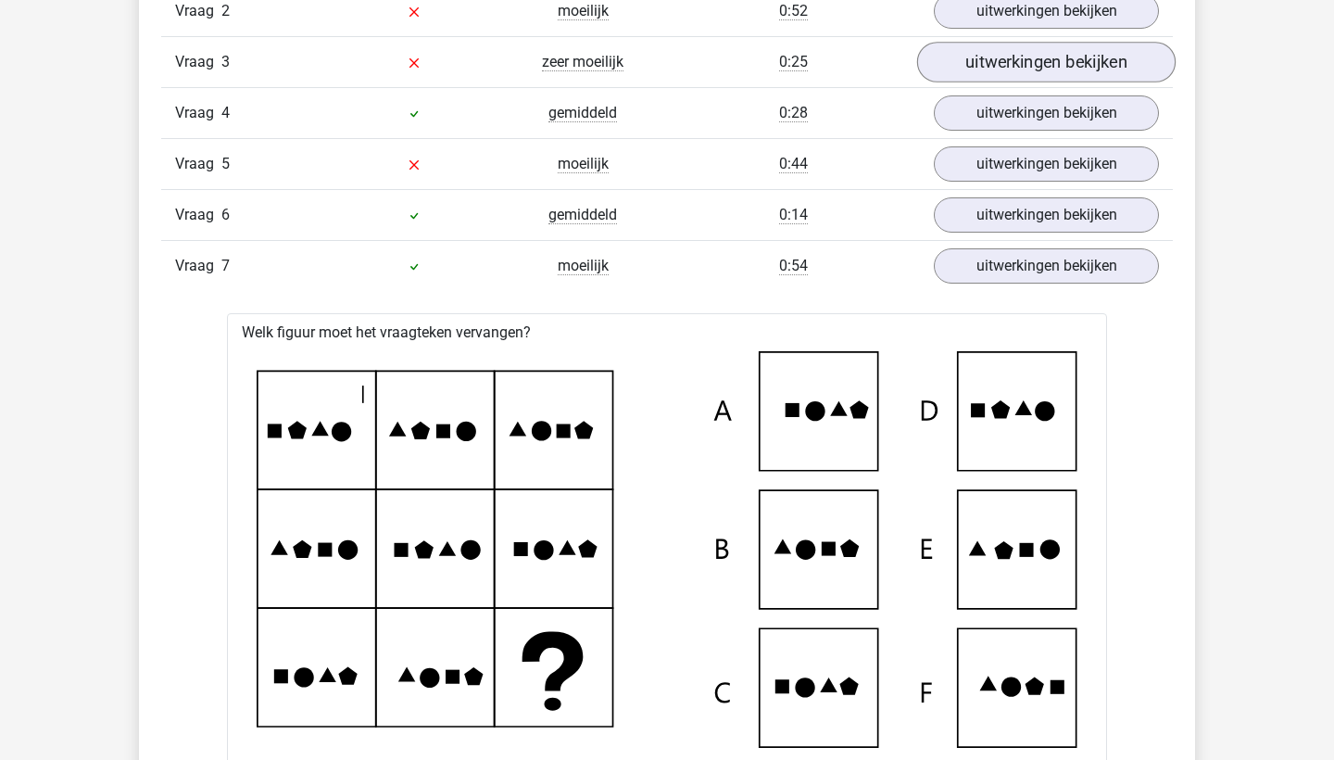
click at [1038, 60] on link "uitwerkingen bekijken" at bounding box center [1046, 62] width 258 height 41
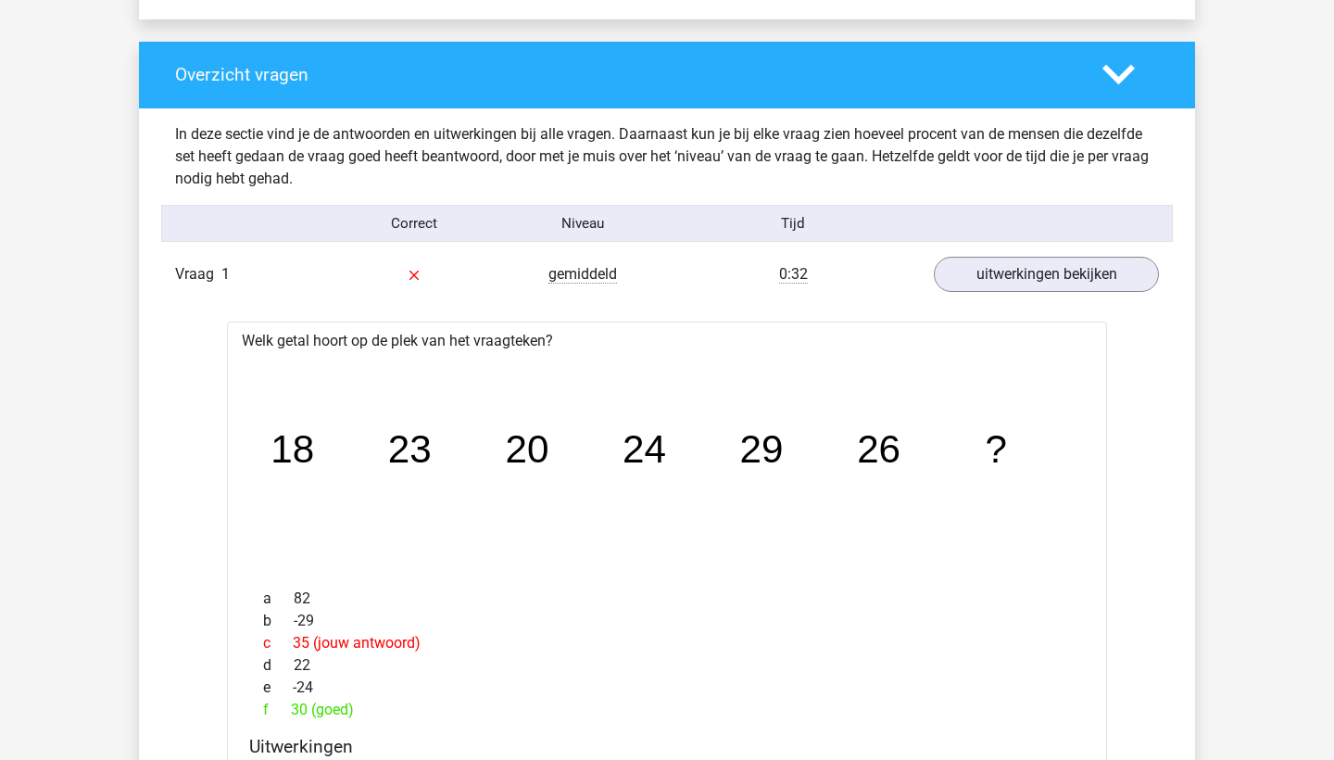
scroll to position [1924, 0]
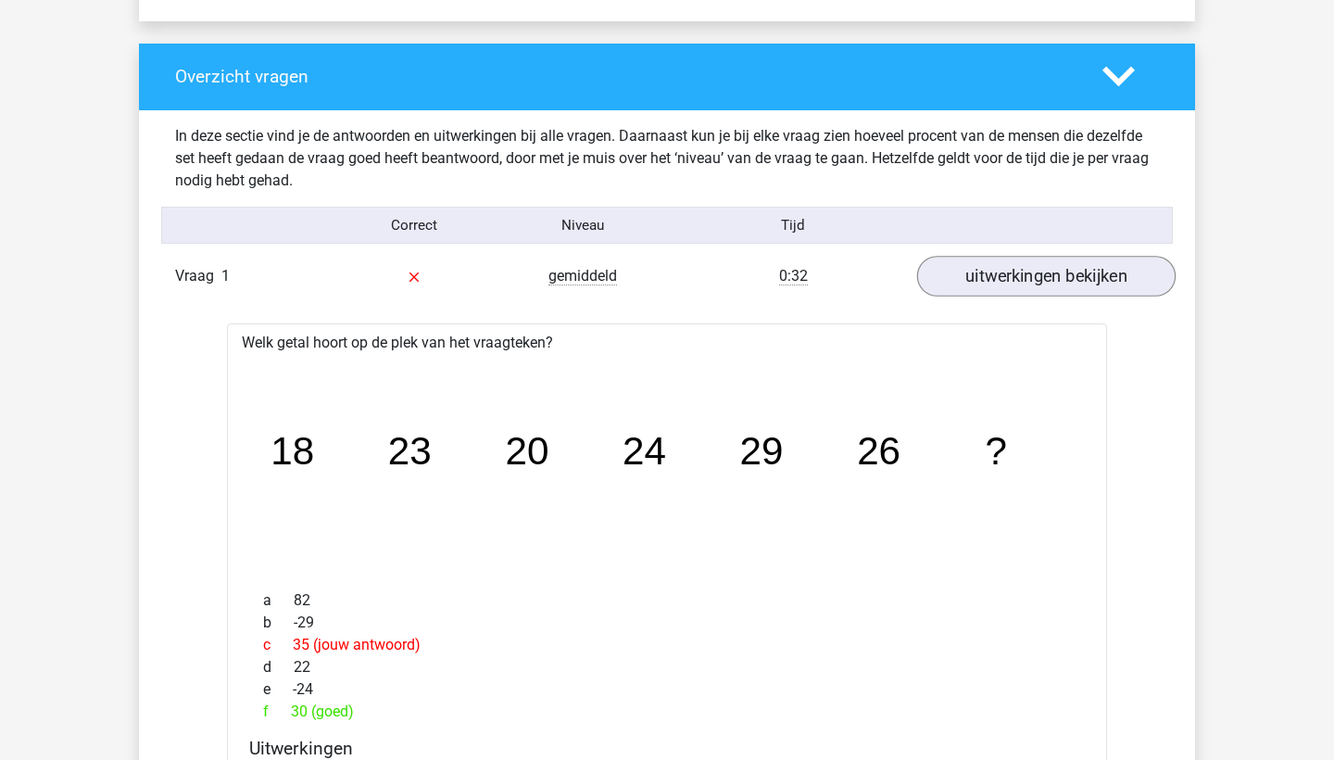
click at [1057, 267] on link "uitwerkingen bekijken" at bounding box center [1046, 277] width 258 height 41
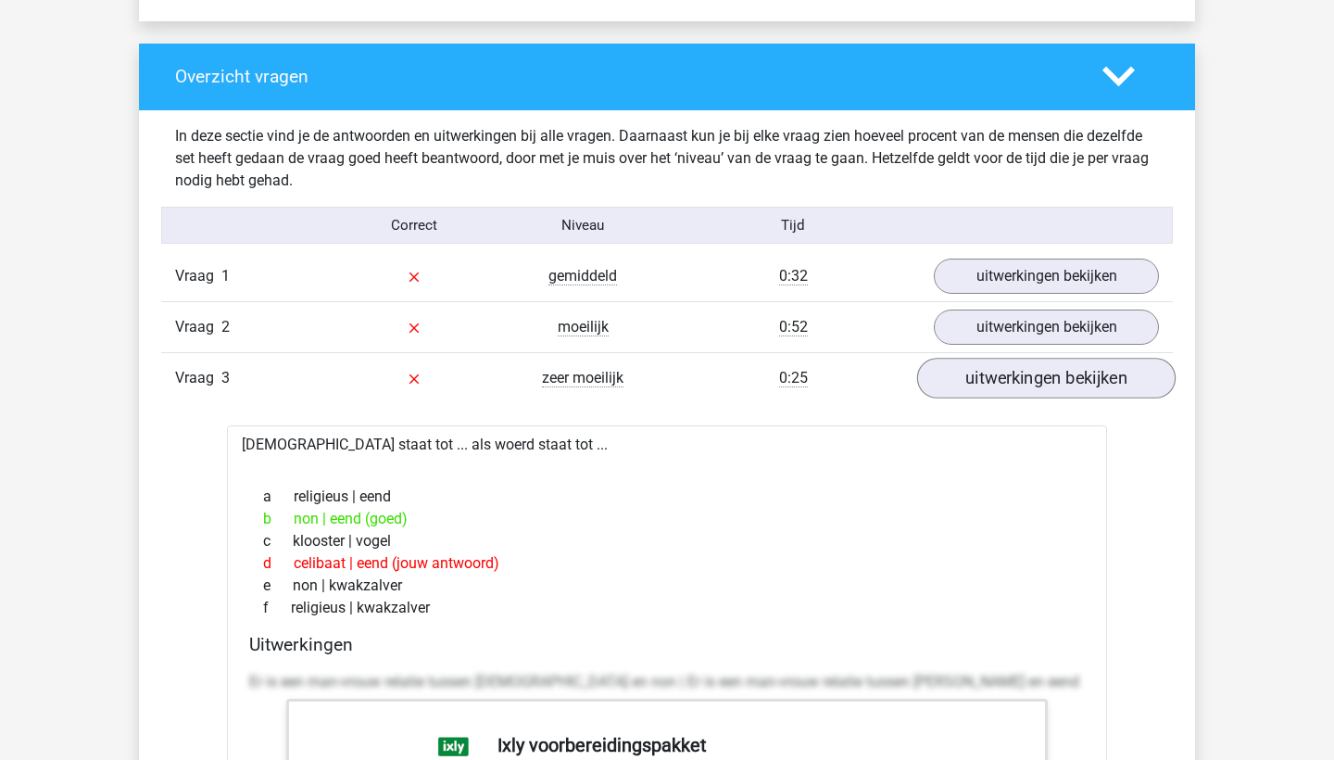
click at [1022, 376] on link "uitwerkingen bekijken" at bounding box center [1046, 379] width 258 height 41
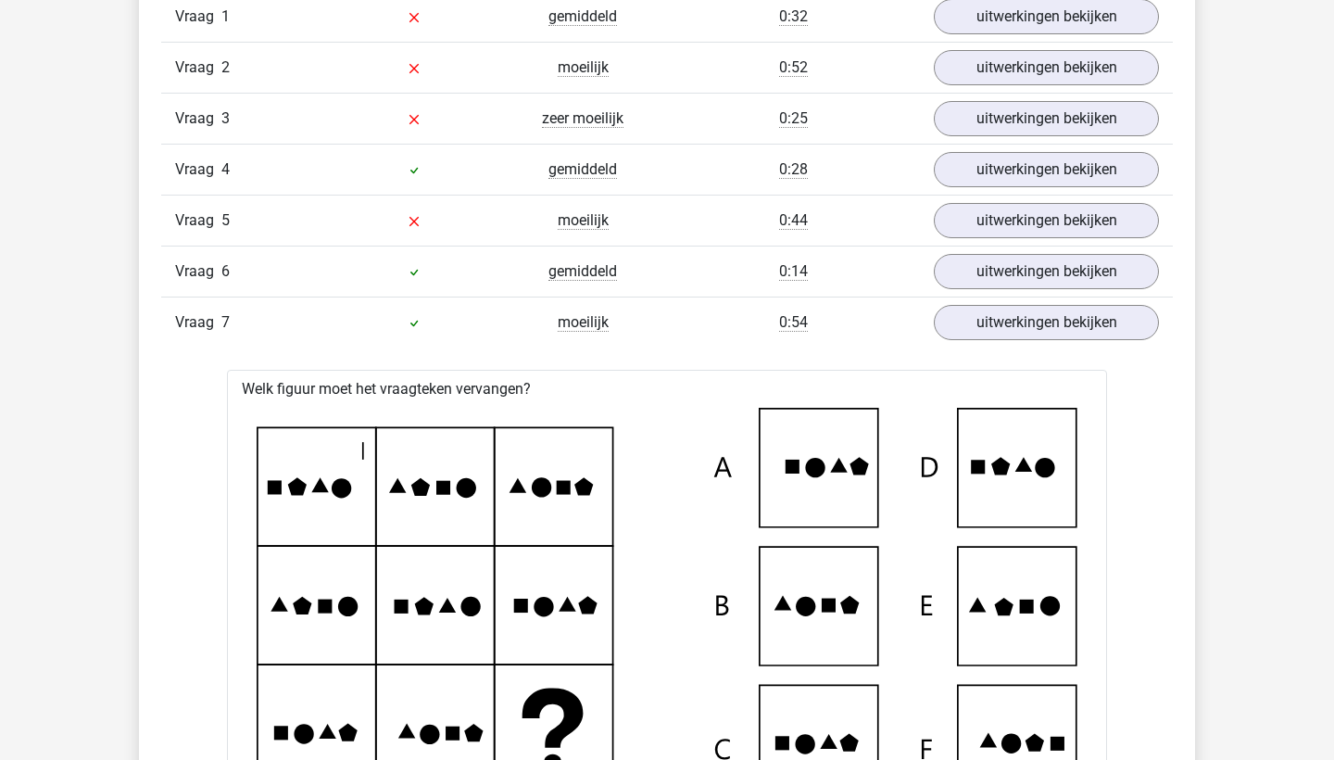
scroll to position [2184, 0]
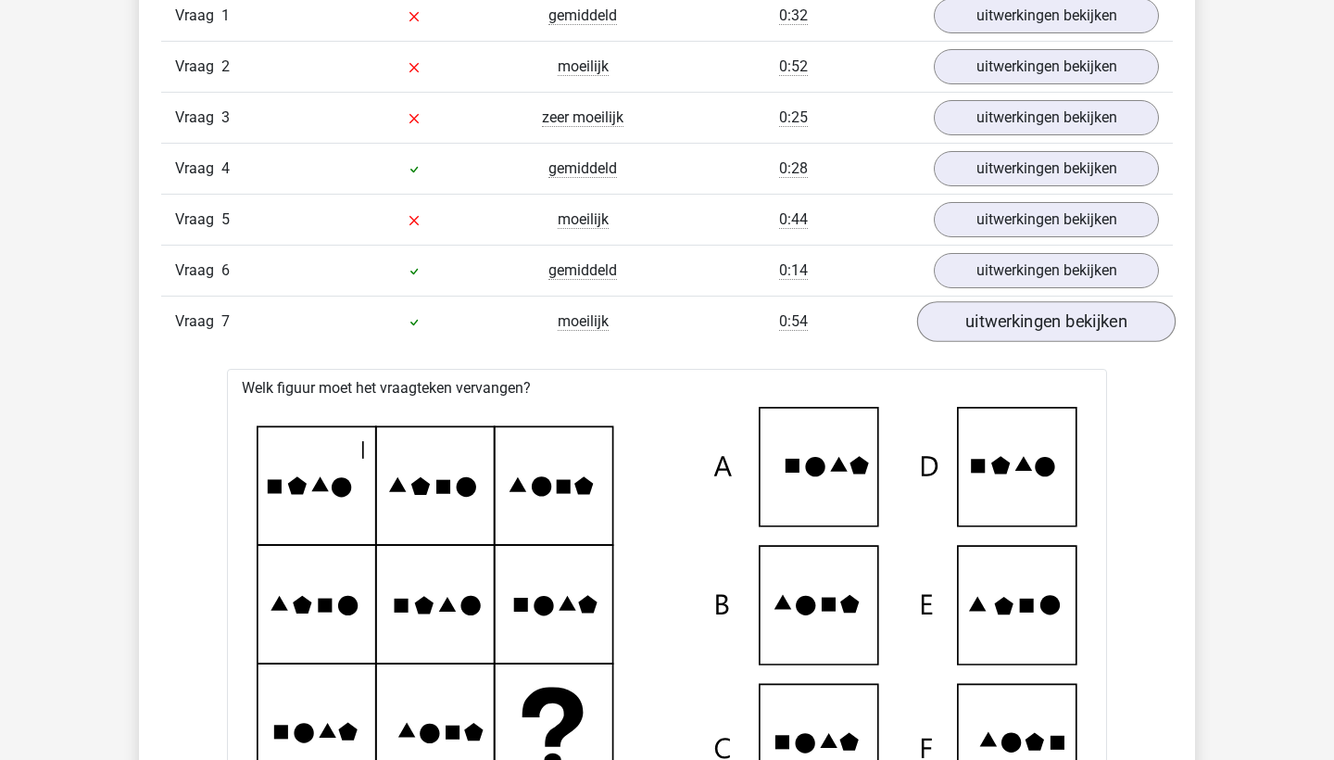
click at [1057, 330] on link "uitwerkingen bekijken" at bounding box center [1046, 322] width 258 height 41
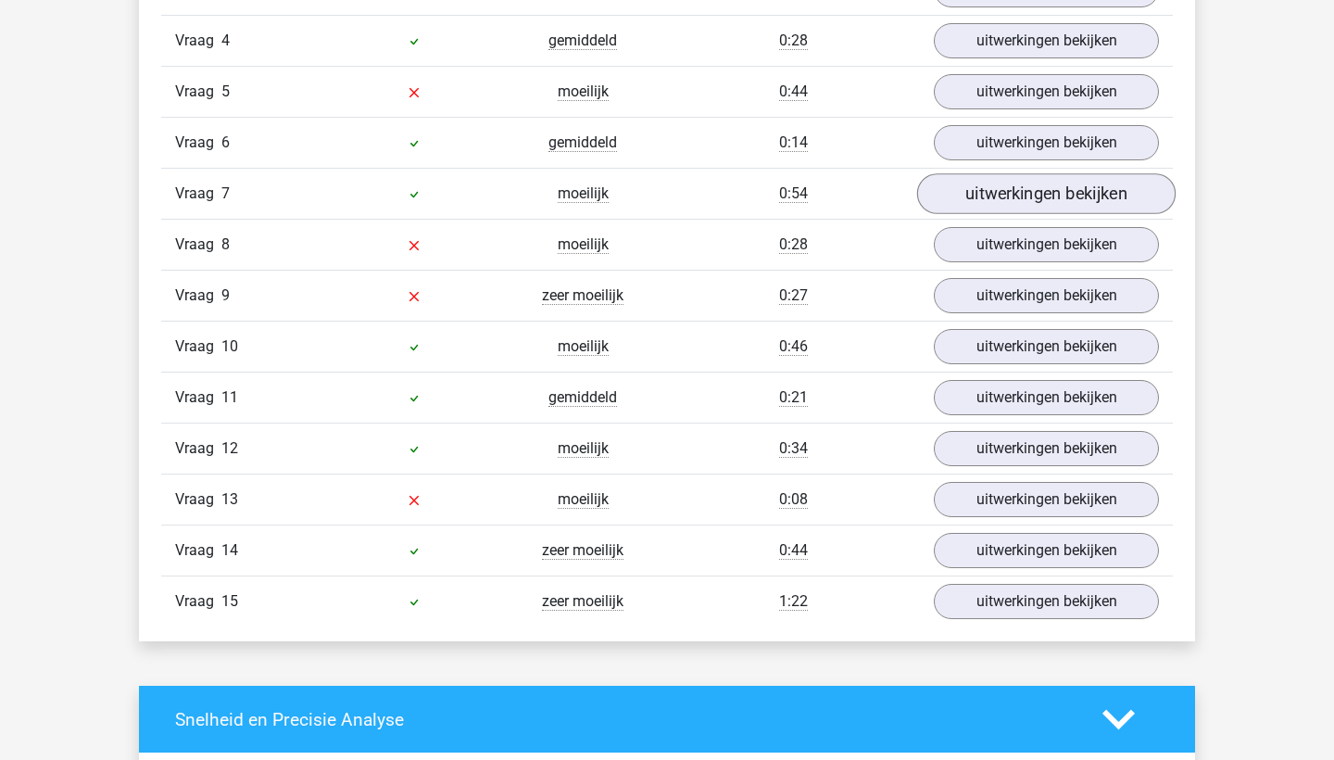
scroll to position [2328, 0]
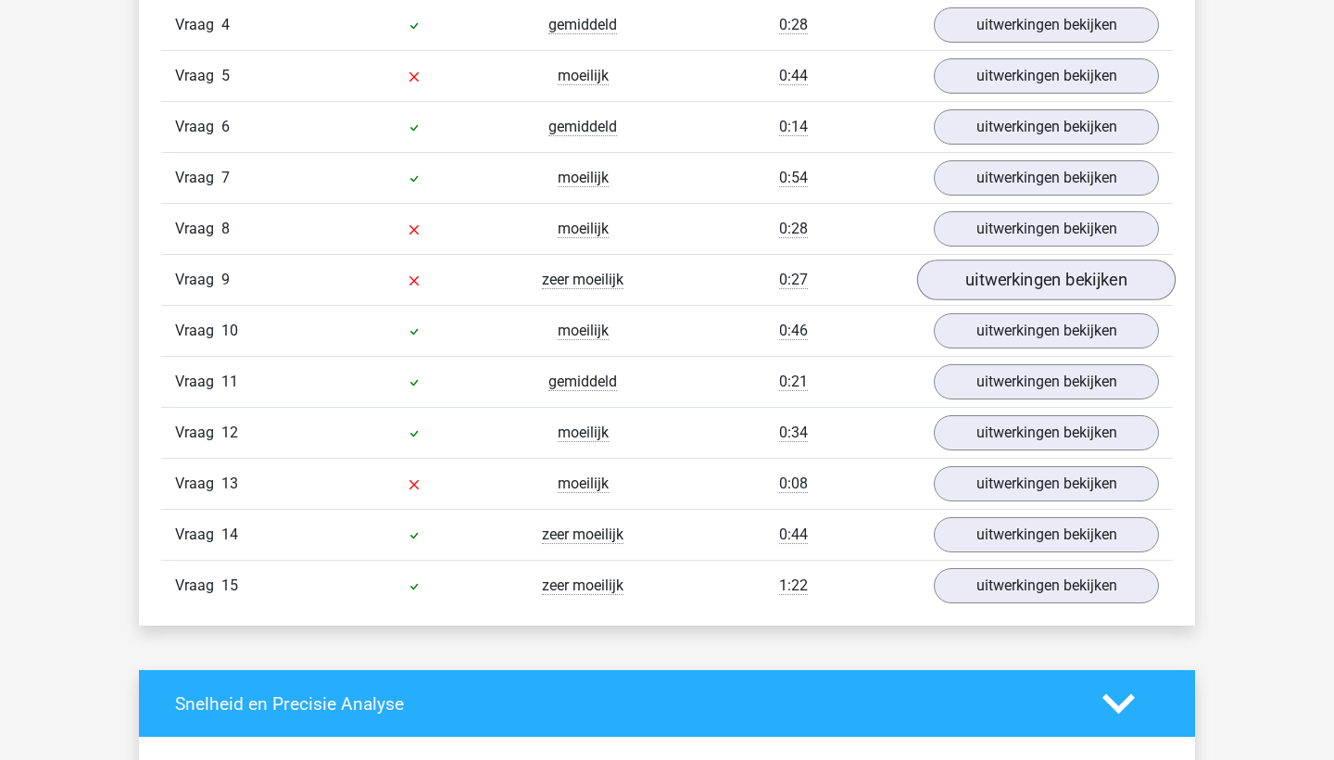
click at [1067, 272] on link "uitwerkingen bekijken" at bounding box center [1046, 280] width 258 height 41
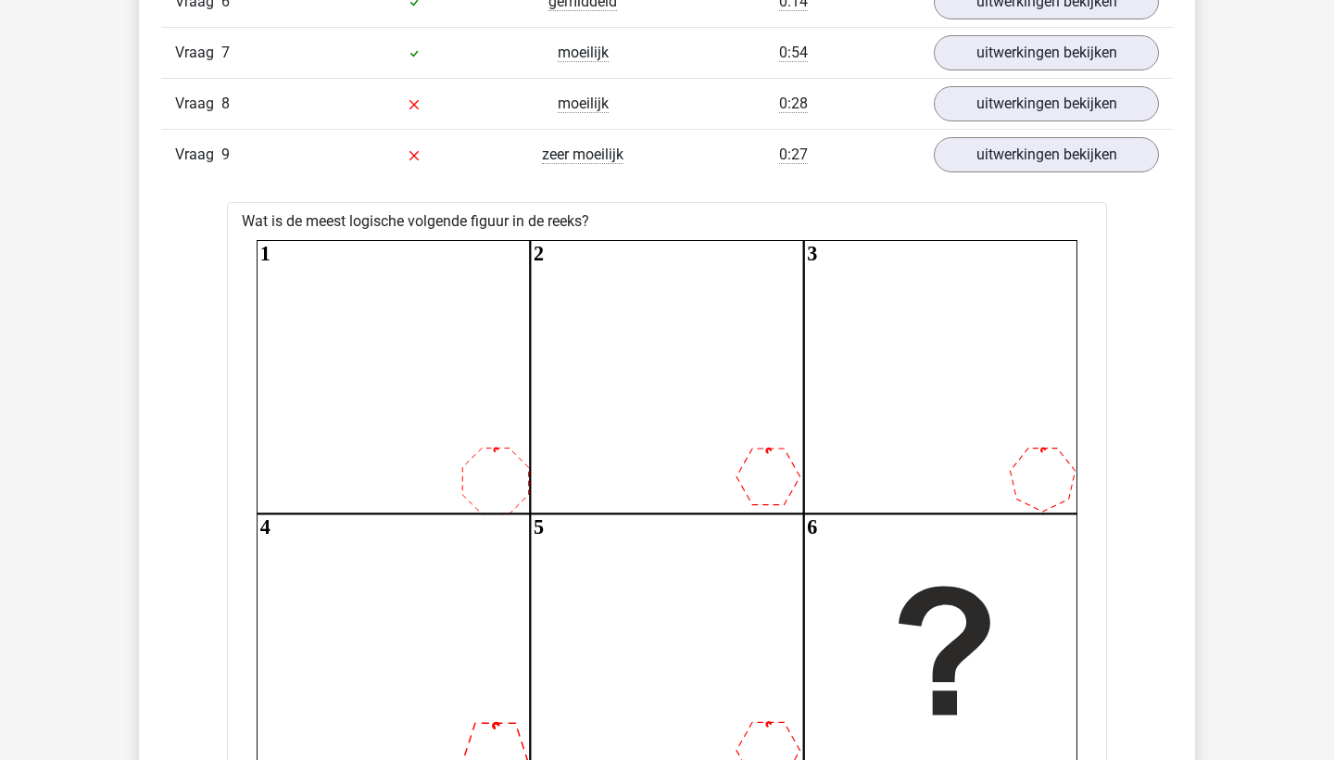
scroll to position [2448, 0]
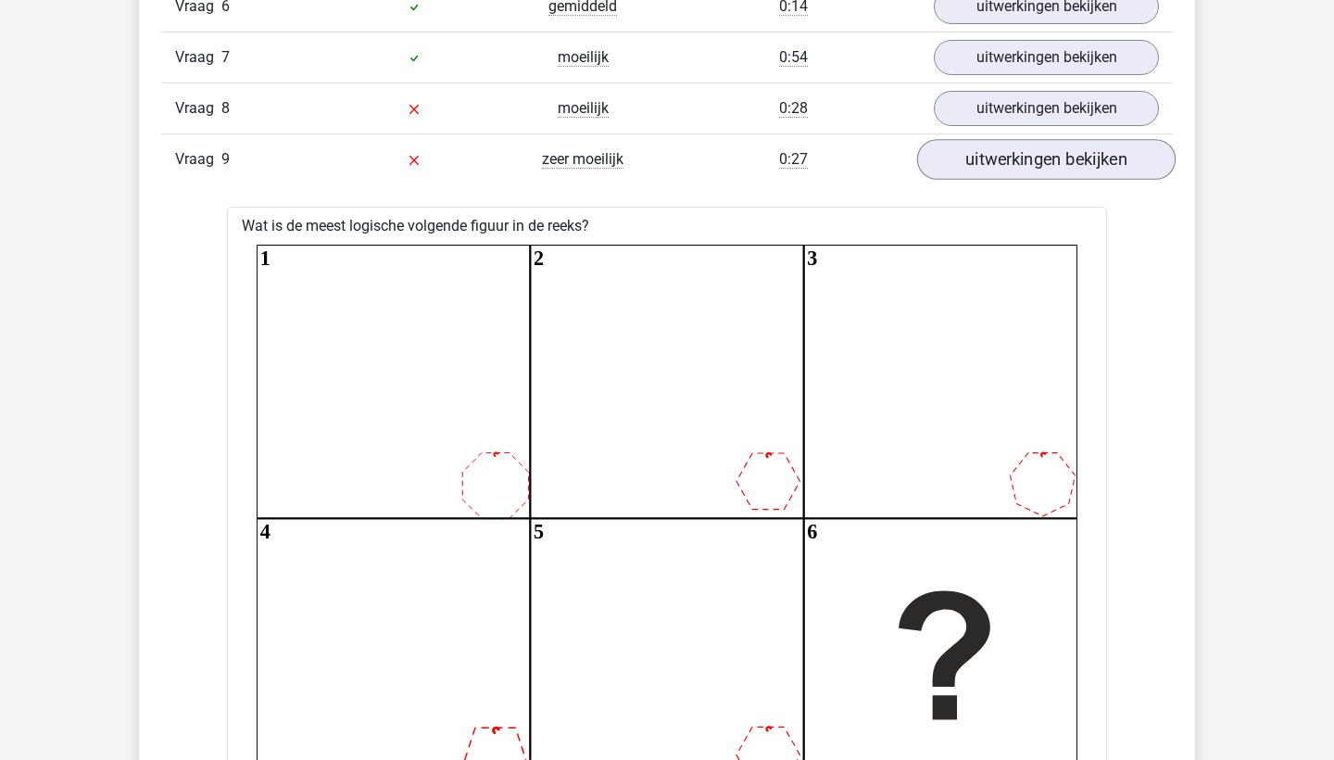
click at [1107, 163] on link "uitwerkingen bekijken" at bounding box center [1046, 160] width 258 height 41
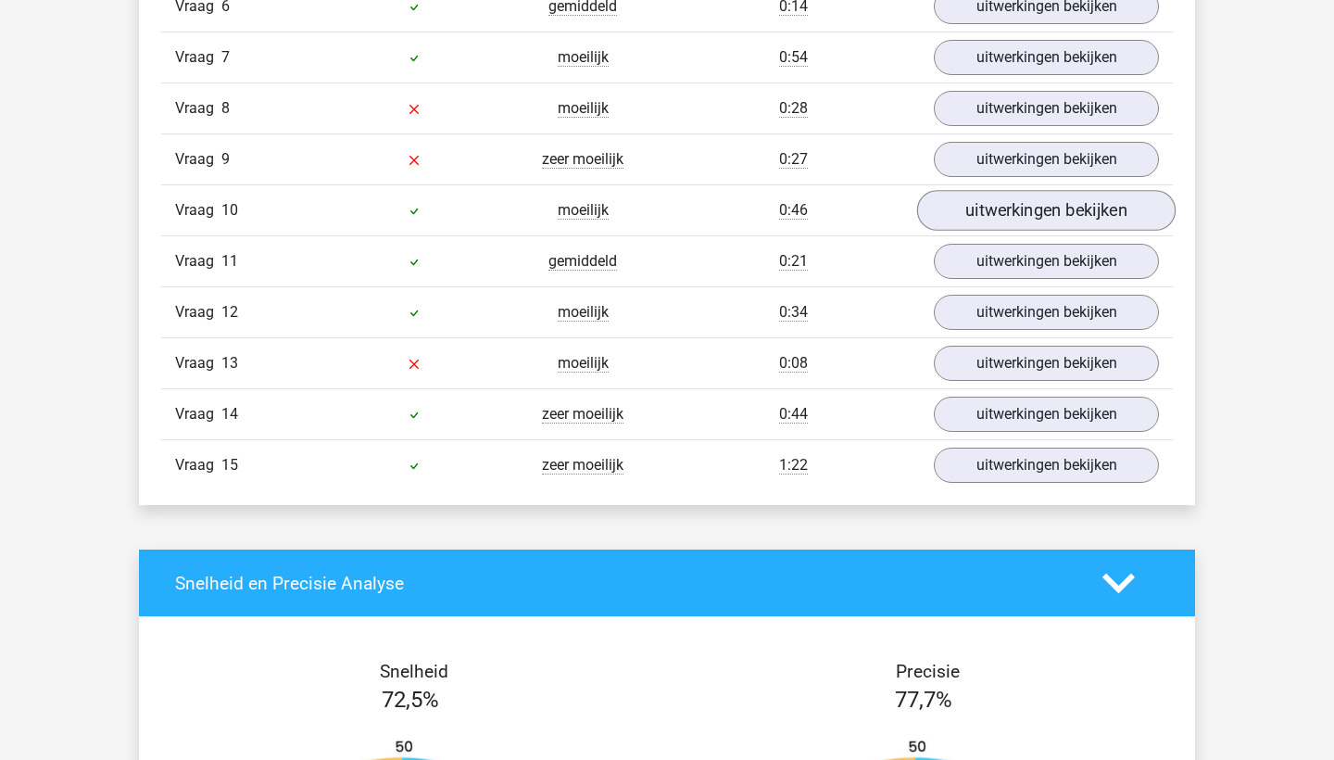
click at [1073, 223] on link "uitwerkingen bekijken" at bounding box center [1046, 211] width 258 height 41
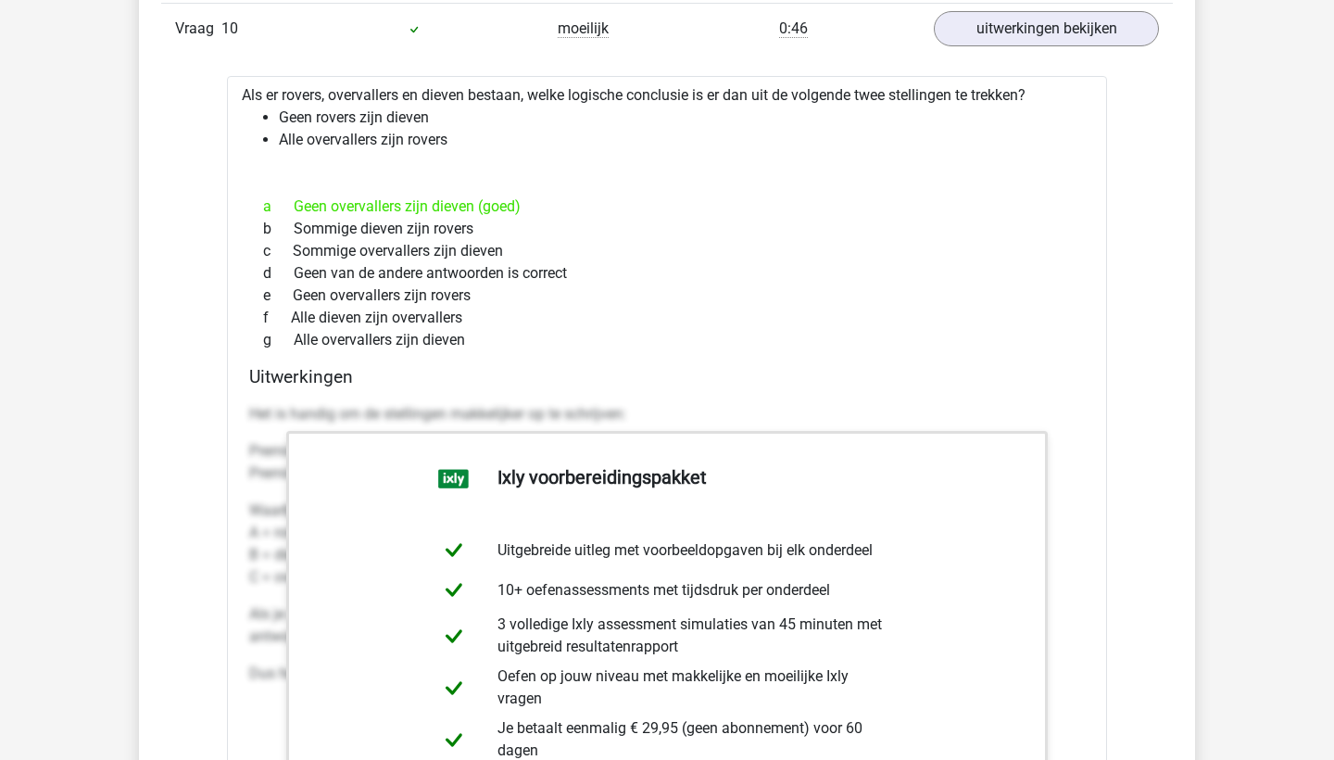
scroll to position [2631, 0]
click at [1076, 35] on link "uitwerkingen bekijken" at bounding box center [1046, 28] width 258 height 41
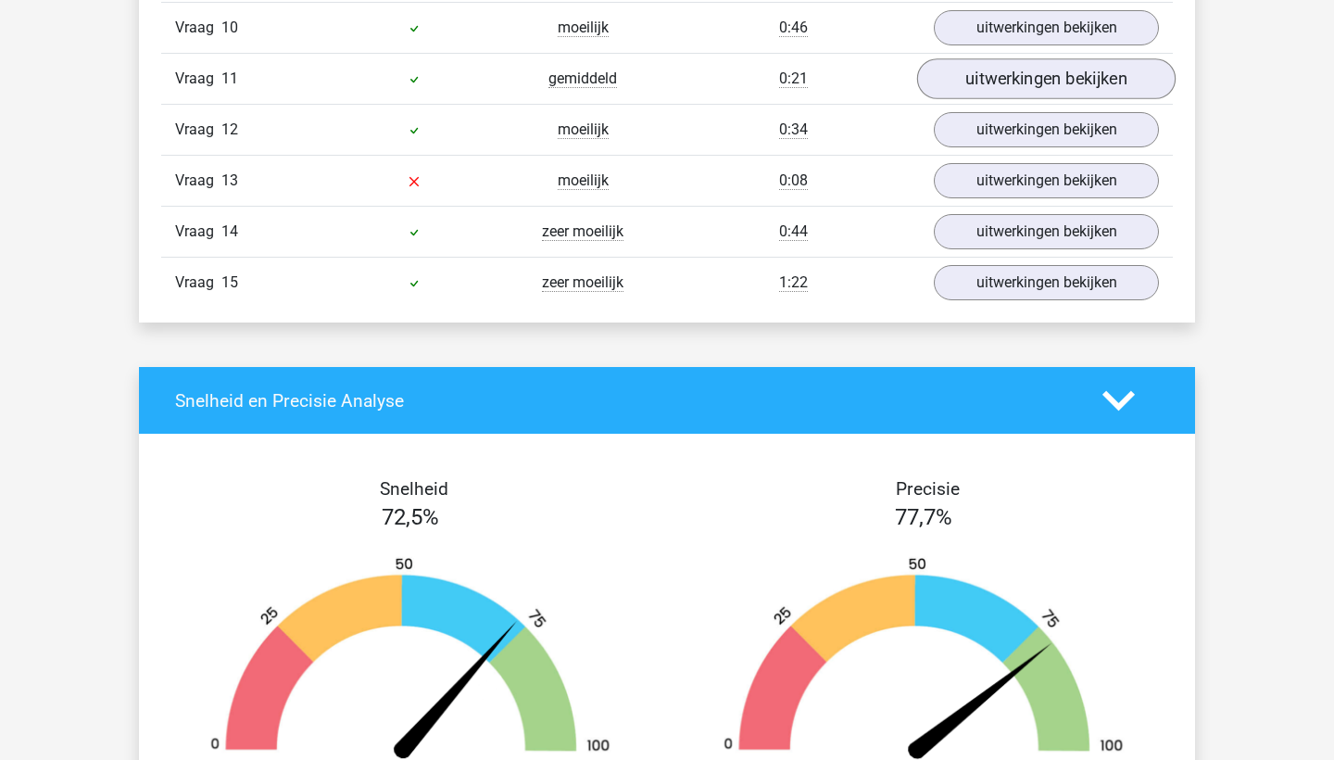
click at [1066, 79] on link "uitwerkingen bekijken" at bounding box center [1046, 79] width 258 height 41
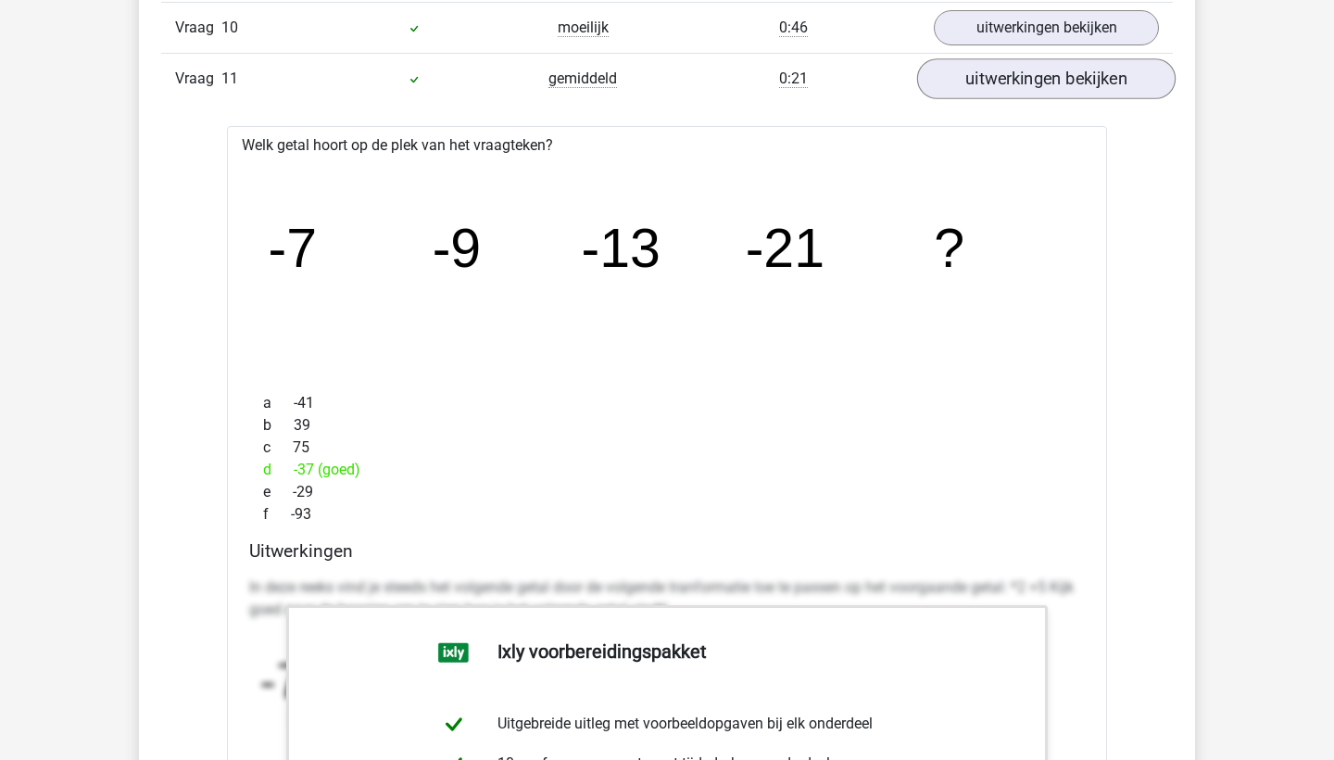
click at [1066, 77] on link "uitwerkingen bekijken" at bounding box center [1046, 79] width 258 height 41
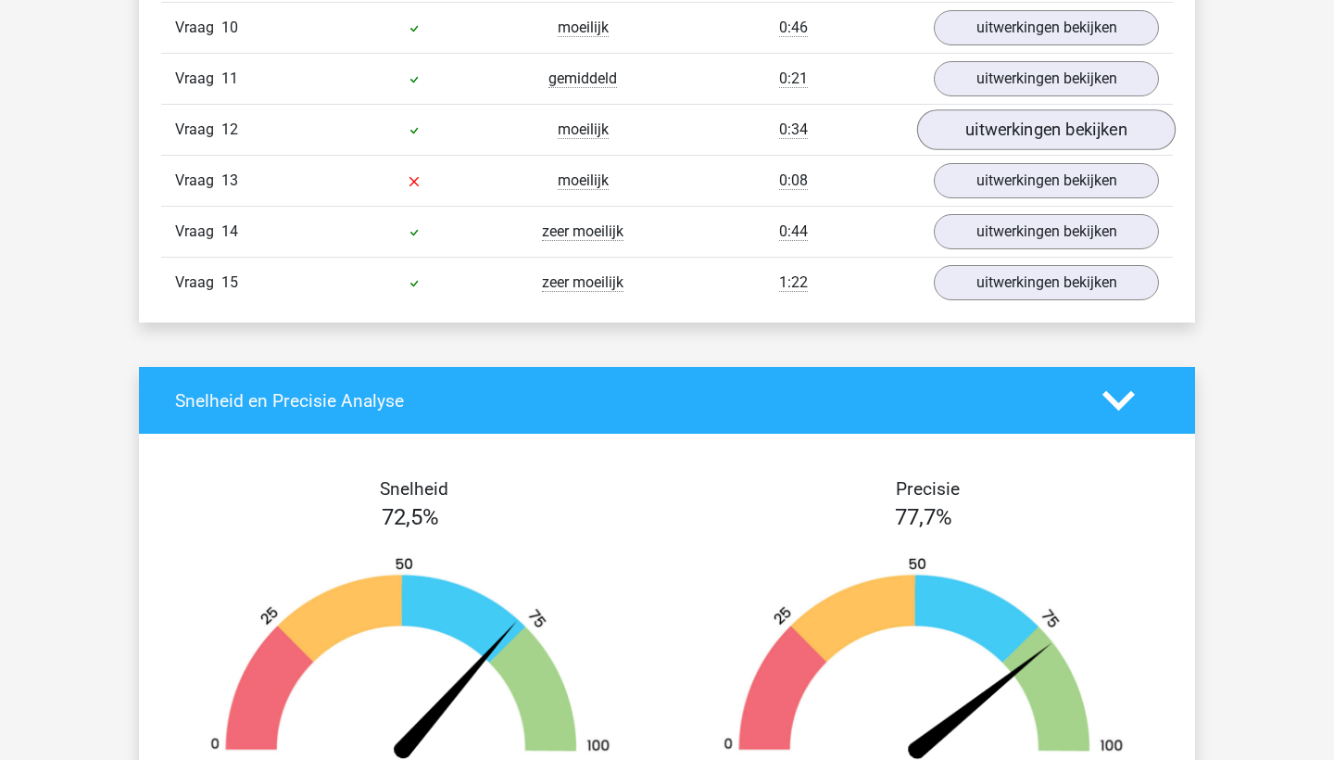
click at [1063, 132] on link "uitwerkingen bekijken" at bounding box center [1046, 130] width 258 height 41
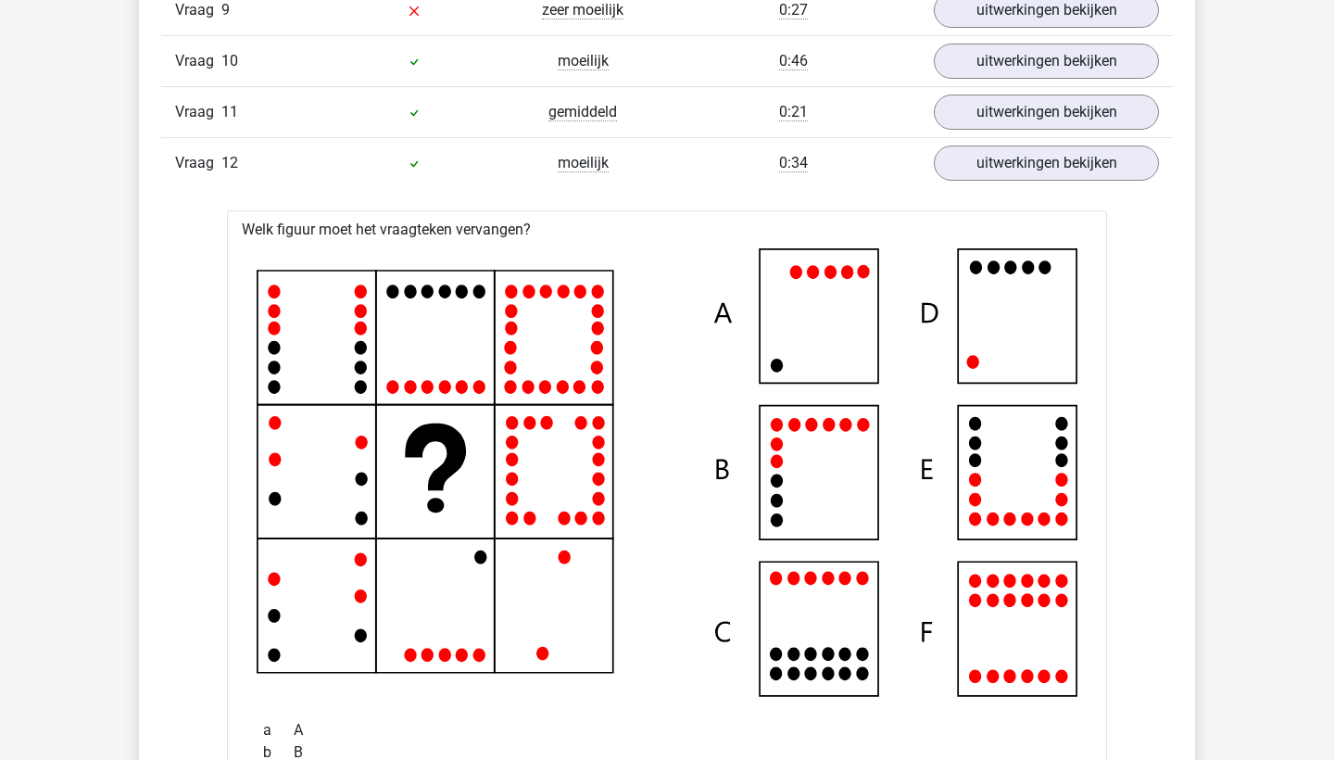
scroll to position [2597, 0]
click at [1057, 162] on link "uitwerkingen bekijken" at bounding box center [1046, 165] width 258 height 41
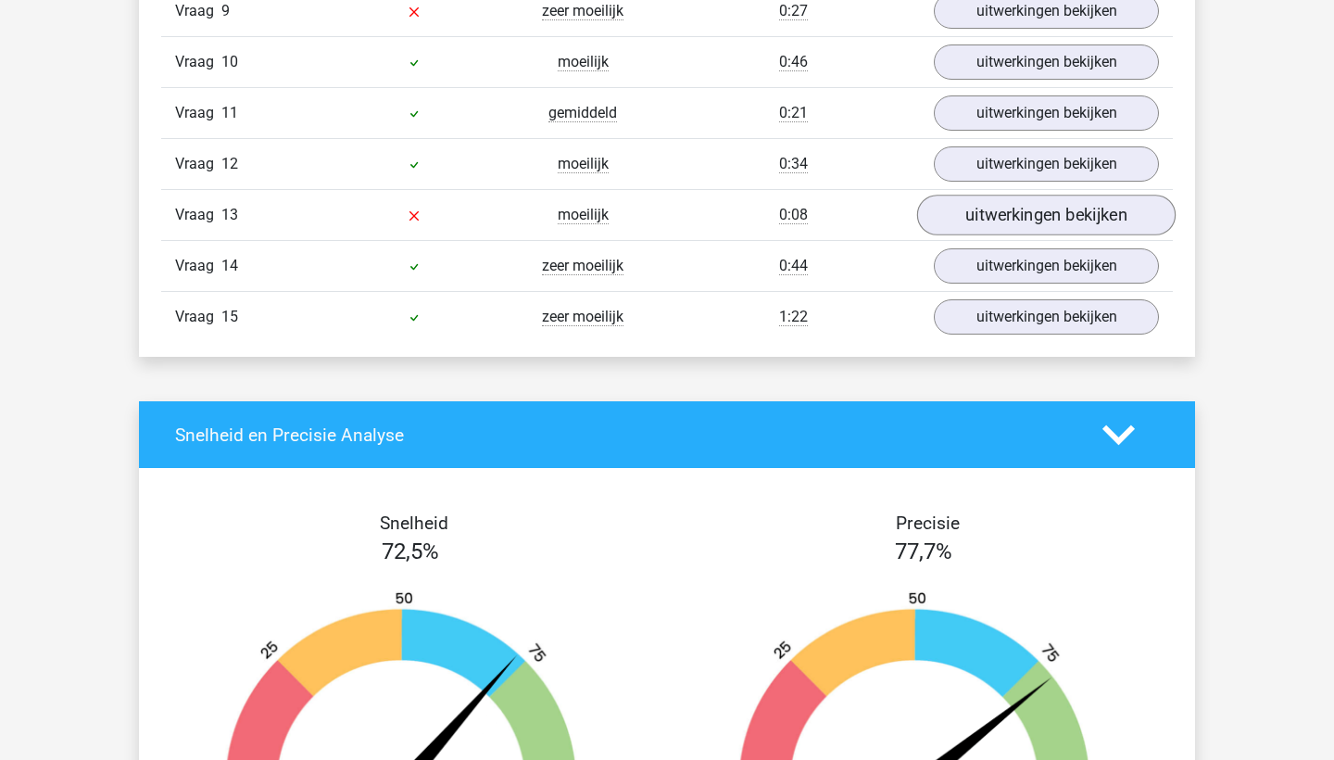
click at [1044, 220] on link "uitwerkingen bekijken" at bounding box center [1046, 215] width 258 height 41
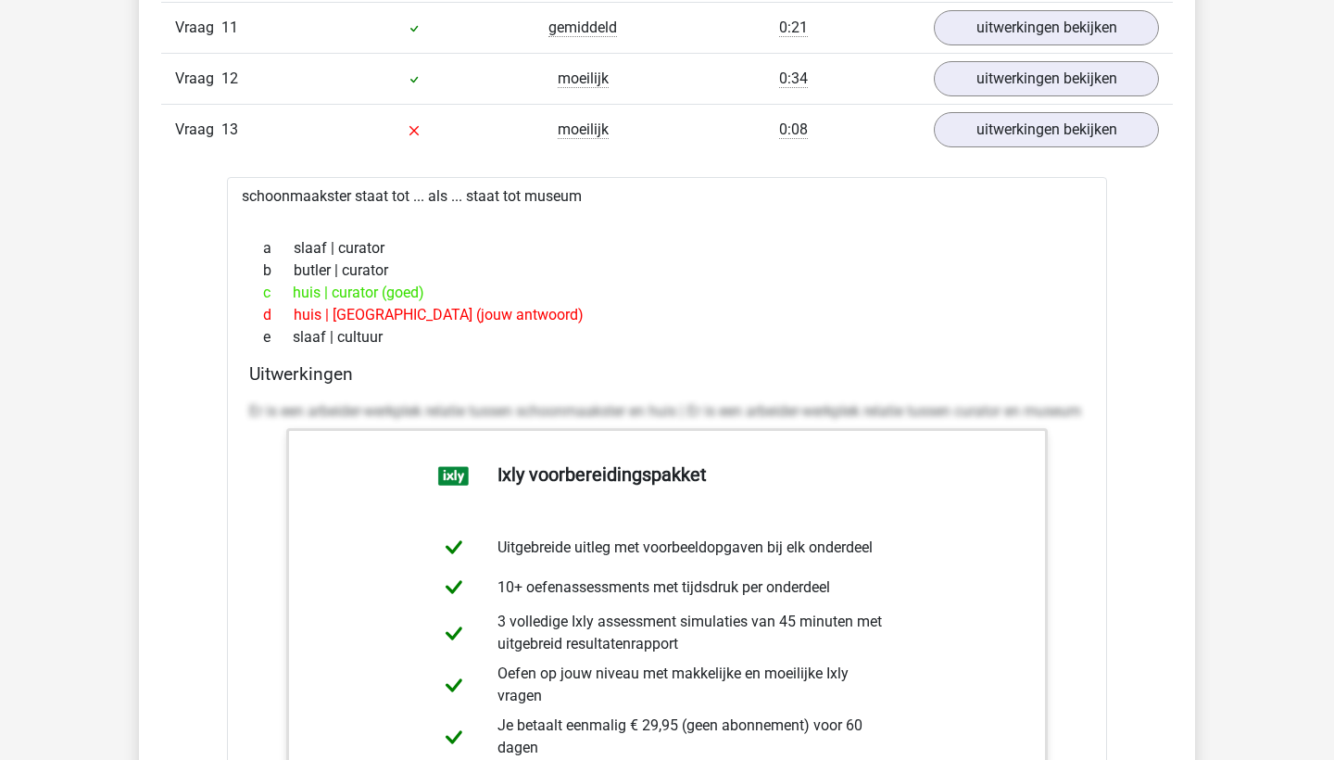
scroll to position [2686, 0]
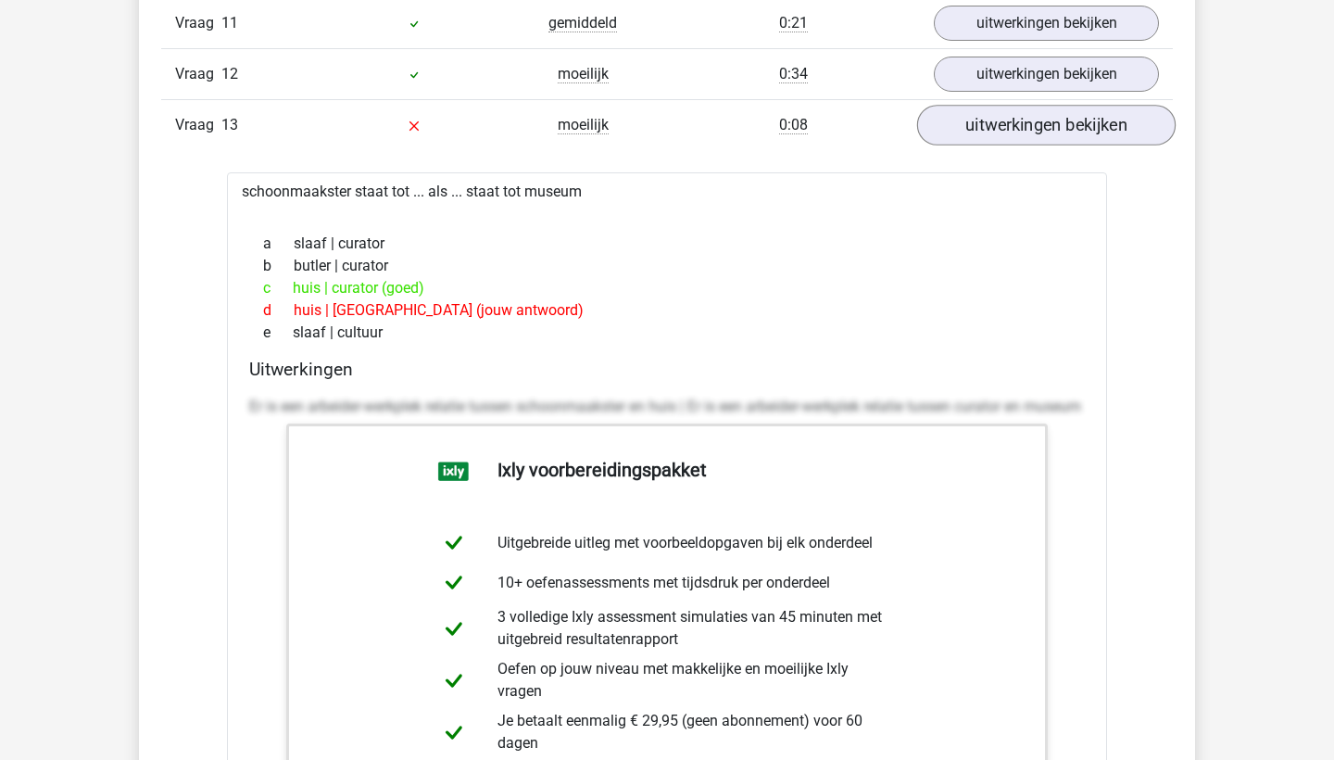
click at [1052, 140] on link "uitwerkingen bekijken" at bounding box center [1046, 126] width 258 height 41
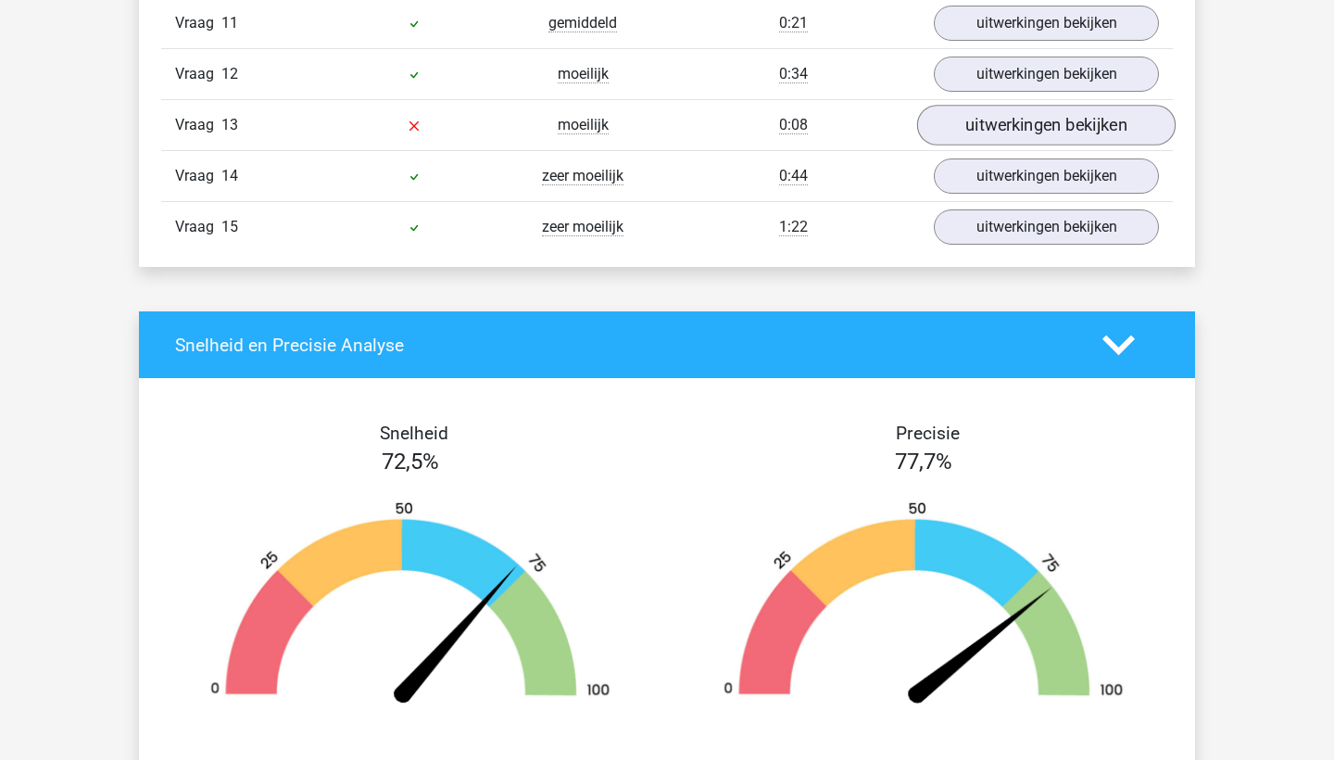
click at [1052, 128] on link "uitwerkingen bekijken" at bounding box center [1046, 126] width 258 height 41
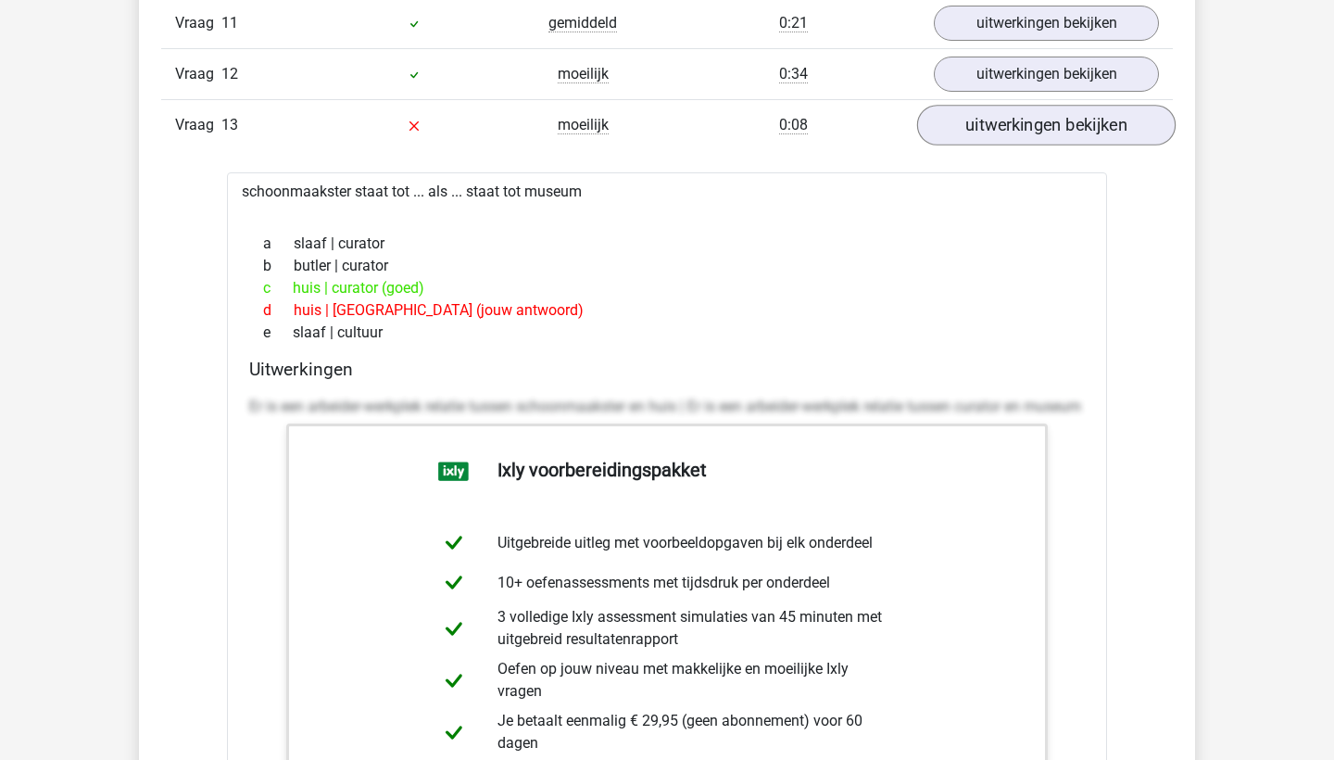
click at [1054, 120] on link "uitwerkingen bekijken" at bounding box center [1046, 126] width 258 height 41
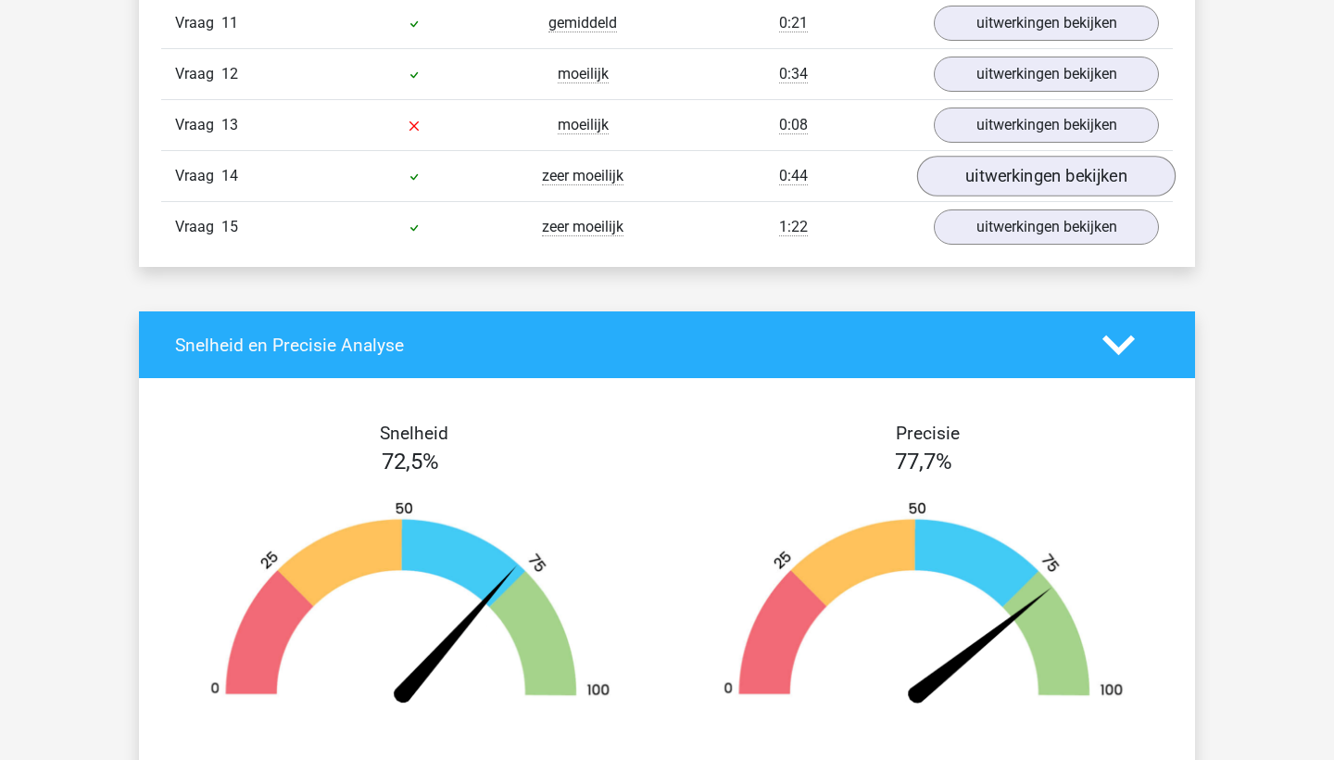
click at [1056, 169] on link "uitwerkingen bekijken" at bounding box center [1046, 177] width 258 height 41
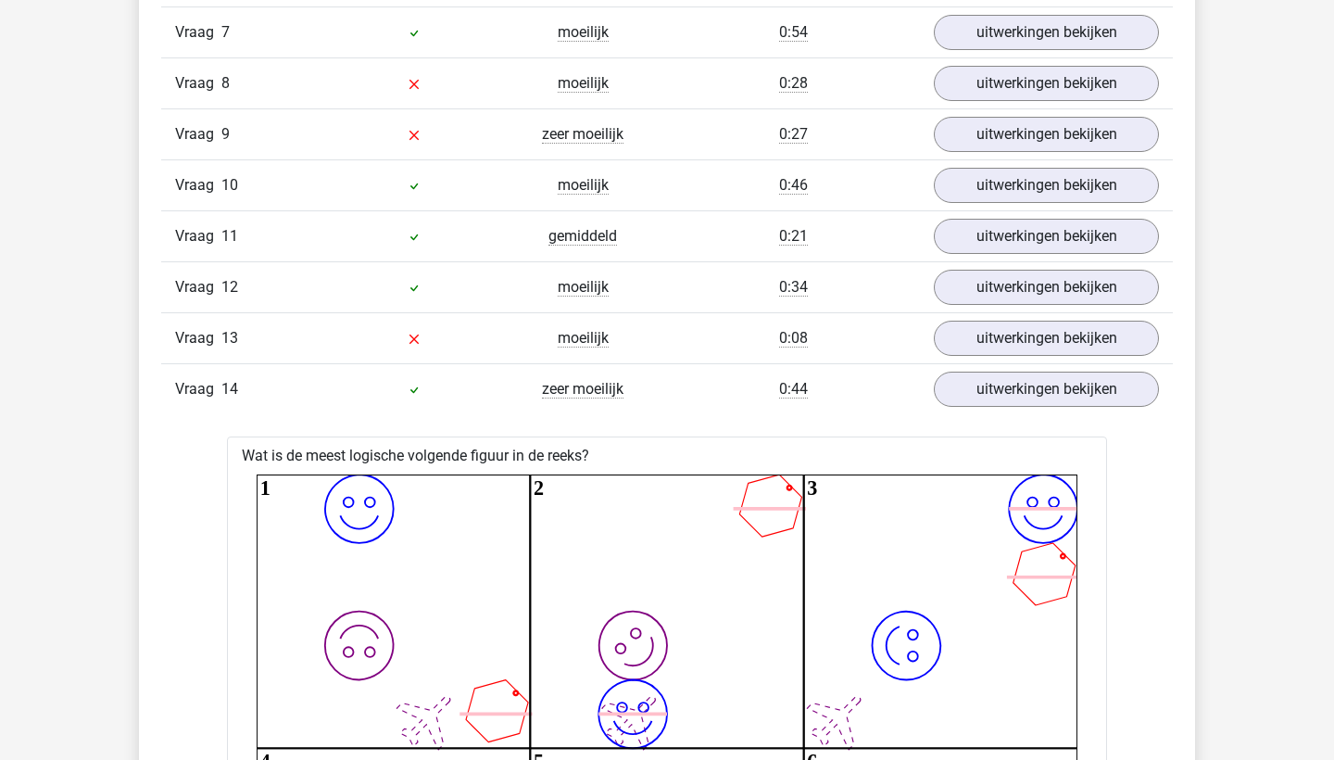
scroll to position [2470, 0]
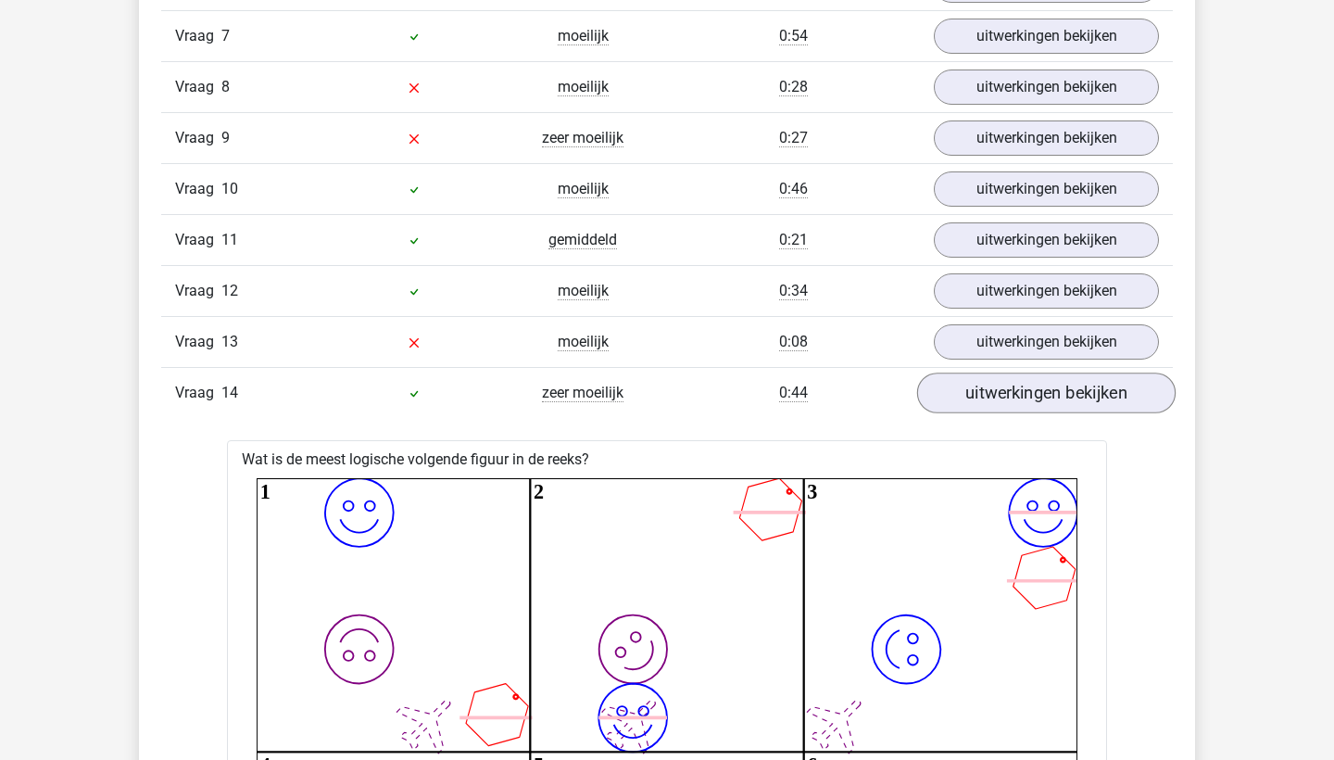
click at [1042, 387] on link "uitwerkingen bekijken" at bounding box center [1046, 393] width 258 height 41
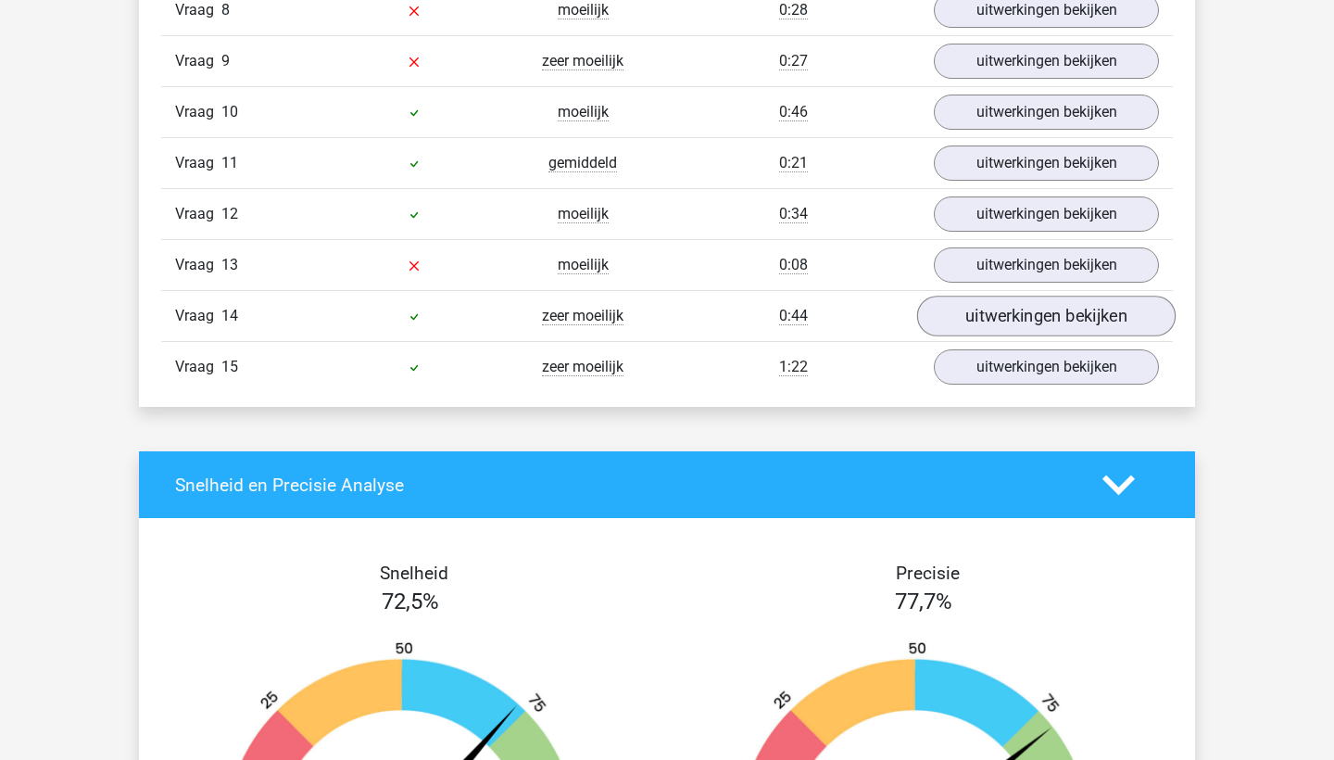
scroll to position [2545, 0]
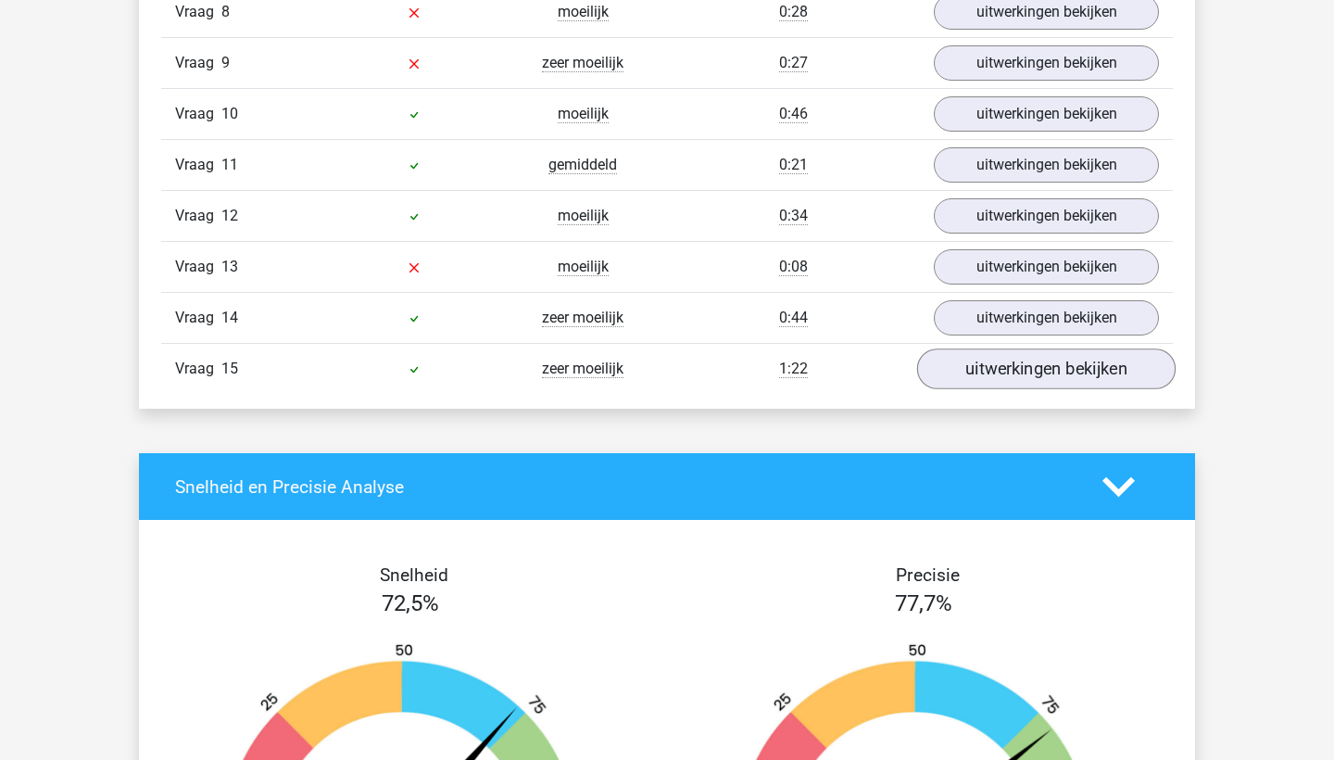
click at [1049, 382] on link "uitwerkingen bekijken" at bounding box center [1046, 369] width 258 height 41
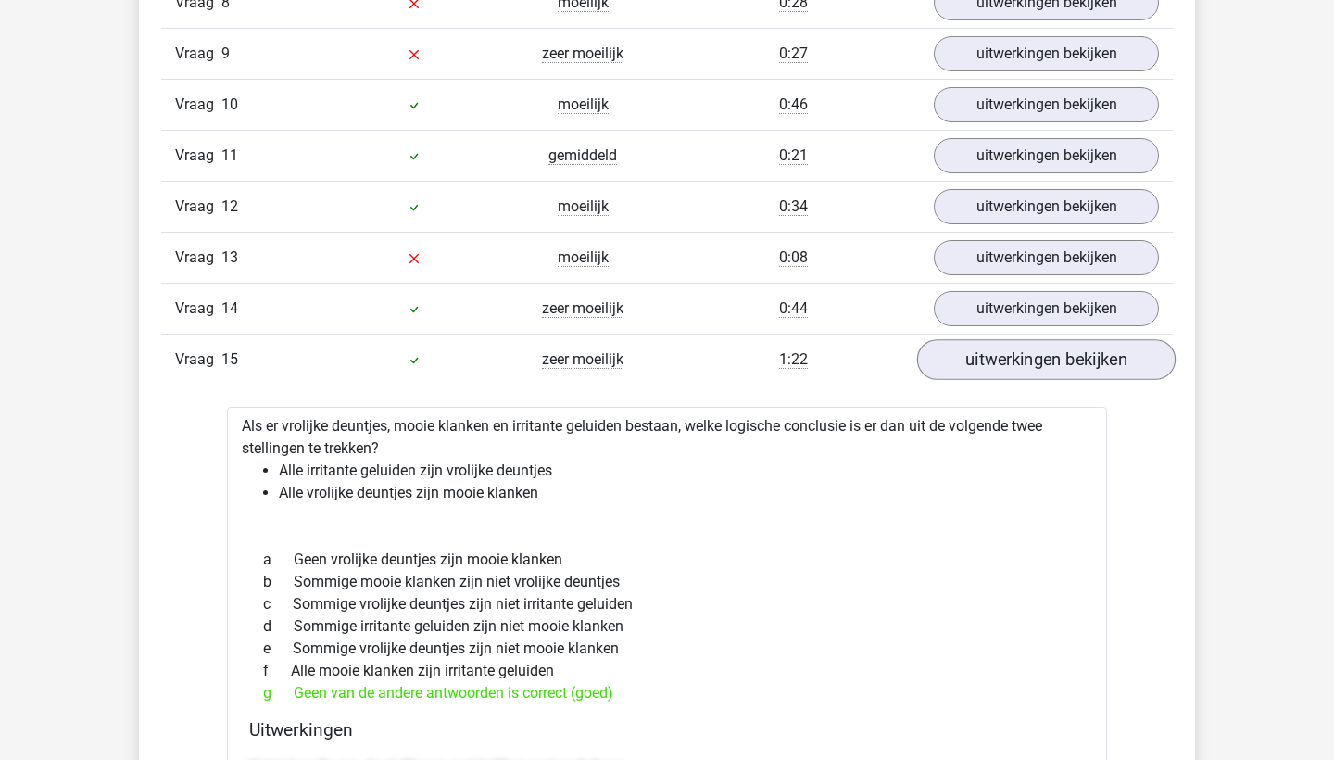
scroll to position [2558, 0]
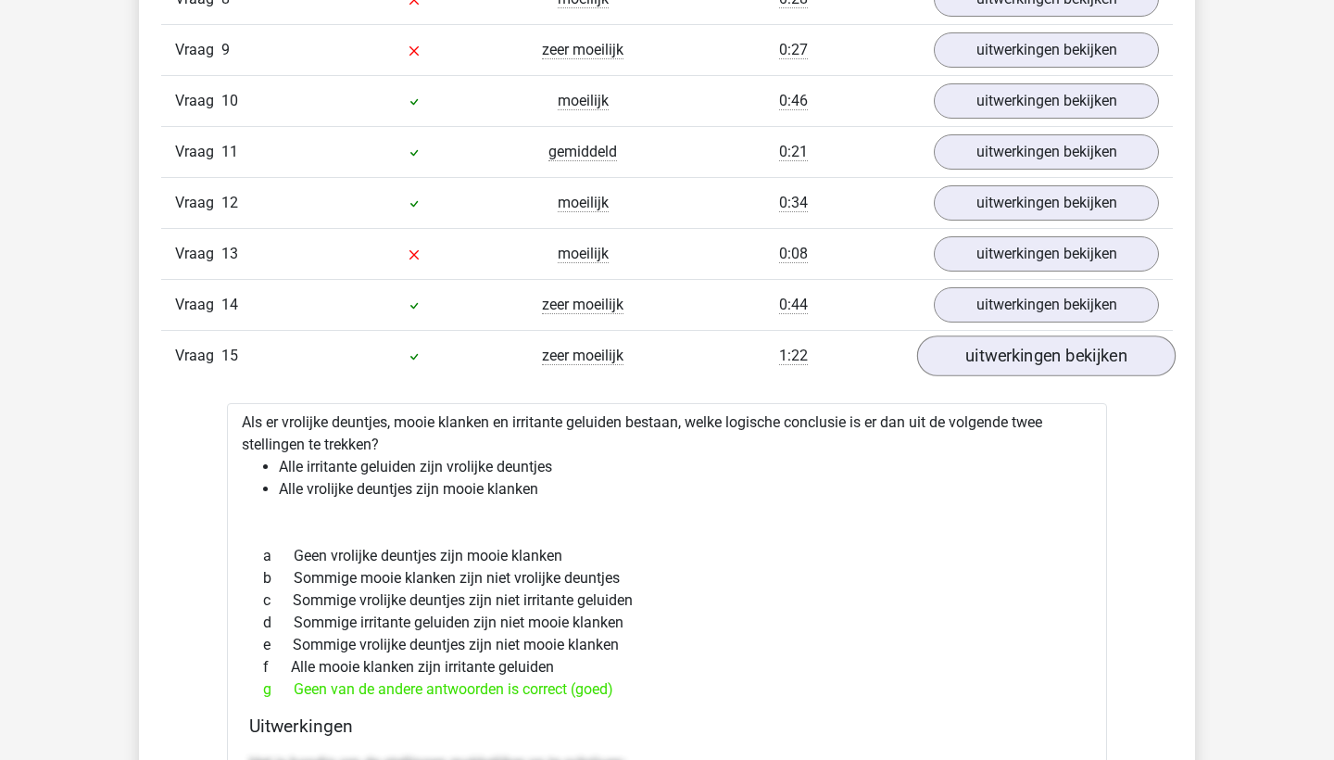
click at [1060, 352] on link "uitwerkingen bekijken" at bounding box center [1046, 356] width 258 height 41
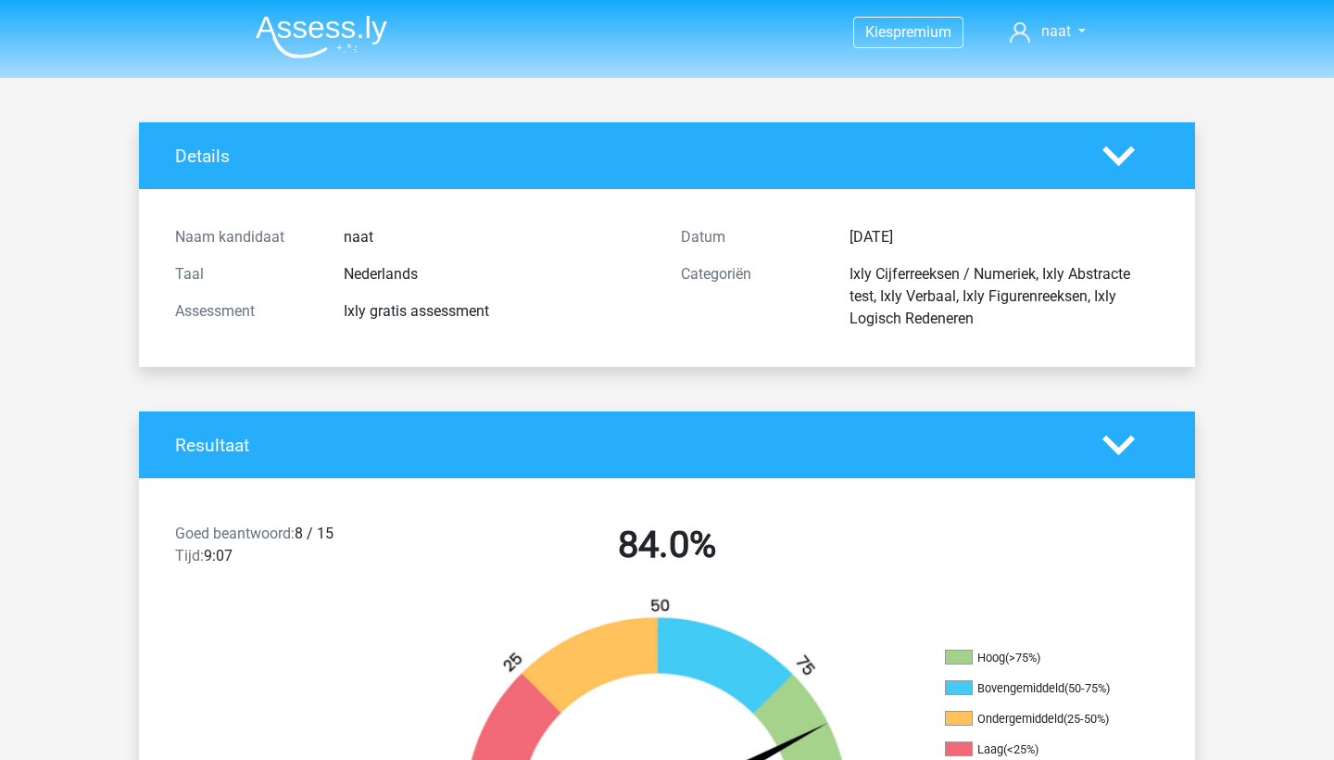
scroll to position [0, 0]
